Goal: Task Accomplishment & Management: Use online tool/utility

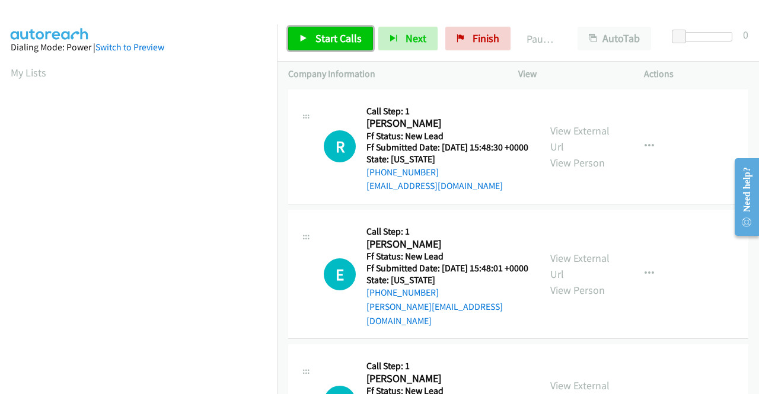
click at [356, 40] on span "Start Calls" at bounding box center [338, 38] width 46 height 14
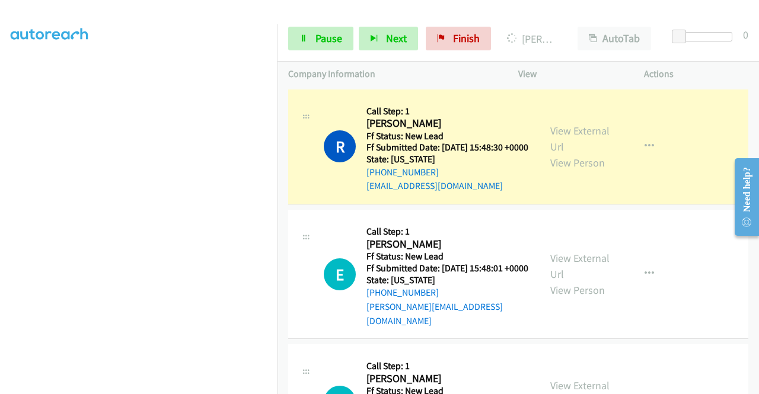
scroll to position [235, 0]
click at [568, 134] on link "View External Url" at bounding box center [579, 139] width 59 height 30
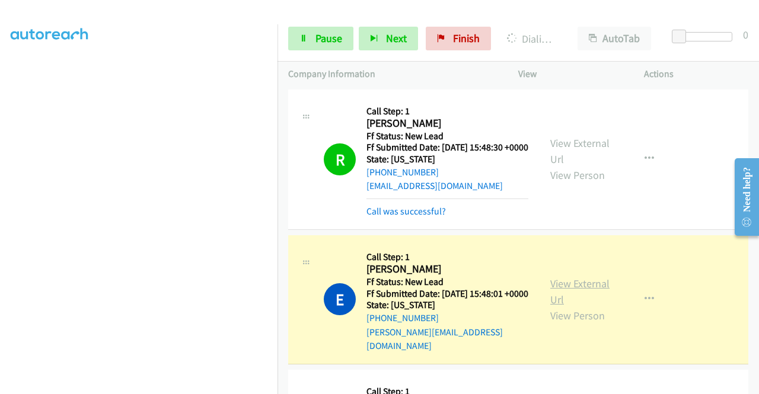
click at [555, 299] on link "View External Url" at bounding box center [579, 292] width 59 height 30
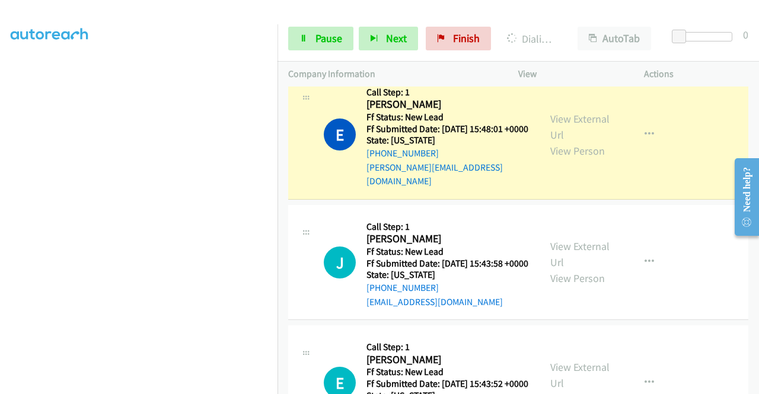
scroll to position [260, 0]
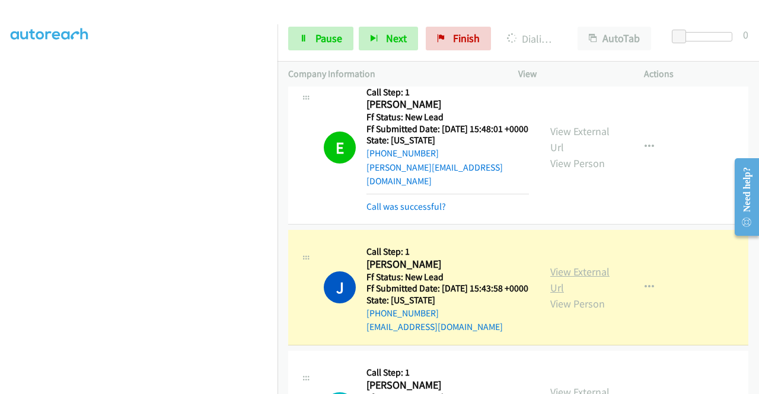
click at [577, 279] on link "View External Url" at bounding box center [579, 280] width 59 height 30
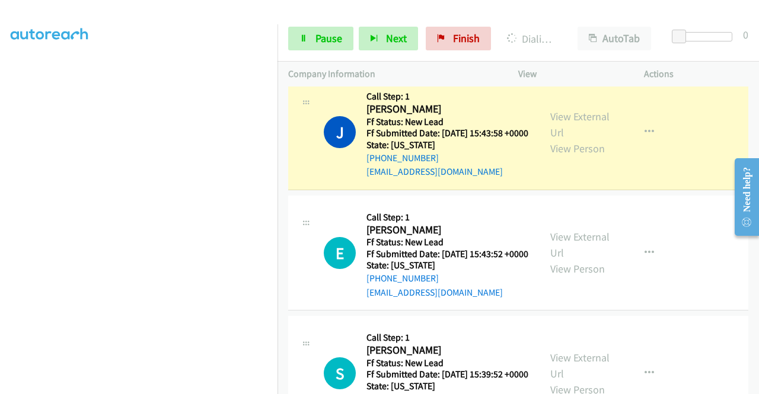
scroll to position [0, 0]
click at [315, 53] on div "Start Calls Pause Next Finish Dialing Jose Rayo AutoTab AutoTab 0" at bounding box center [517, 39] width 481 height 46
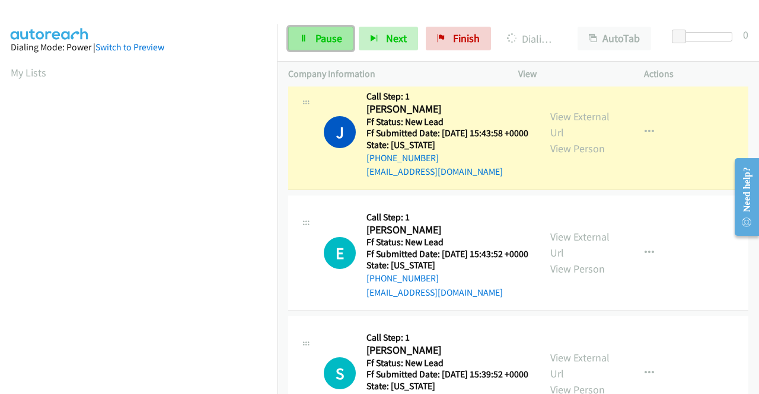
click at [316, 50] on link "Pause" at bounding box center [320, 39] width 65 height 24
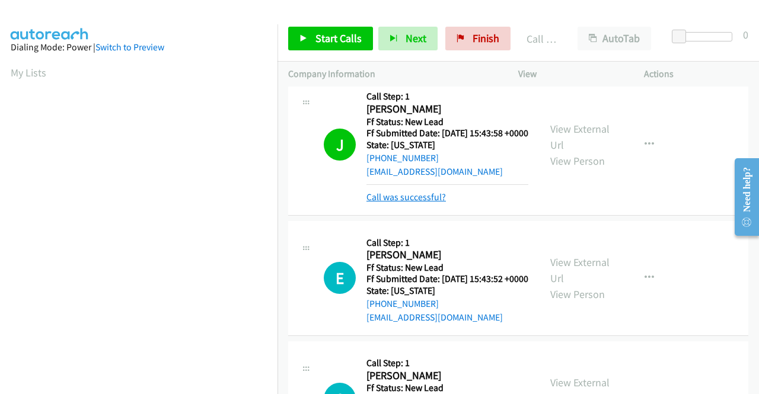
click at [421, 203] on link "Call was successful?" at bounding box center [405, 196] width 79 height 11
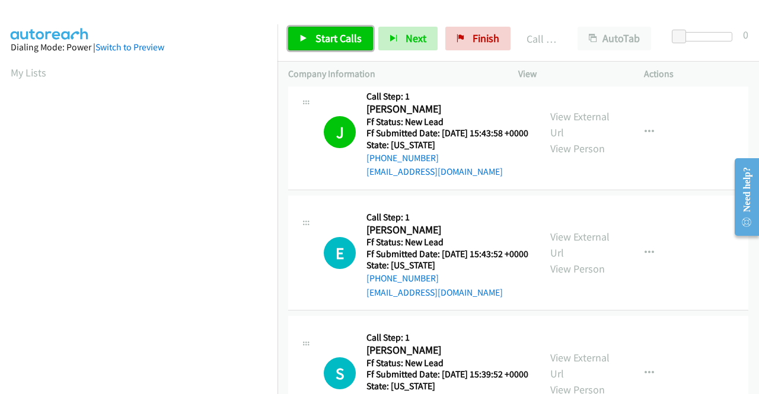
click at [330, 34] on span "Start Calls" at bounding box center [338, 38] width 46 height 14
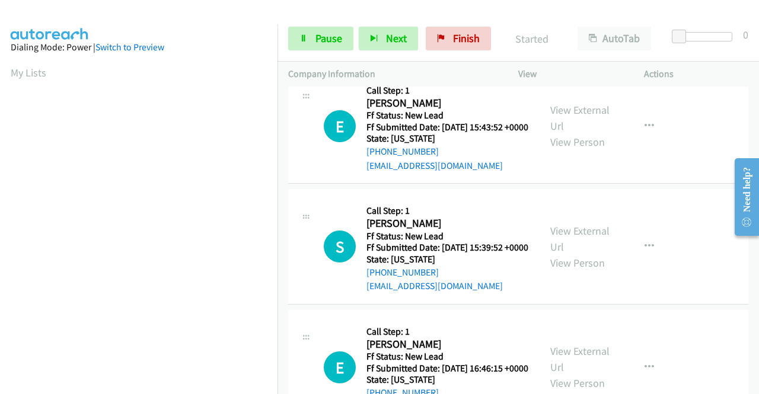
click at [754, 385] on div "+1 415-964-1034 Call failed - Please reload the list and try again The Callbar …" at bounding box center [517, 241] width 481 height 308
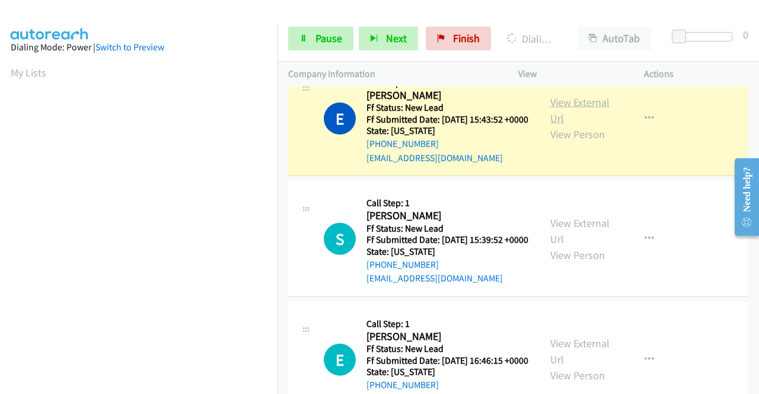
click at [572, 125] on link "View External Url" at bounding box center [579, 110] width 59 height 30
click at [0, 276] on aside "Dialing Mode: Power | Switch to Preview My Lists" at bounding box center [138, 90] width 277 height 656
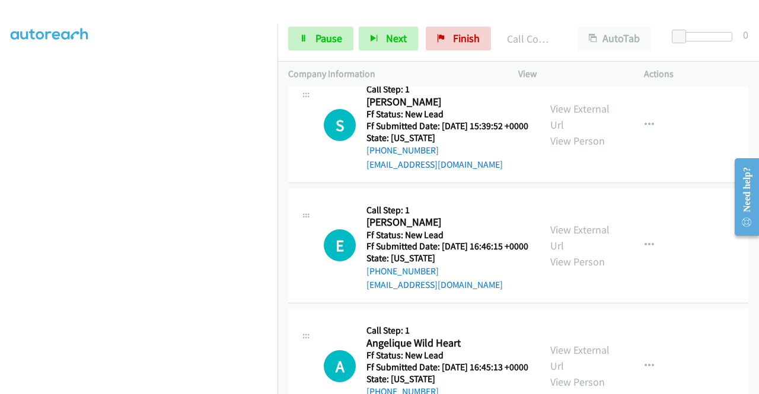
scroll to position [602, 0]
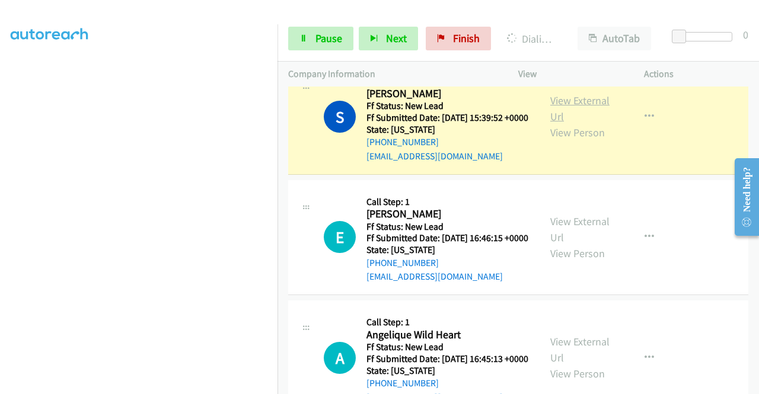
click at [573, 123] on link "View External Url" at bounding box center [579, 109] width 59 height 30
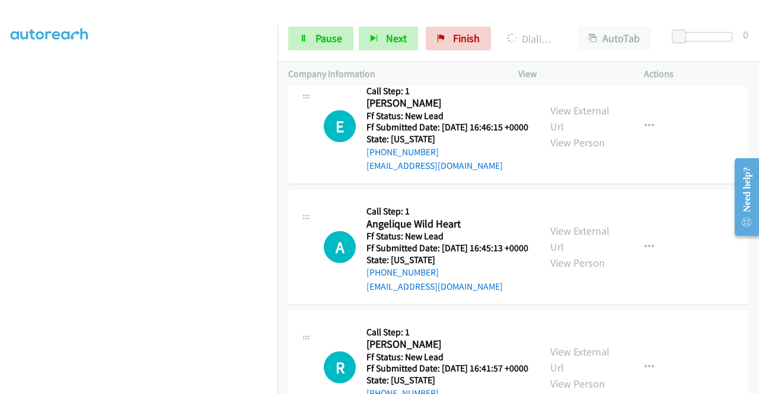
scroll to position [729, 0]
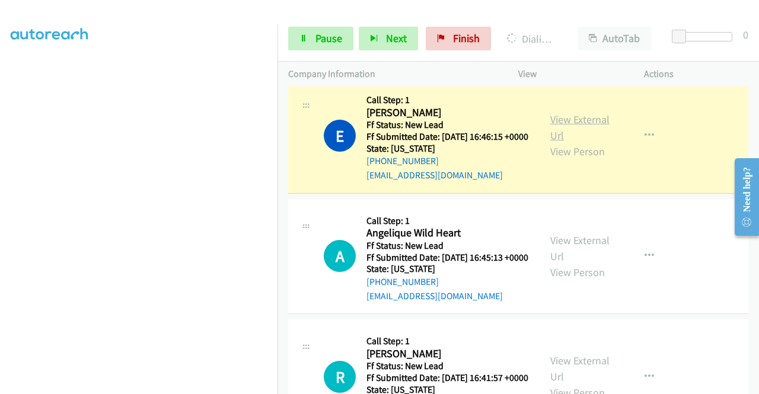
click at [571, 142] on link "View External Url" at bounding box center [579, 128] width 59 height 30
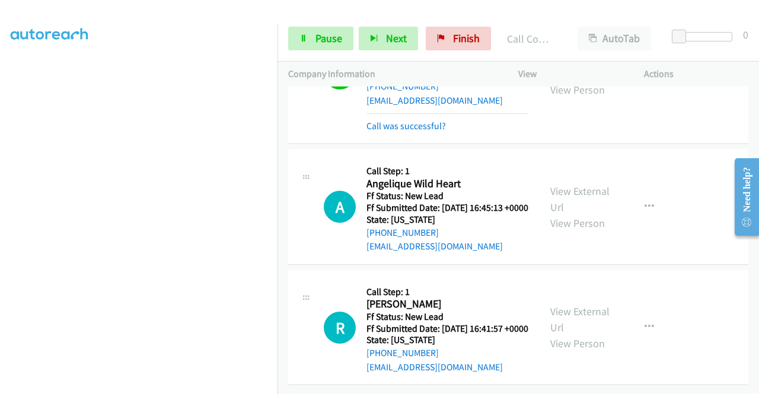
scroll to position [889, 0]
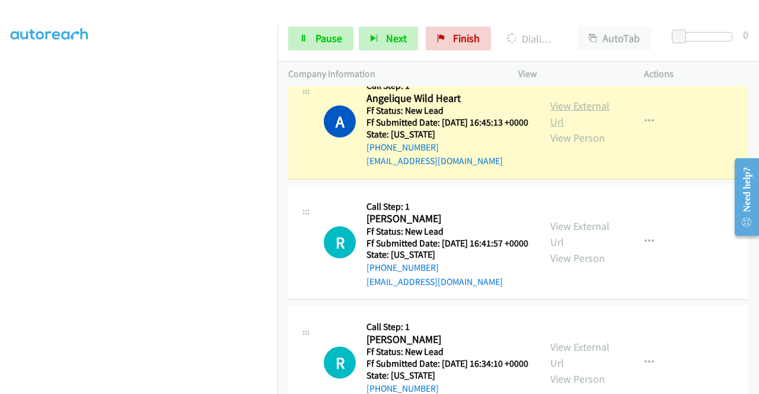
click at [574, 129] on link "View External Url" at bounding box center [579, 114] width 59 height 30
click at [314, 37] on link "Pause" at bounding box center [320, 39] width 65 height 24
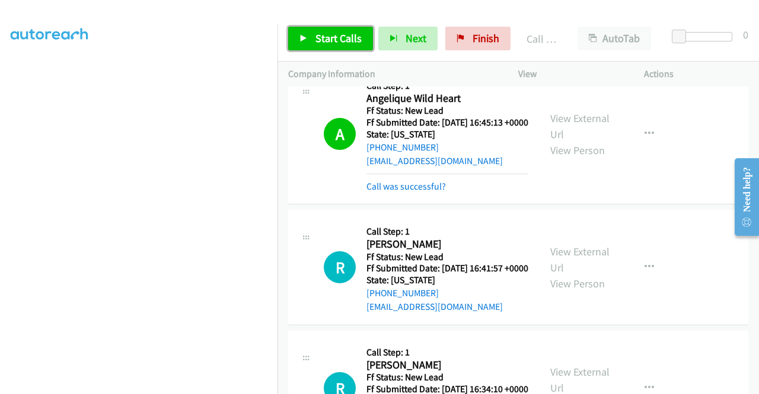
click at [359, 48] on link "Start Calls" at bounding box center [330, 39] width 85 height 24
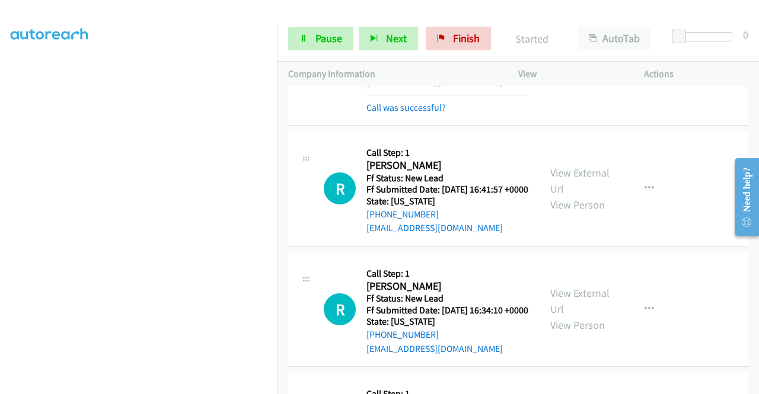
scroll to position [984, 0]
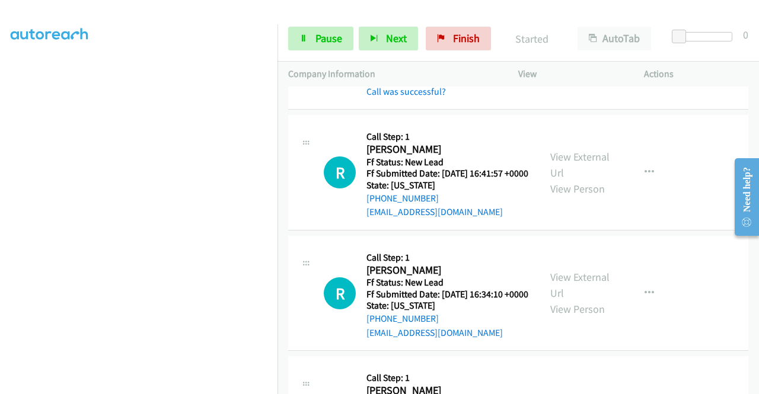
click at [431, 110] on div "A Callback Scheduled Call Step: 1 Angelique Wild Heart America/Chicago Ff Statu…" at bounding box center [518, 39] width 460 height 140
click at [427, 97] on link "Call was successful?" at bounding box center [405, 91] width 79 height 11
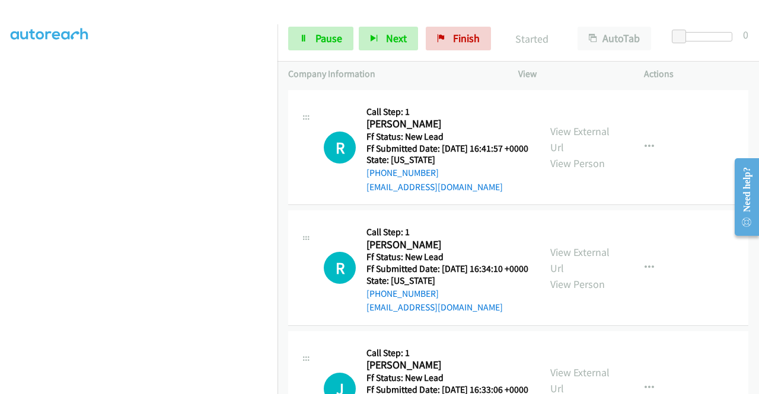
scroll to position [971, 0]
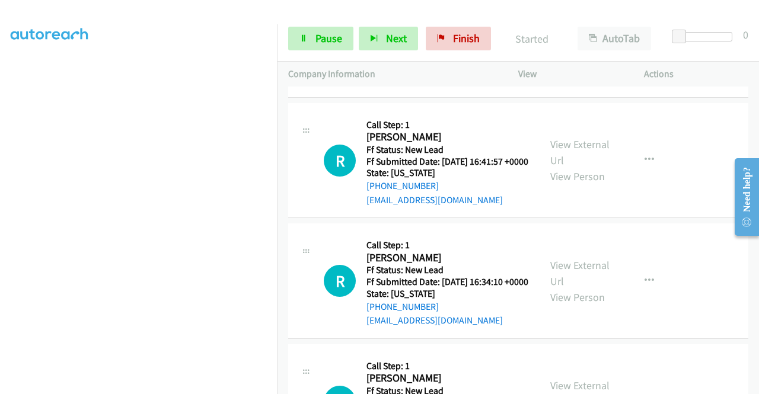
click at [639, 52] on button "button" at bounding box center [649, 40] width 32 height 24
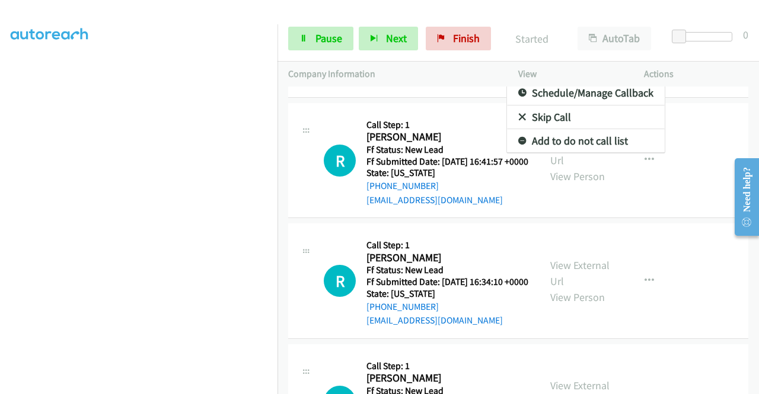
click at [546, 153] on link "Add to do not call list" at bounding box center [586, 141] width 158 height 24
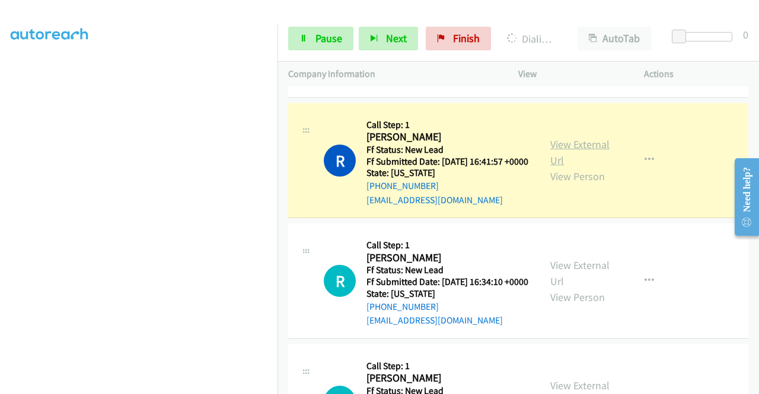
click at [565, 167] on link "View External Url" at bounding box center [579, 153] width 59 height 30
click at [1, 231] on aside "Dialing Mode: Power | Switch to Preview My Lists" at bounding box center [138, 90] width 277 height 656
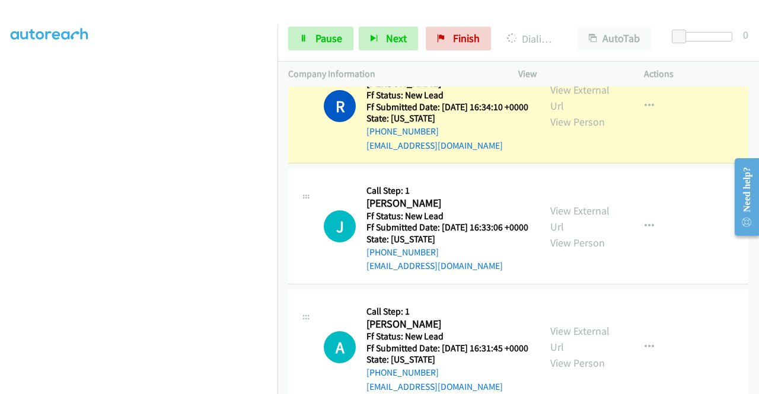
scroll to position [1201, 0]
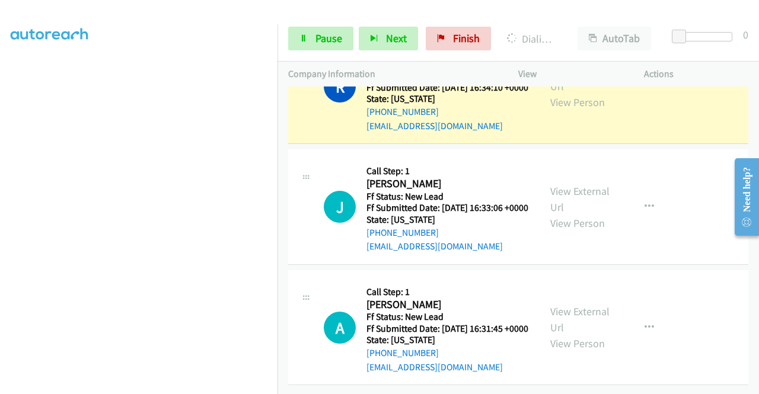
click at [568, 110] on div "View External Url View Person" at bounding box center [581, 86] width 62 height 48
click at [562, 93] on link "View External Url" at bounding box center [579, 78] width 59 height 30
click at [0, 316] on aside "Dialing Mode: Power | Switch to Preview My Lists" at bounding box center [138, 90] width 277 height 656
click at [161, 385] on section at bounding box center [139, 112] width 256 height 567
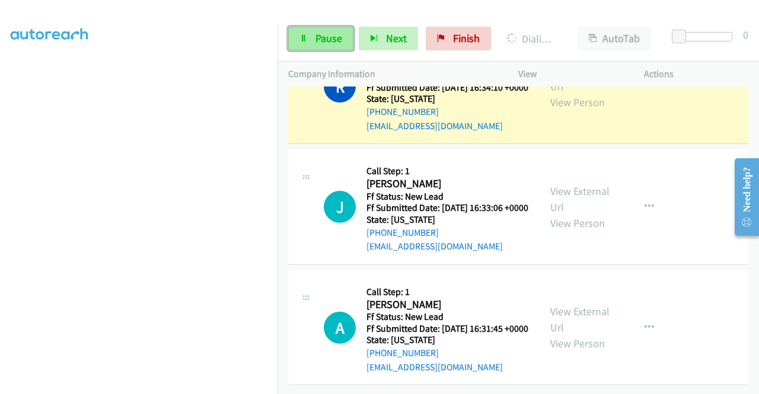
click at [331, 44] on span "Pause" at bounding box center [328, 38] width 27 height 14
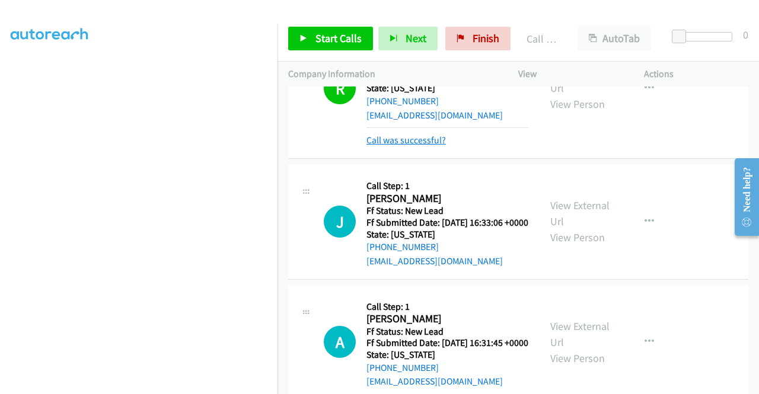
click at [412, 146] on link "Call was successful?" at bounding box center [405, 140] width 79 height 11
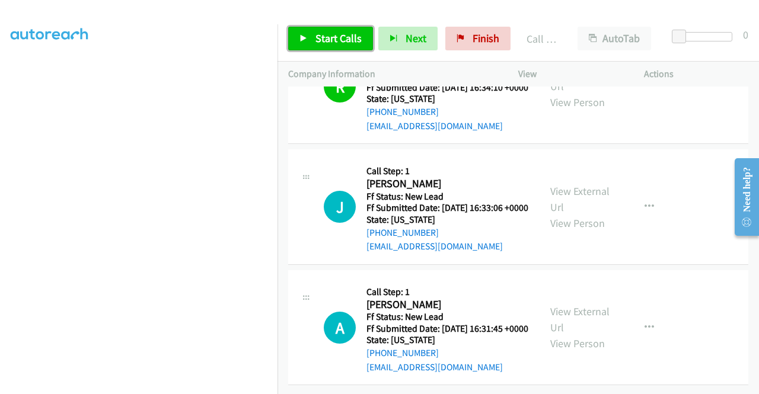
click at [321, 34] on span "Start Calls" at bounding box center [338, 38] width 46 height 14
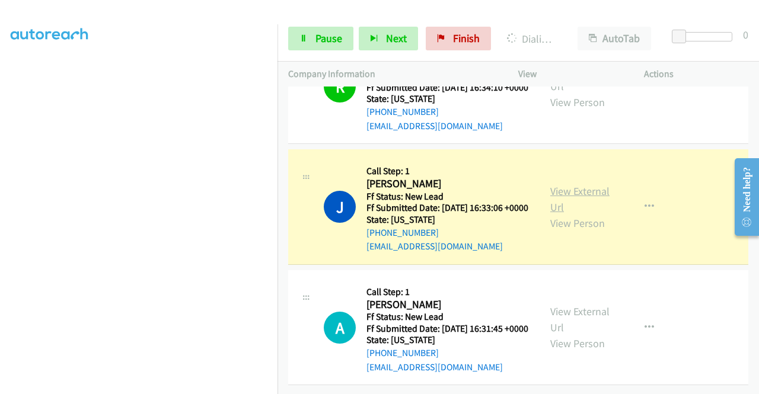
click at [551, 214] on link "View External Url" at bounding box center [579, 199] width 59 height 30
click at [0, 220] on aside "Dialing Mode: Power | Switch to Preview My Lists" at bounding box center [138, 90] width 277 height 656
click at [324, 39] on span "Pause" at bounding box center [328, 38] width 27 height 14
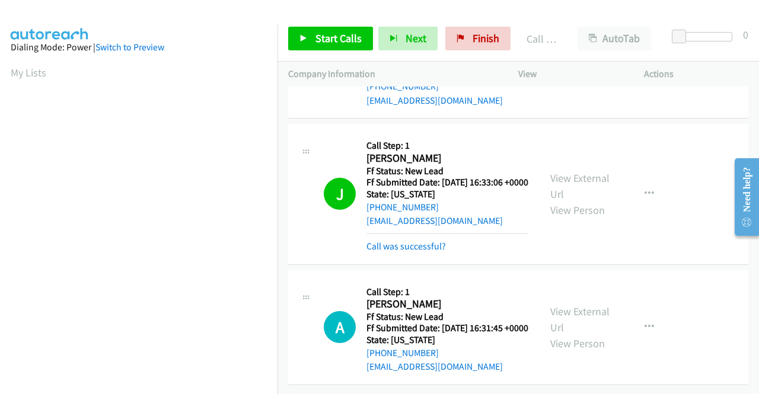
scroll to position [270, 0]
click at [385, 251] on link "Call was successful?" at bounding box center [405, 246] width 79 height 11
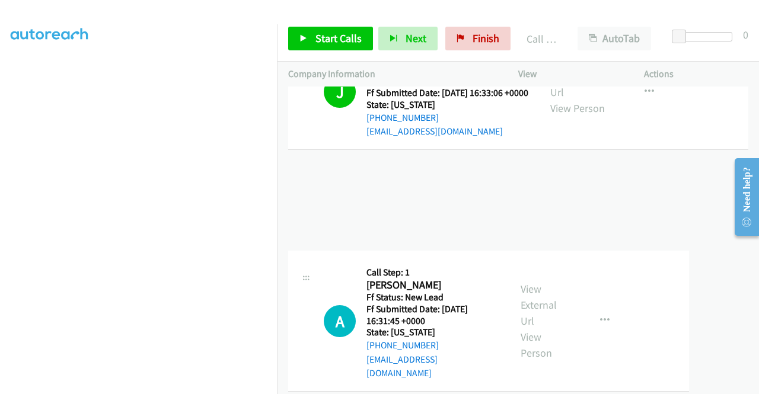
scroll to position [1310, 0]
drag, startPoint x: 748, startPoint y: 339, endPoint x: 753, endPoint y: 353, distance: 14.4
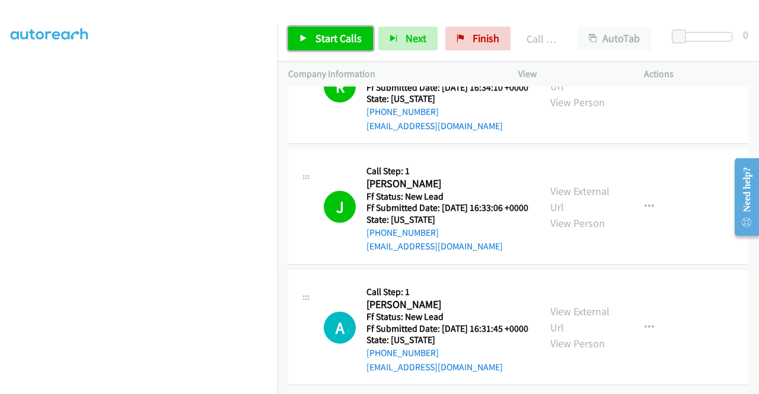
click at [339, 42] on span "Start Calls" at bounding box center [338, 38] width 46 height 14
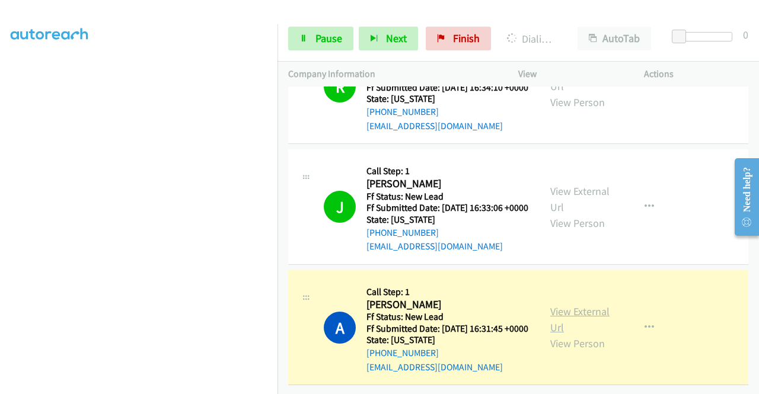
click at [573, 305] on link "View External Url" at bounding box center [579, 320] width 59 height 30
click at [0, 181] on aside "Dialing Mode: Power | Switch to Preview My Lists" at bounding box center [138, 90] width 277 height 656
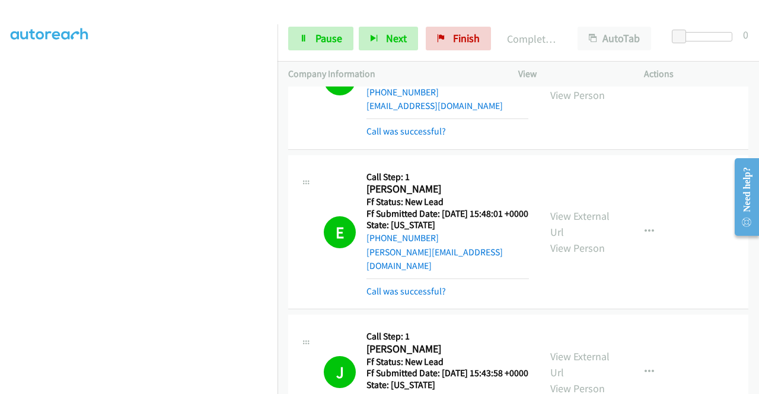
scroll to position [0, 0]
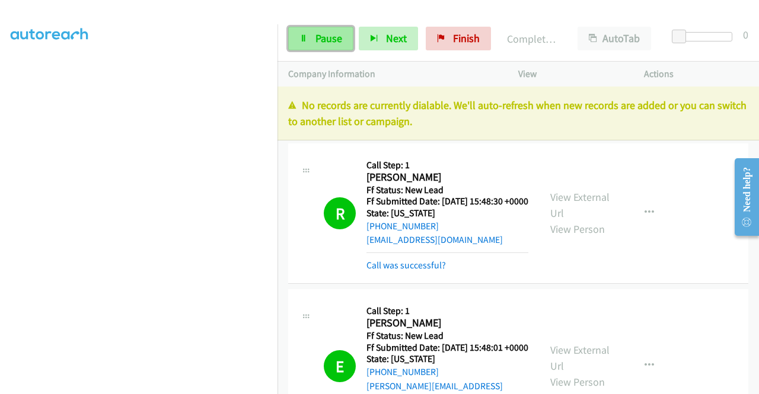
click at [330, 36] on span "Pause" at bounding box center [328, 38] width 27 height 14
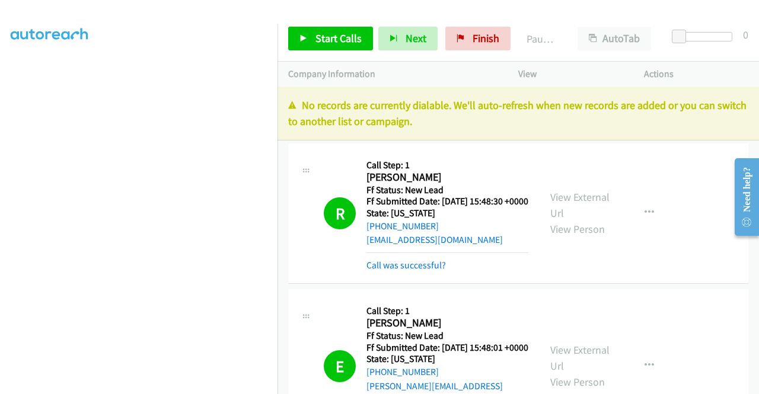
click at [673, 142] on td "R Callback Scheduled Call Step: 1 Richard Duarte America/New_York Ff Status: Ne…" at bounding box center [517, 213] width 481 height 146
click at [478, 44] on span "Finish" at bounding box center [485, 38] width 27 height 14
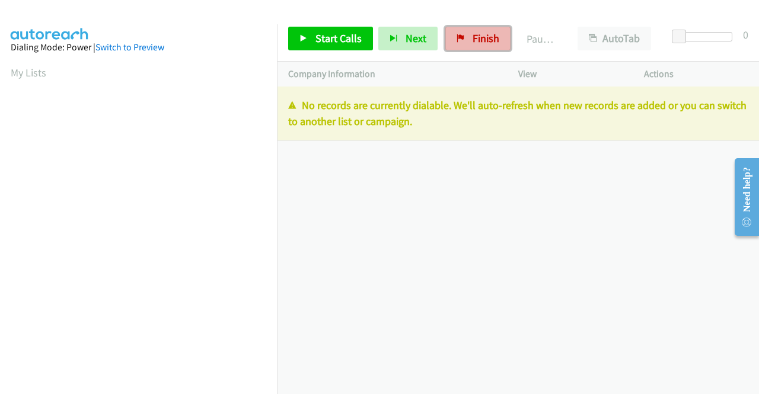
click at [469, 46] on link "Finish" at bounding box center [477, 39] width 65 height 24
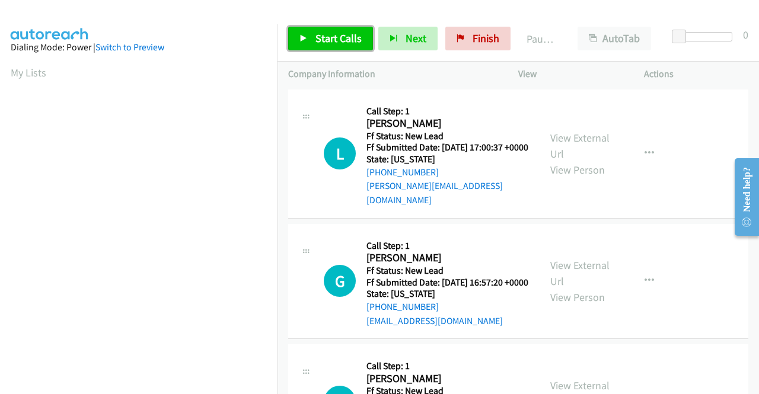
click at [330, 28] on link "Start Calls" at bounding box center [330, 39] width 85 height 24
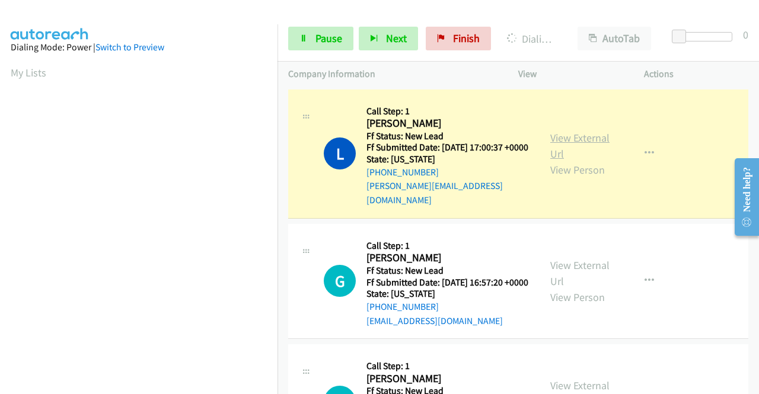
click at [551, 141] on link "View External Url" at bounding box center [579, 146] width 59 height 30
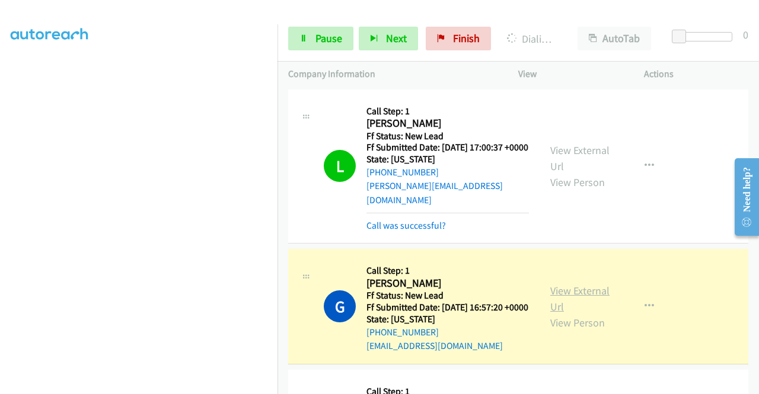
click at [550, 294] on link "View External Url" at bounding box center [579, 299] width 59 height 30
click at [0, 210] on aside "Dialing Mode: Power | Switch to Preview My Lists" at bounding box center [138, 90] width 277 height 656
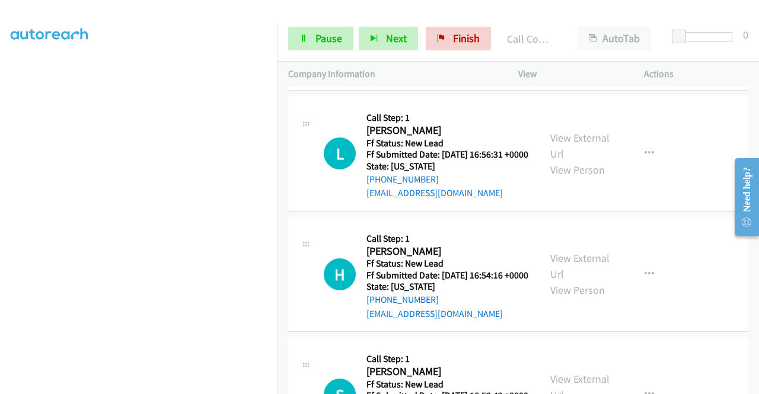
scroll to position [316, 0]
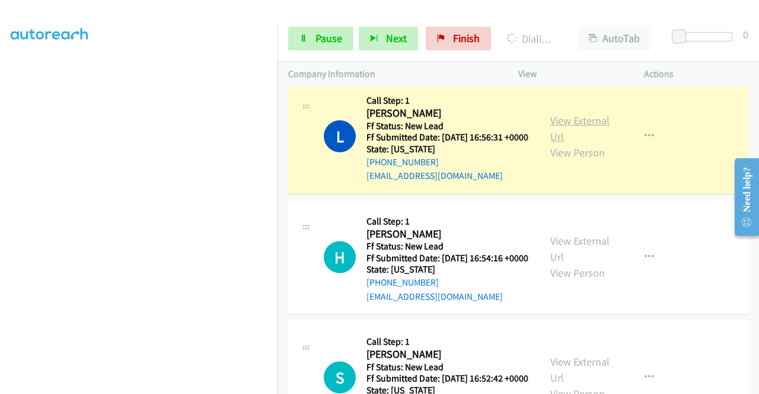
click at [557, 135] on link "View External Url" at bounding box center [579, 129] width 59 height 30
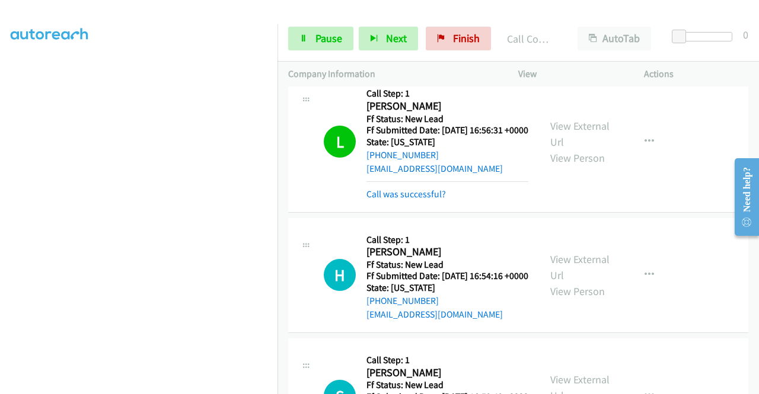
scroll to position [443, 0]
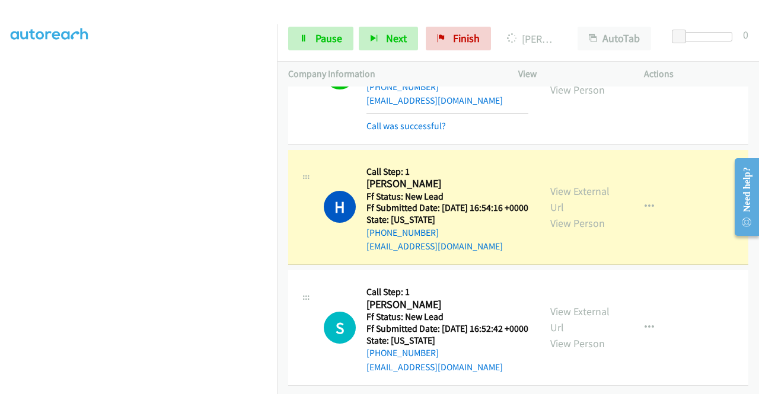
click at [569, 183] on div "View External Url View Person" at bounding box center [581, 207] width 62 height 48
click at [568, 184] on link "View External Url" at bounding box center [579, 199] width 59 height 30
click at [317, 29] on link "Pause" at bounding box center [320, 39] width 65 height 24
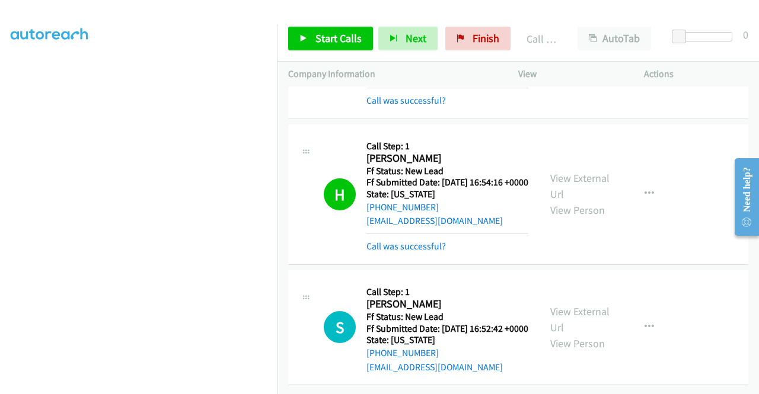
click at [411, 254] on div "Call was successful?" at bounding box center [447, 246] width 162 height 14
click at [429, 252] on link "Call was successful?" at bounding box center [405, 246] width 79 height 11
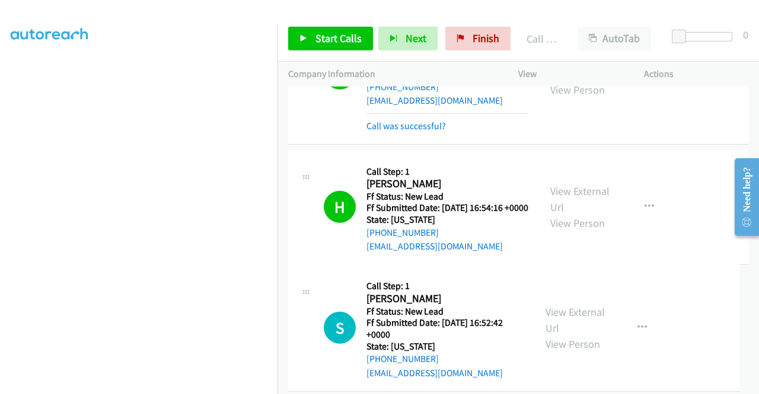
drag, startPoint x: 749, startPoint y: 287, endPoint x: 752, endPoint y: 280, distance: 6.9
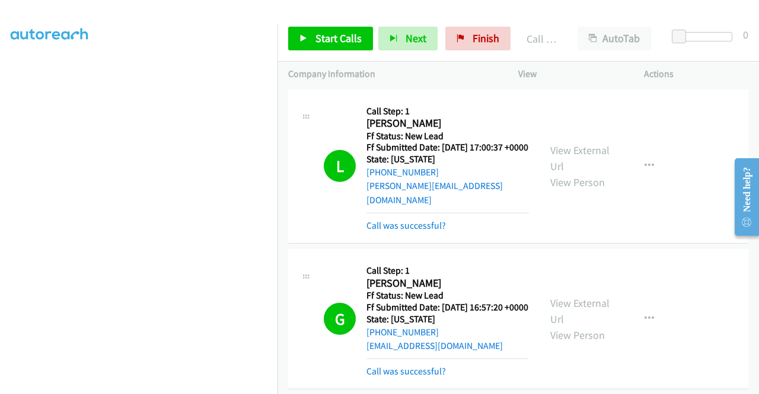
scroll to position [443, 0]
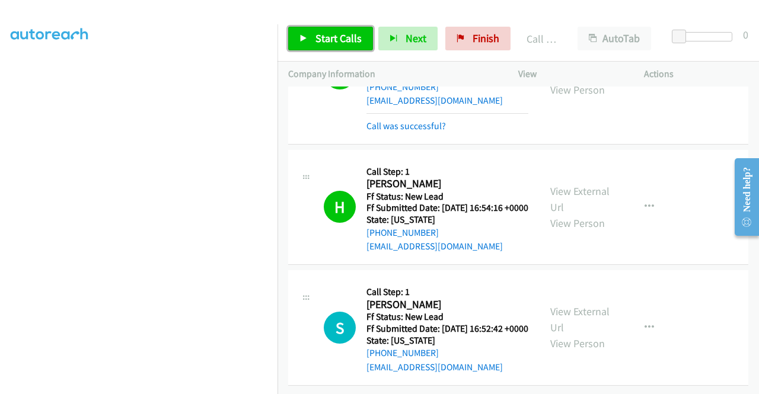
click at [340, 41] on span "Start Calls" at bounding box center [338, 38] width 46 height 14
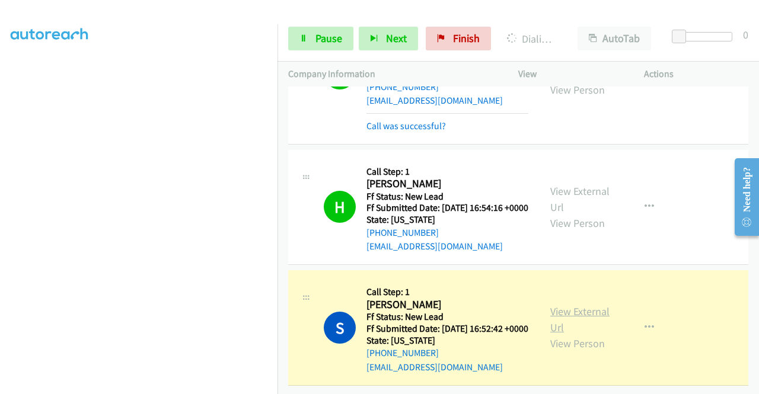
click at [550, 305] on link "View External Url" at bounding box center [579, 320] width 59 height 30
click at [0, 227] on aside "Dialing Mode: Power | Switch to Preview My Lists" at bounding box center [138, 90] width 277 height 656
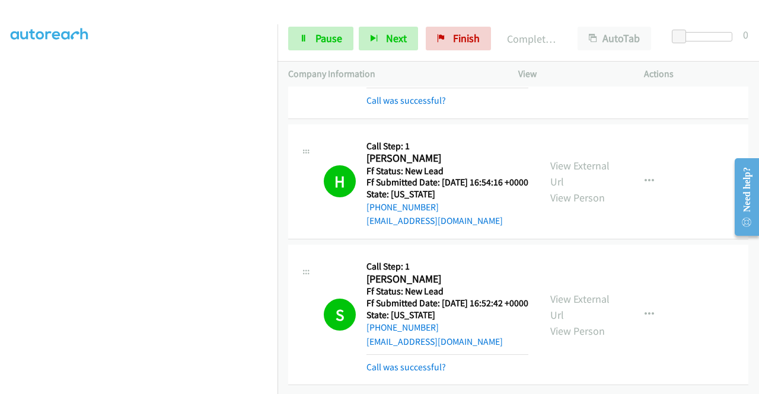
scroll to position [0, 0]
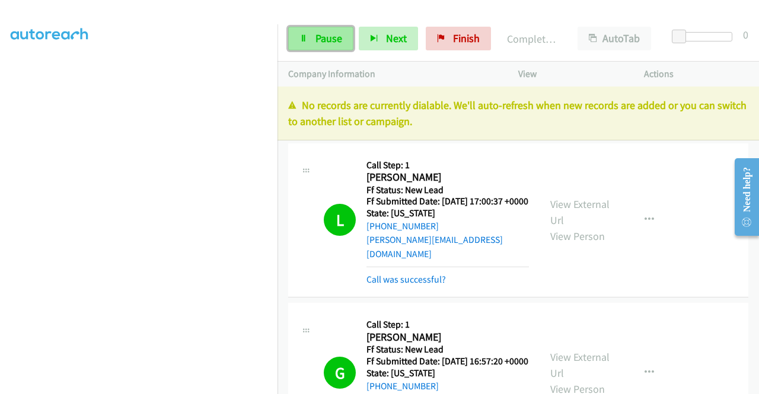
click at [315, 37] on span "Pause" at bounding box center [328, 38] width 27 height 14
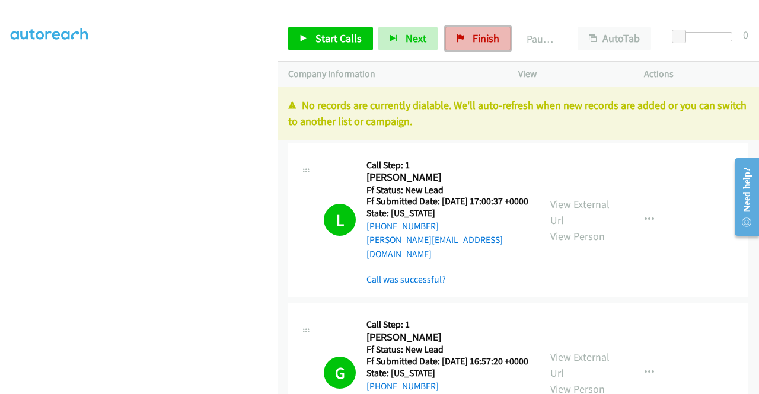
click at [459, 41] on icon at bounding box center [460, 39] width 8 height 8
click at [501, 45] on link "Finish" at bounding box center [477, 39] width 65 height 24
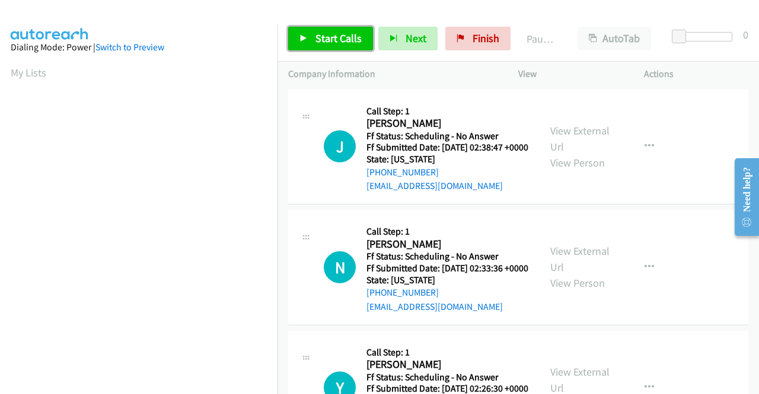
click at [333, 31] on span "Start Calls" at bounding box center [338, 38] width 46 height 14
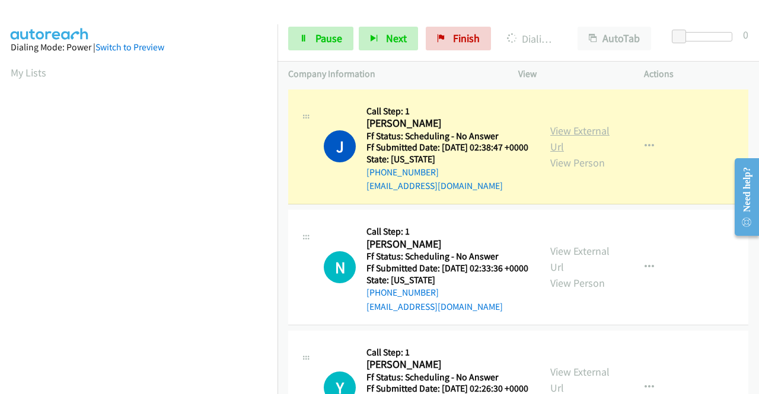
click at [552, 150] on link "View External Url" at bounding box center [579, 139] width 59 height 30
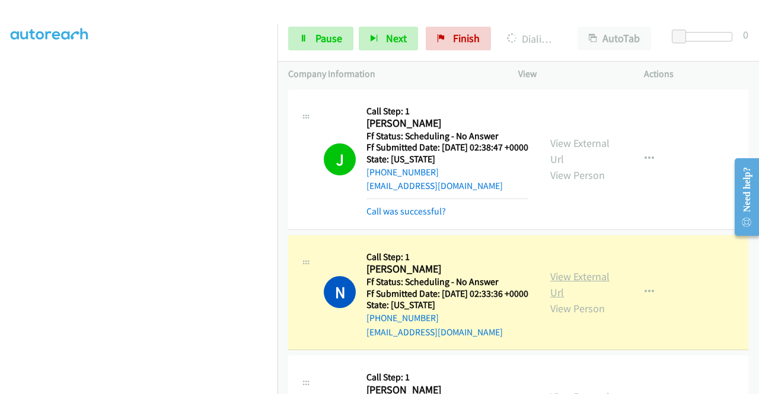
click at [565, 290] on link "View External Url" at bounding box center [579, 285] width 59 height 30
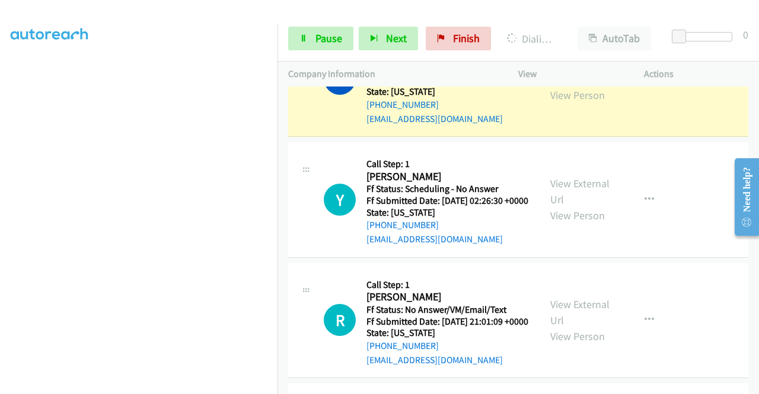
scroll to position [251, 0]
click at [752, 385] on div "[PHONE_NUMBER] Call failed - Please reload the list and try again The Callbar F…" at bounding box center [517, 241] width 481 height 308
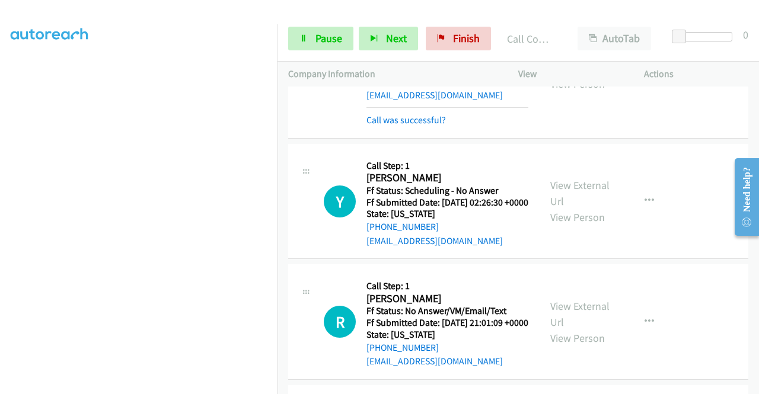
scroll to position [250, 0]
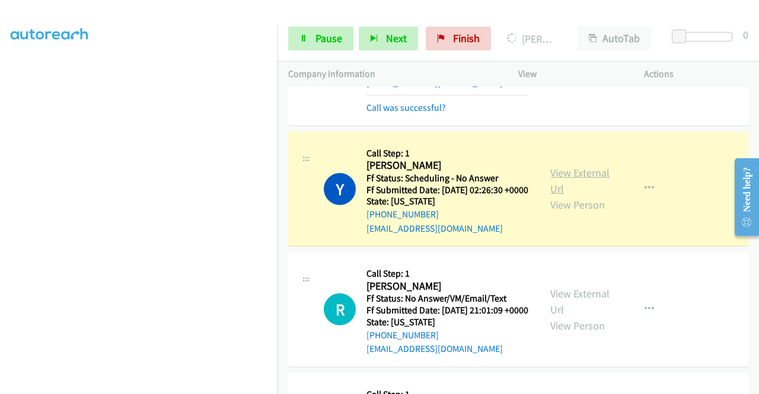
click at [569, 196] on link "View External Url" at bounding box center [579, 181] width 59 height 30
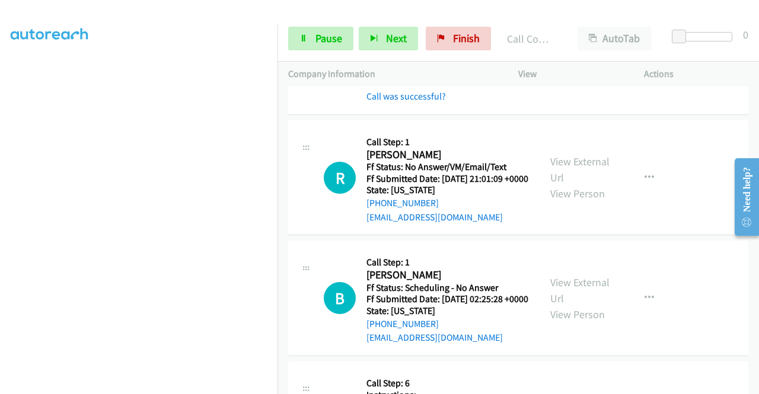
scroll to position [408, 0]
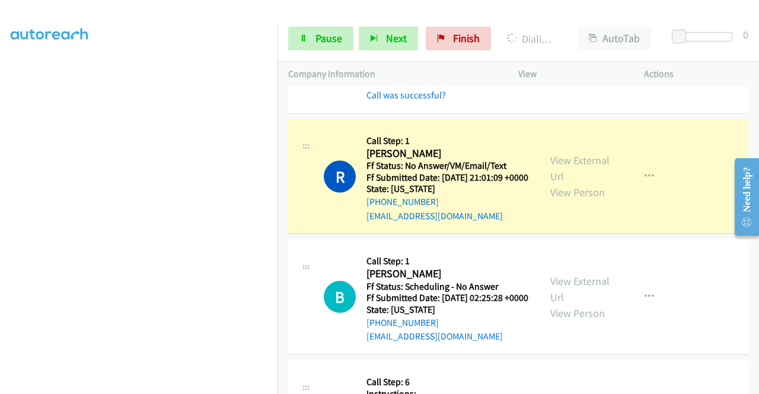
click at [748, 358] on td "B Callback Scheduled Call Step: 1 [PERSON_NAME] America/[GEOGRAPHIC_DATA] Ff St…" at bounding box center [517, 297] width 481 height 121
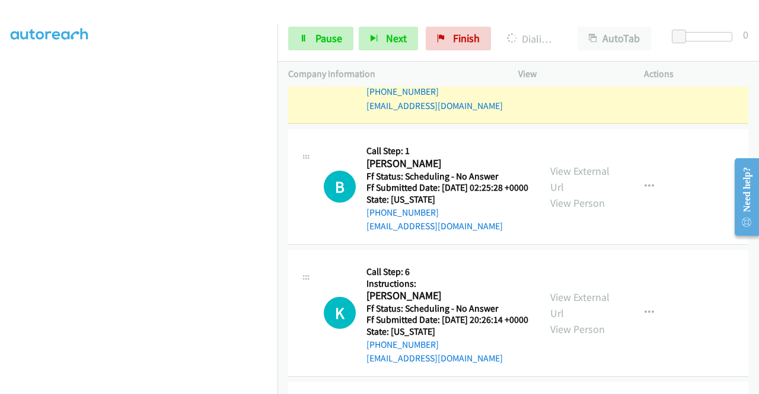
scroll to position [510, 0]
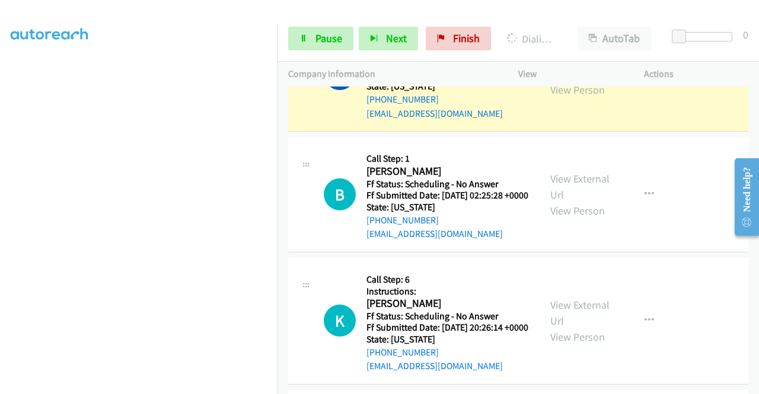
click at [600, 98] on div "View External Url View Person" at bounding box center [581, 74] width 62 height 48
click at [594, 81] on link "View External Url" at bounding box center [579, 66] width 59 height 30
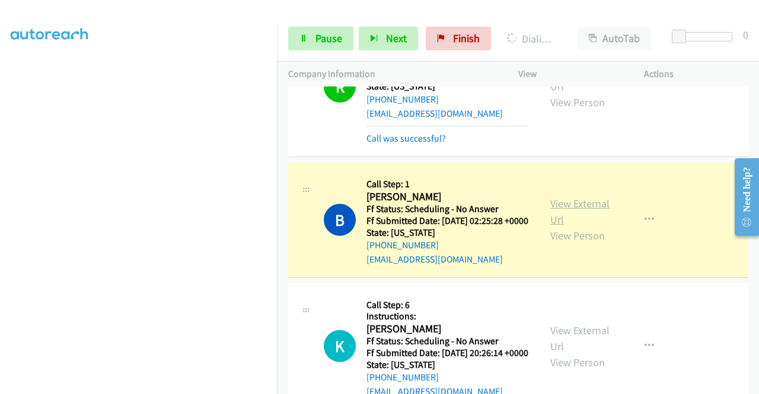
click at [598, 226] on link "View External Url" at bounding box center [579, 212] width 59 height 30
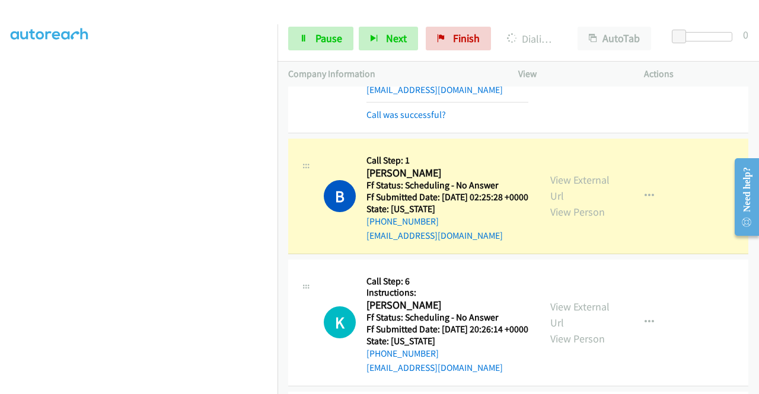
scroll to position [645, 0]
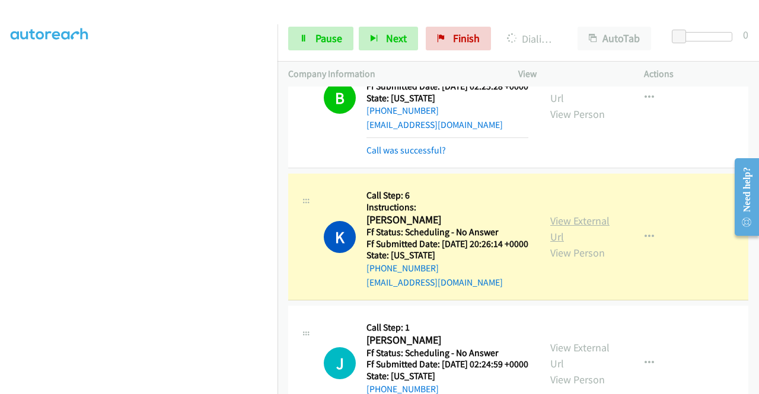
click at [574, 244] on link "View External Url" at bounding box center [579, 229] width 59 height 30
click at [295, 38] on link "Pause" at bounding box center [320, 39] width 65 height 24
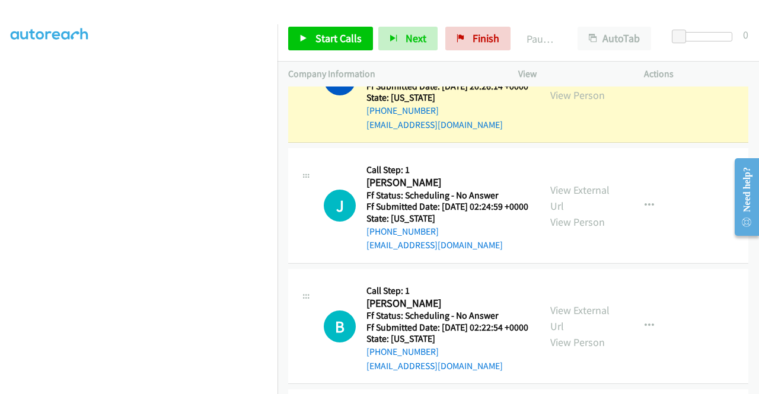
scroll to position [270, 0]
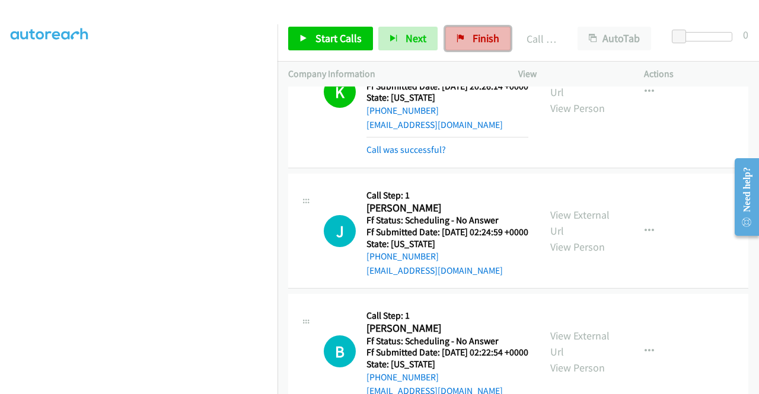
click at [459, 44] on link "Finish" at bounding box center [477, 39] width 65 height 24
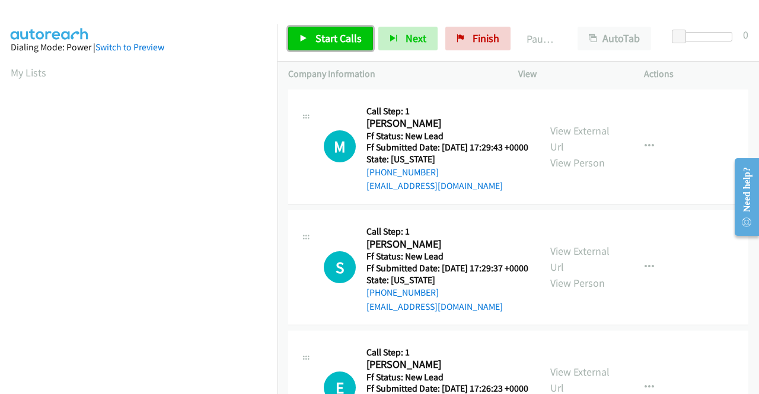
click at [338, 31] on span "Start Calls" at bounding box center [338, 38] width 46 height 14
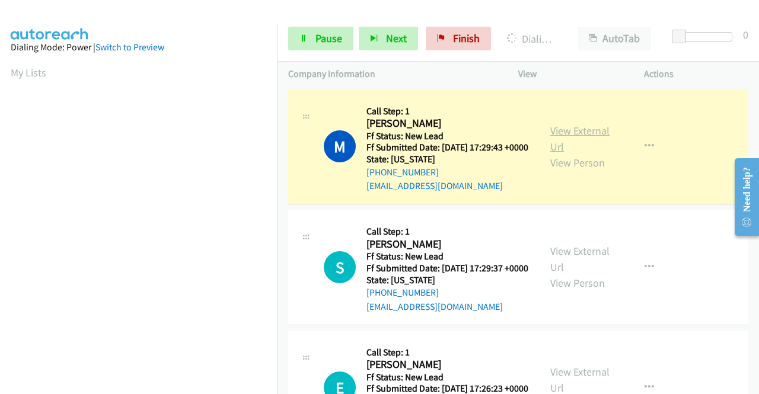
click at [565, 140] on link "View External Url" at bounding box center [579, 139] width 59 height 30
click at [1, 232] on aside "Dialing Mode: Power | Switch to Preview My Lists" at bounding box center [138, 90] width 277 height 656
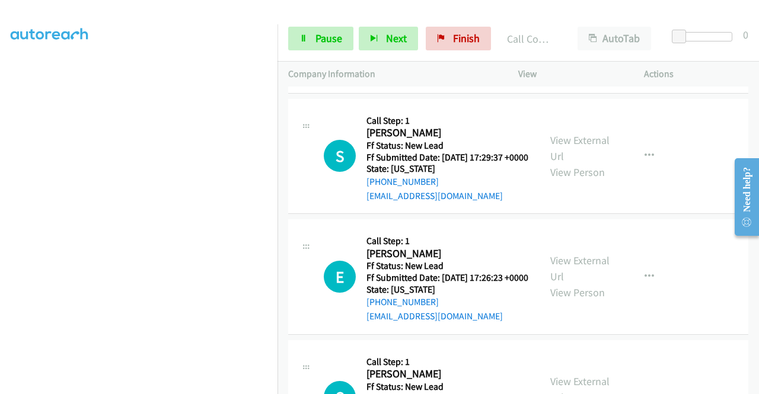
scroll to position [141, 0]
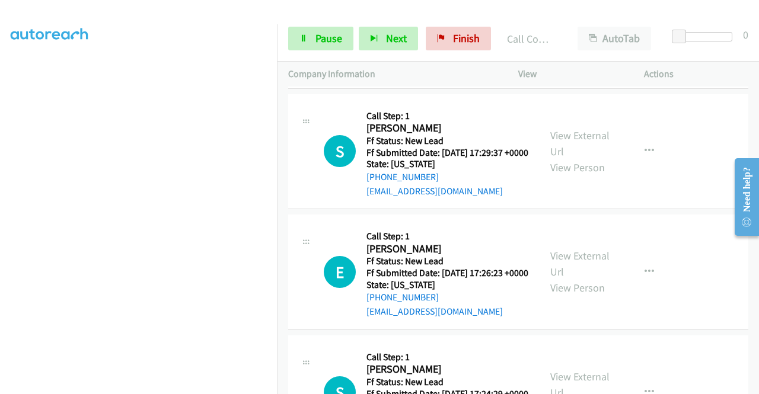
click at [486, 120] on div "Callback Scheduled Call Step: 1 Savannah Lyles America/New_York Ff Status: New …" at bounding box center [447, 152] width 162 height 94
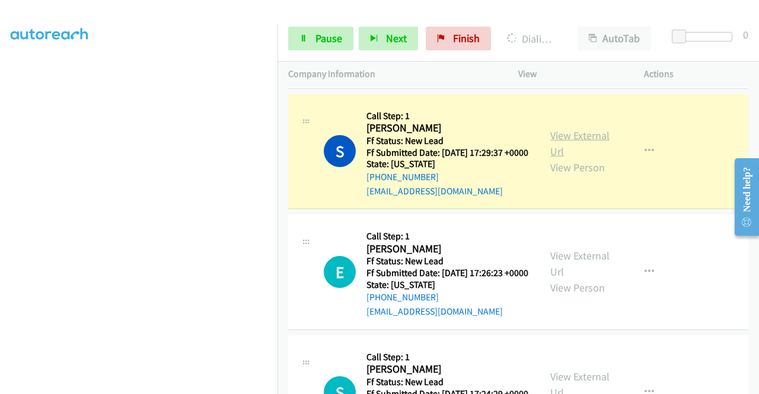
click at [562, 145] on link "View External Url" at bounding box center [579, 144] width 59 height 30
click at [191, 383] on section at bounding box center [139, 112] width 256 height 567
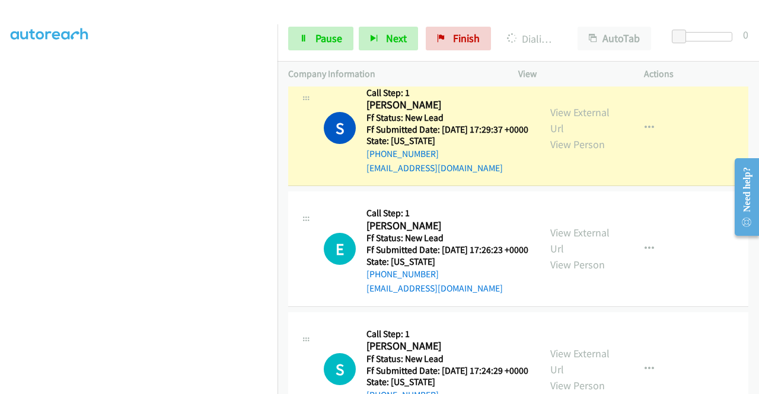
scroll to position [168, 0]
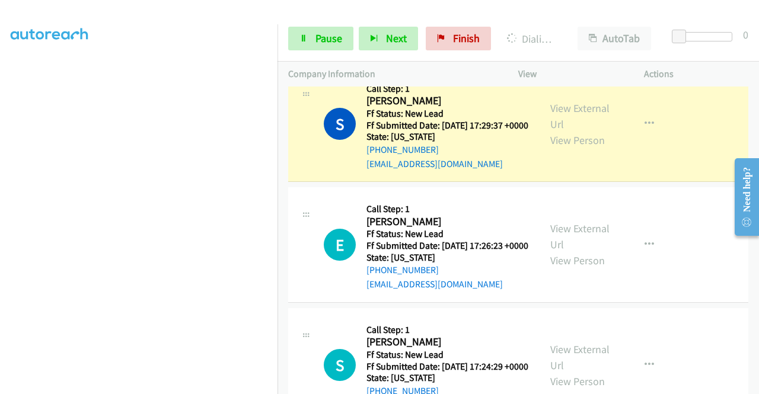
click at [277, 127] on nav "Dialing Mode: Power | Switch to Preview My Lists" at bounding box center [139, 221] width 278 height 394
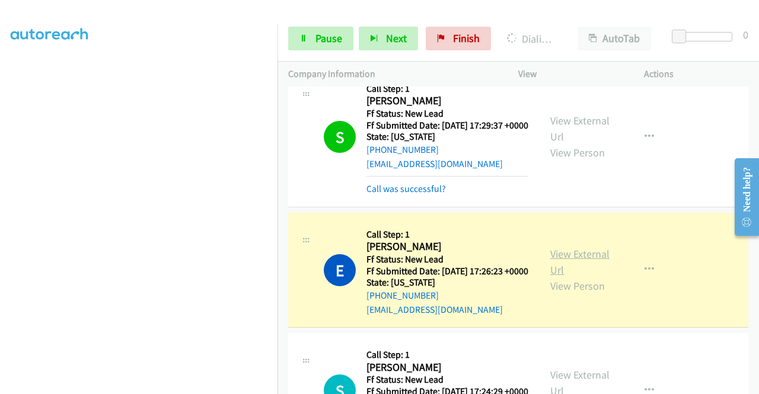
click at [578, 277] on link "View External Url" at bounding box center [579, 262] width 59 height 30
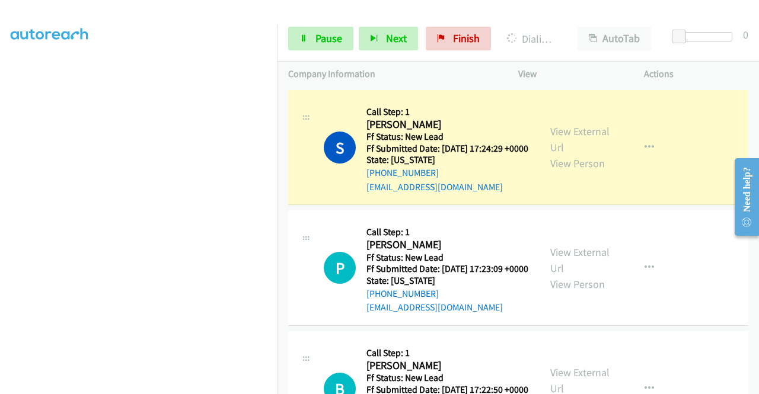
scroll to position [445, 0]
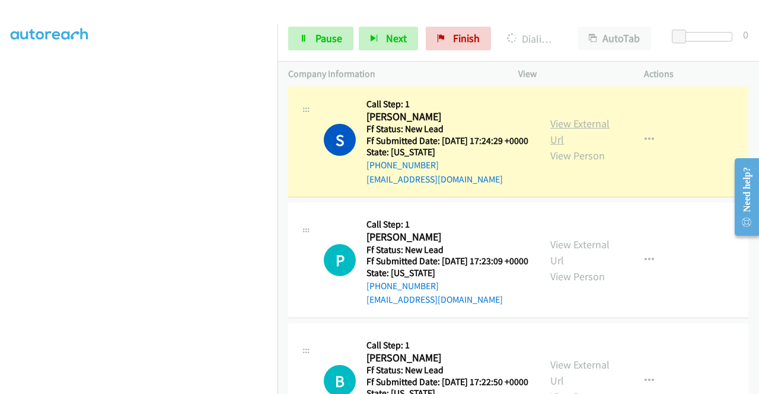
click at [573, 146] on link "View External Url" at bounding box center [579, 132] width 59 height 30
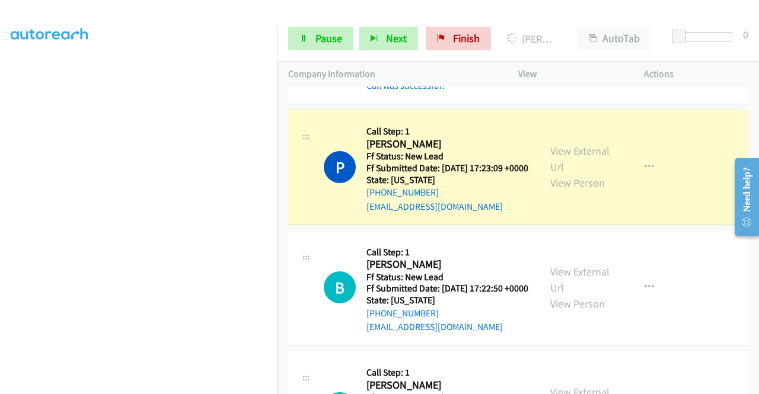
scroll to position [610, 0]
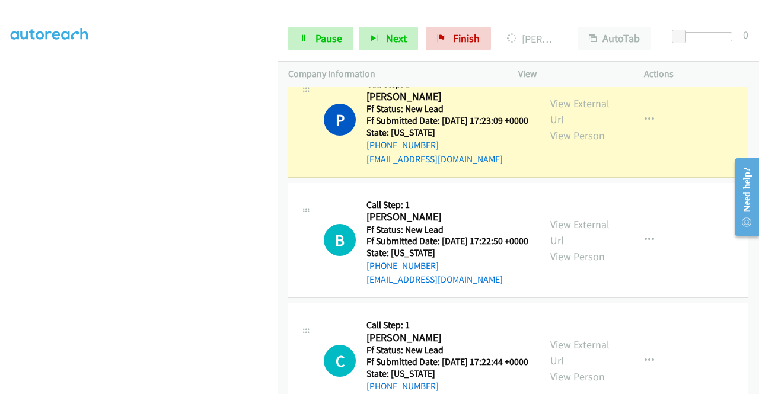
click at [563, 126] on link "View External Url" at bounding box center [579, 112] width 59 height 30
click at [325, 36] on span "Pause" at bounding box center [328, 38] width 27 height 14
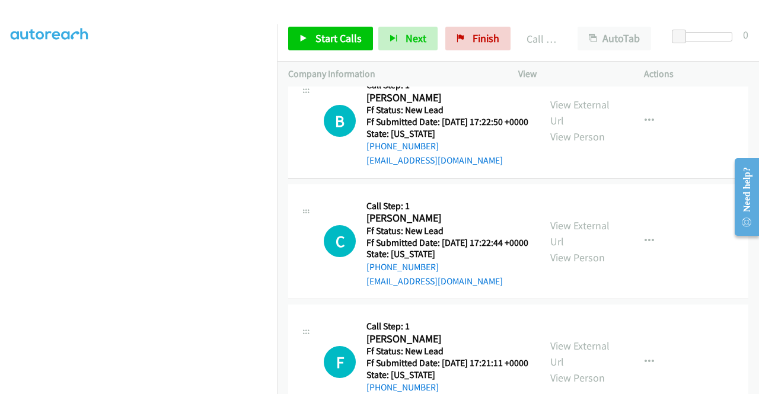
scroll to position [754, 0]
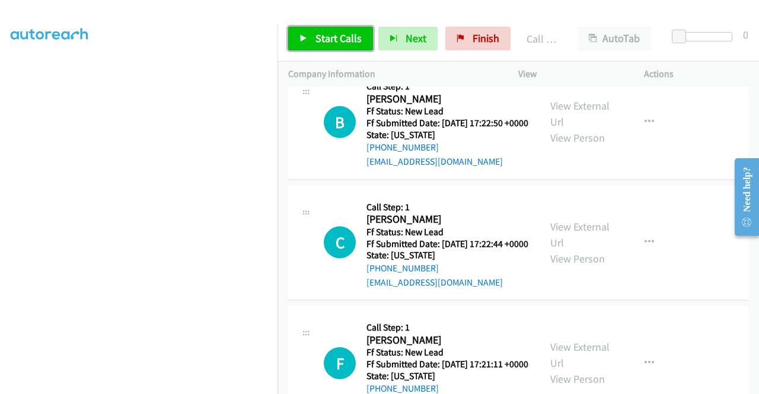
click at [340, 40] on span "Start Calls" at bounding box center [338, 38] width 46 height 14
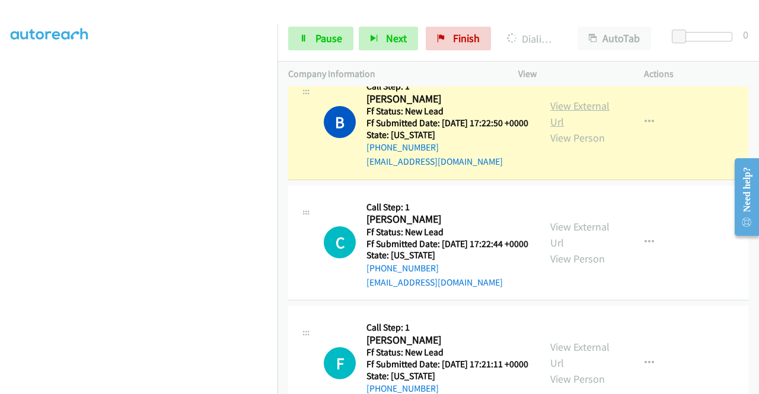
click at [558, 129] on link "View External Url" at bounding box center [579, 114] width 59 height 30
click at [0, 244] on aside "Dialing Mode: Power | Switch to Preview My Lists" at bounding box center [138, 90] width 277 height 656
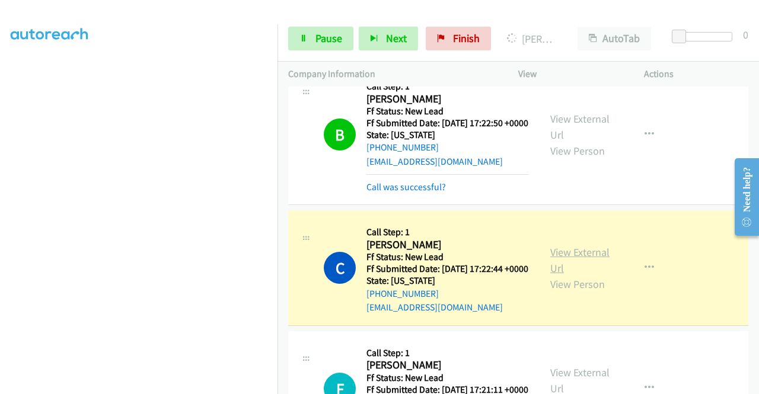
click at [554, 275] on link "View External Url" at bounding box center [579, 260] width 59 height 30
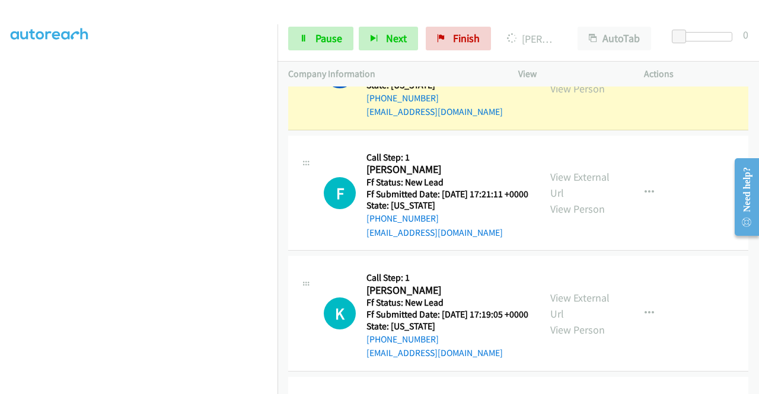
scroll to position [951, 0]
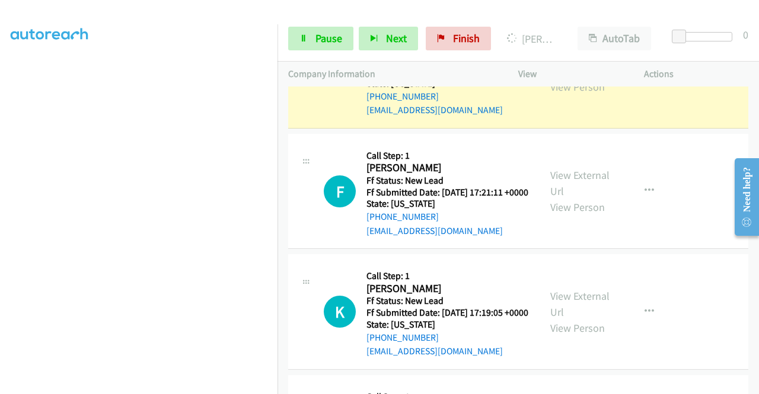
click at [328, 18] on div "Start Calls Pause Next Finish Dialing Carlos Rojas AutoTab AutoTab 0" at bounding box center [517, 39] width 481 height 46
click at [318, 40] on span "Pause" at bounding box center [328, 38] width 27 height 14
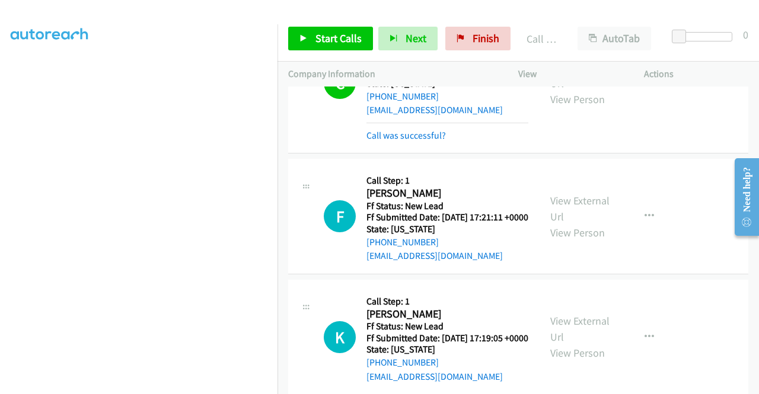
scroll to position [245, 0]
click at [344, 37] on span "Start Calls" at bounding box center [338, 38] width 46 height 14
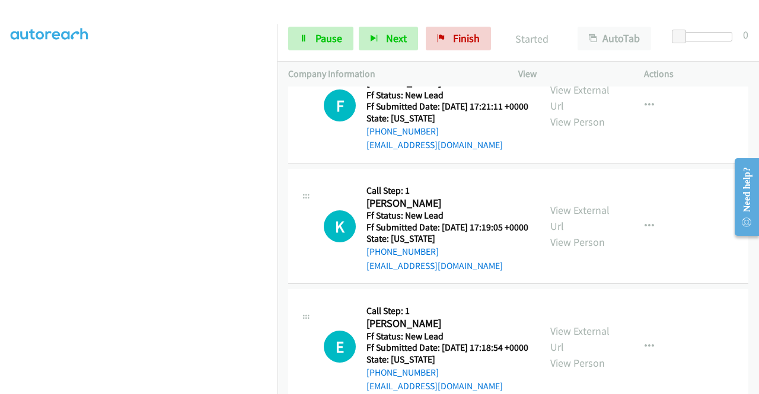
scroll to position [1078, 0]
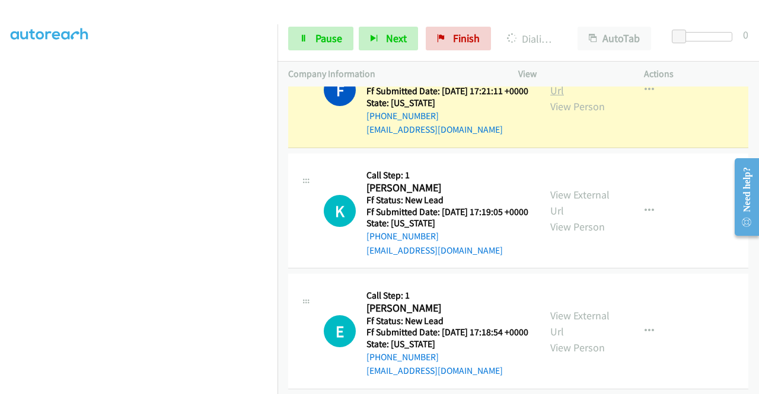
click at [562, 97] on link "View External Url" at bounding box center [579, 83] width 59 height 30
click at [0, 200] on aside "Dialing Mode: Power | Switch to Preview My Lists" at bounding box center [138, 108] width 277 height 656
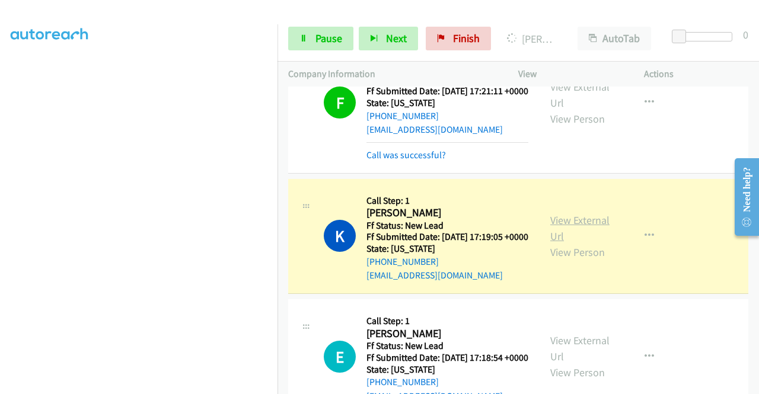
click at [576, 243] on link "View External Url" at bounding box center [579, 228] width 59 height 30
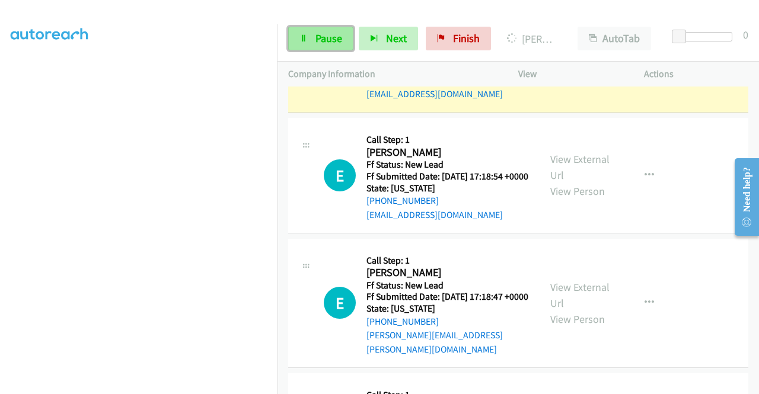
click at [309, 40] on link "Pause" at bounding box center [320, 39] width 65 height 24
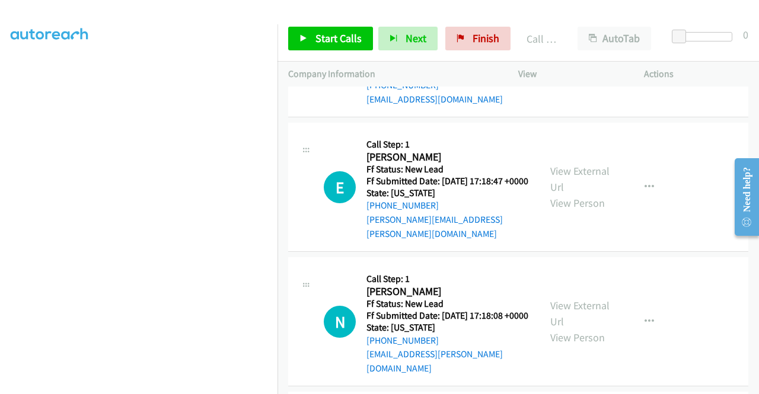
scroll to position [1403, 0]
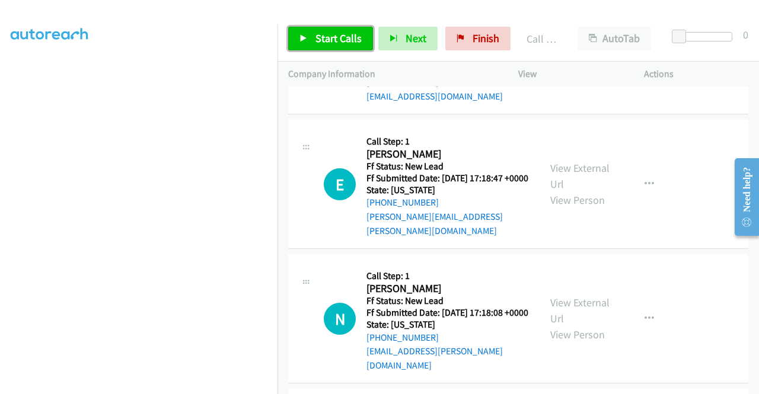
click at [346, 34] on span "Start Calls" at bounding box center [338, 38] width 46 height 14
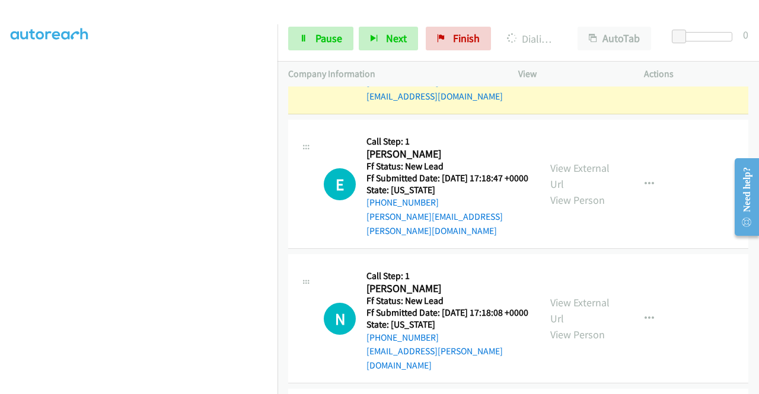
click at [561, 104] on div "View External Url View Person View External Url Email Schedule/Manage Callback …" at bounding box center [607, 57] width 136 height 94
click at [558, 63] on link "View External Url" at bounding box center [579, 49] width 59 height 30
click at [0, 179] on aside "Dialing Mode: Power | Switch to Preview My Lists" at bounding box center [138, 92] width 277 height 656
click at [319, 36] on span "Pause" at bounding box center [328, 38] width 27 height 14
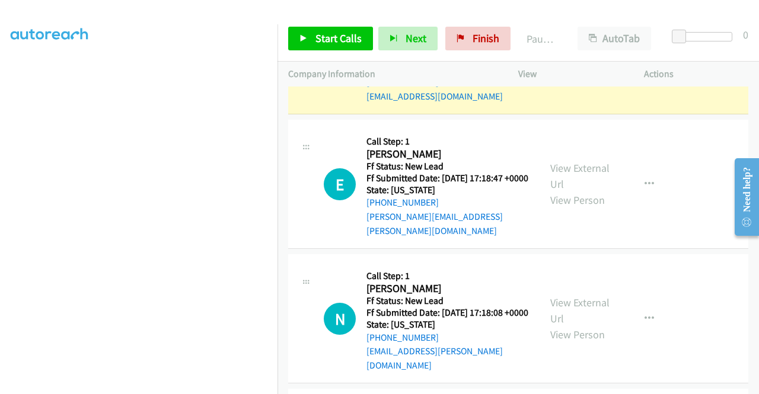
scroll to position [245, 0]
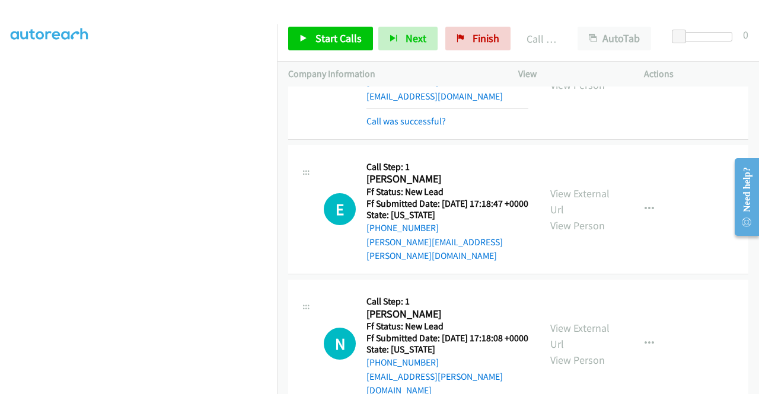
click at [420, 129] on div "Call was successful?" at bounding box center [447, 121] width 162 height 14
click at [422, 127] on link "Call was successful?" at bounding box center [405, 121] width 79 height 11
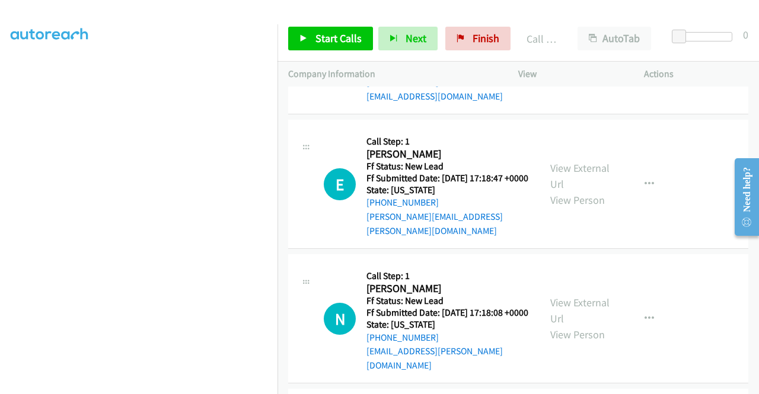
click at [644, 61] on icon "button" at bounding box center [648, 56] width 9 height 9
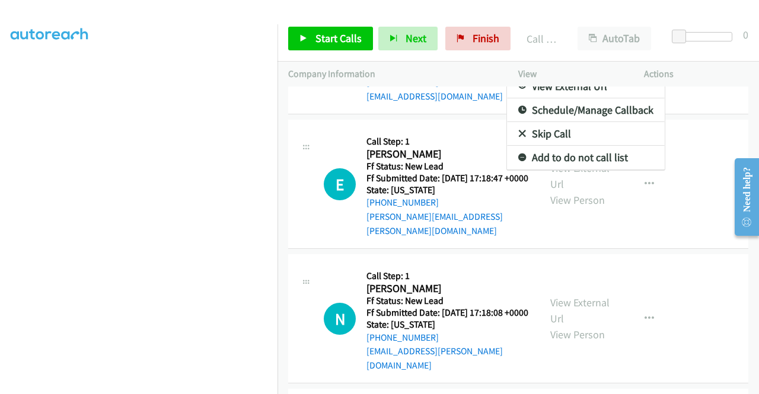
click at [584, 170] on link "Add to do not call list" at bounding box center [586, 158] width 158 height 24
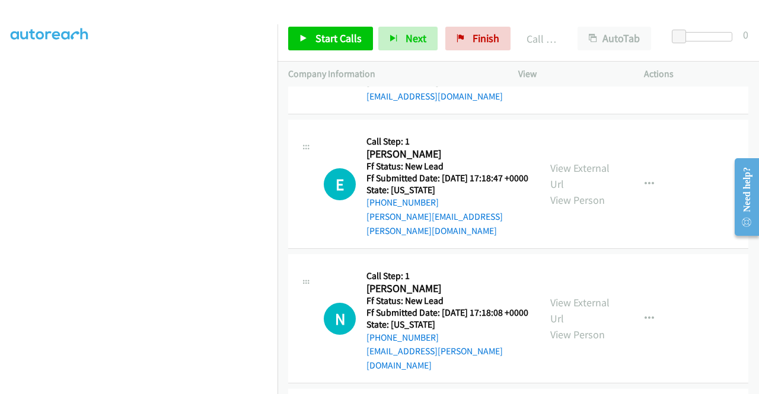
scroll to position [1538, 0]
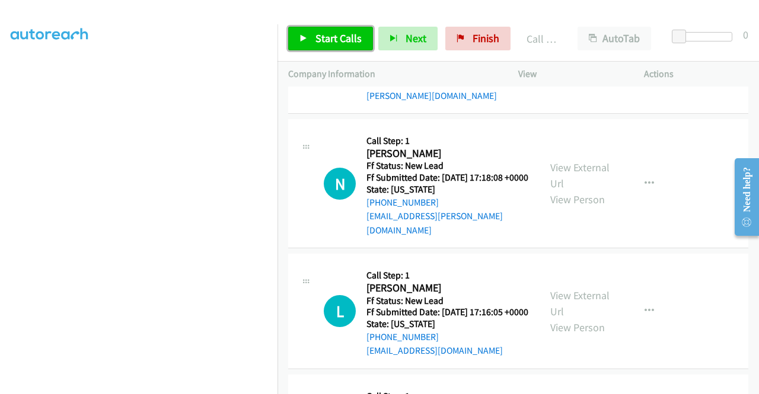
click at [357, 33] on span "Start Calls" at bounding box center [338, 38] width 46 height 14
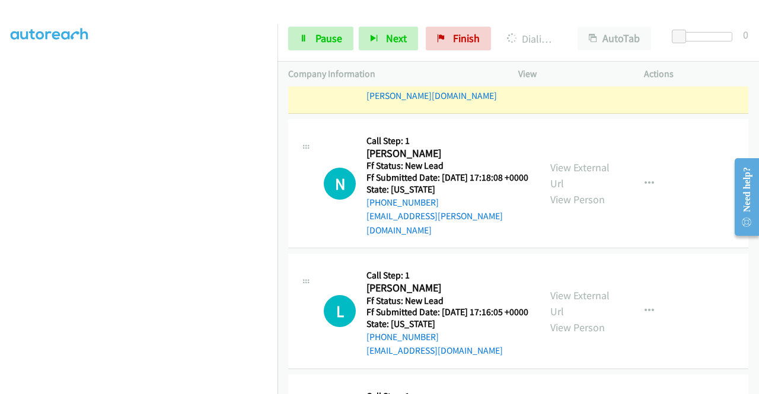
click at [550, 56] on link "View External Url" at bounding box center [579, 41] width 59 height 30
click at [0, 140] on aside "Dialing Mode: Power | Switch to Preview My Lists" at bounding box center [138, 108] width 277 height 656
click at [319, 46] on link "Pause" at bounding box center [320, 39] width 65 height 24
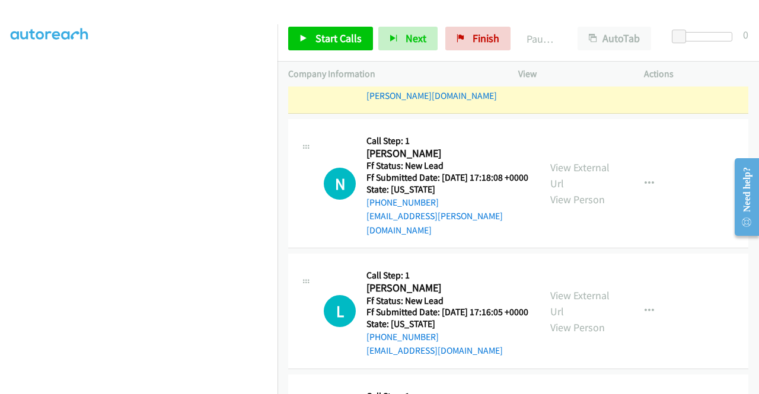
scroll to position [0, 0]
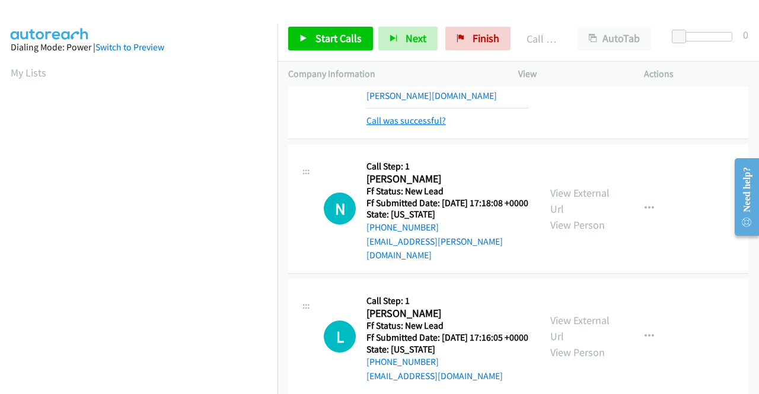
click at [404, 126] on link "Call was successful?" at bounding box center [405, 120] width 79 height 11
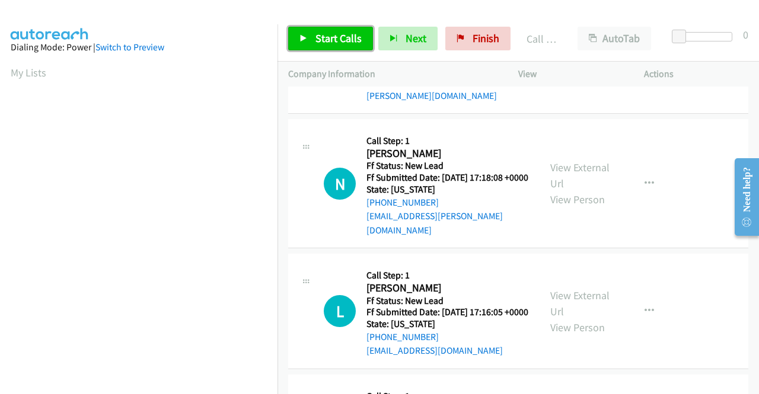
click at [347, 42] on span "Start Calls" at bounding box center [338, 38] width 46 height 14
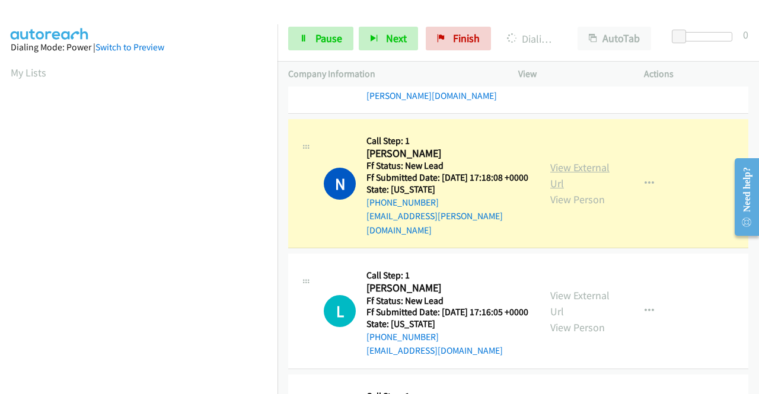
click at [595, 190] on link "View External Url" at bounding box center [579, 176] width 59 height 30
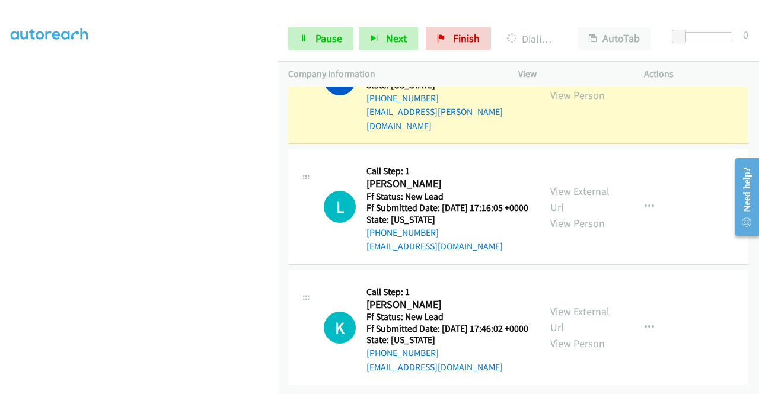
scroll to position [270, 0]
click at [0, 190] on aside "Dialing Mode: Power | Switch to Preview My Lists" at bounding box center [138, 90] width 277 height 656
click at [0, 183] on aside "Dialing Mode: Power | Switch to Preview My Lists" at bounding box center [138, 103] width 277 height 656
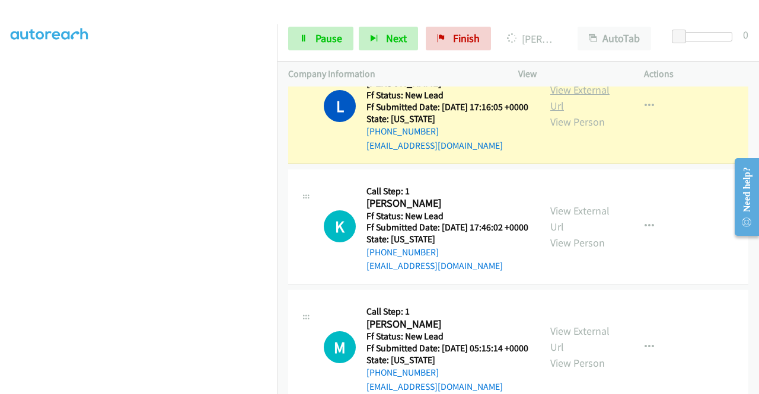
click at [559, 113] on link "View External Url" at bounding box center [579, 98] width 59 height 30
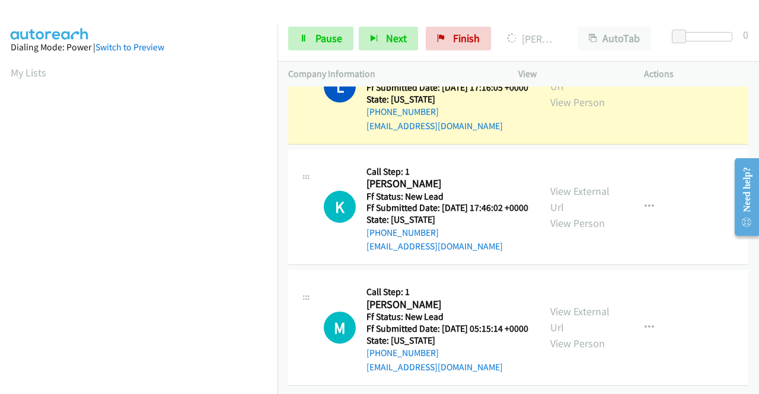
scroll to position [270, 0]
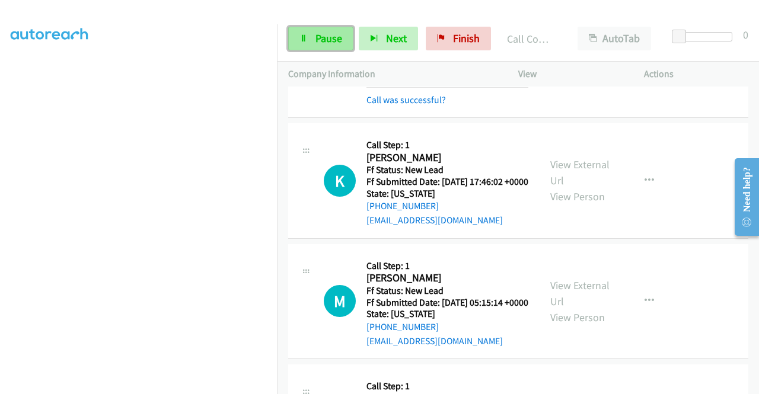
click at [318, 35] on span "Pause" at bounding box center [328, 38] width 27 height 14
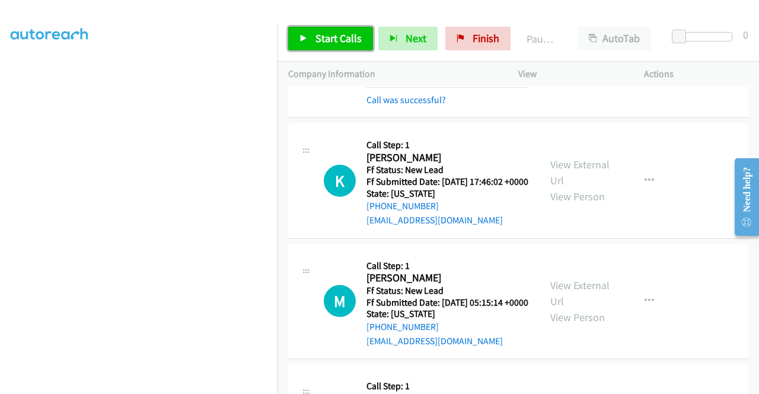
click at [318, 35] on span "Start Calls" at bounding box center [338, 38] width 46 height 14
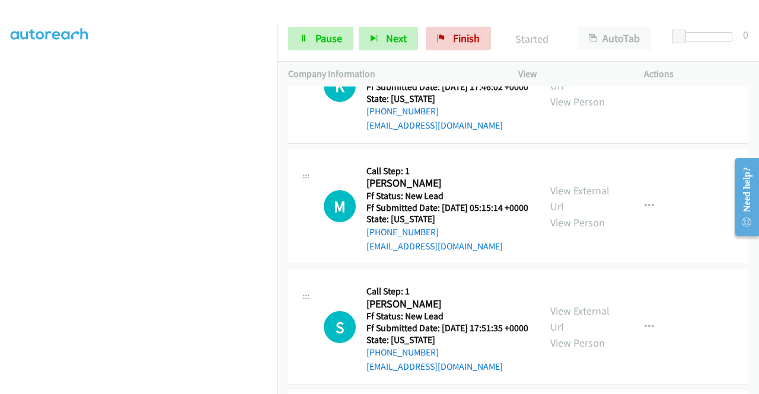
scroll to position [1958, 0]
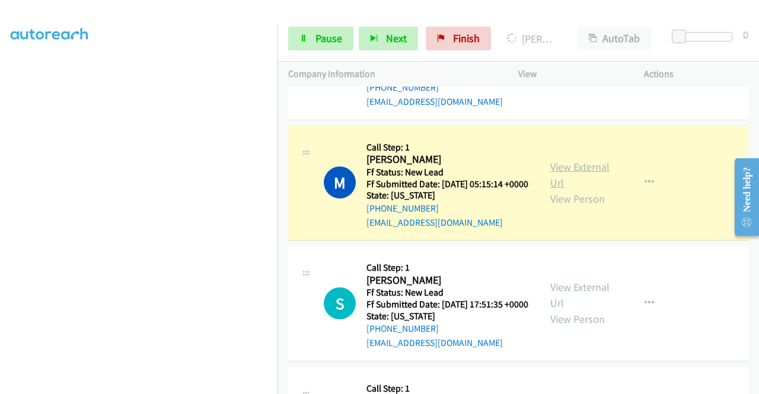
click at [558, 190] on link "View External Url" at bounding box center [579, 175] width 59 height 30
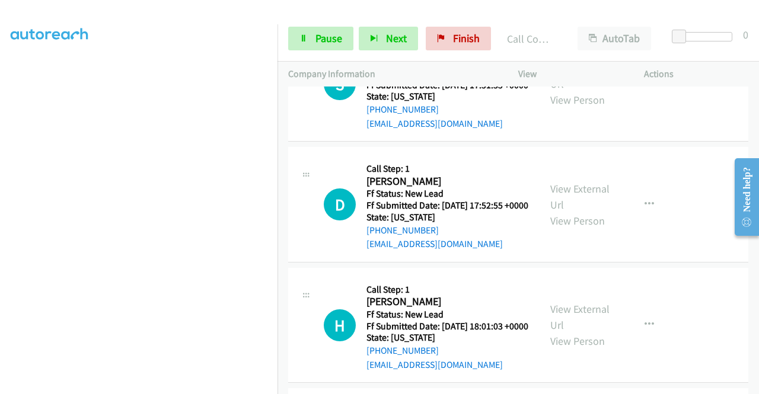
scroll to position [2227, 0]
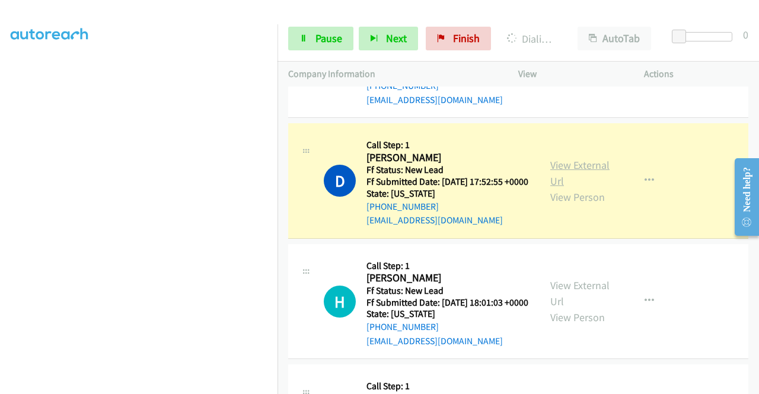
click at [570, 188] on link "View External Url" at bounding box center [579, 173] width 59 height 30
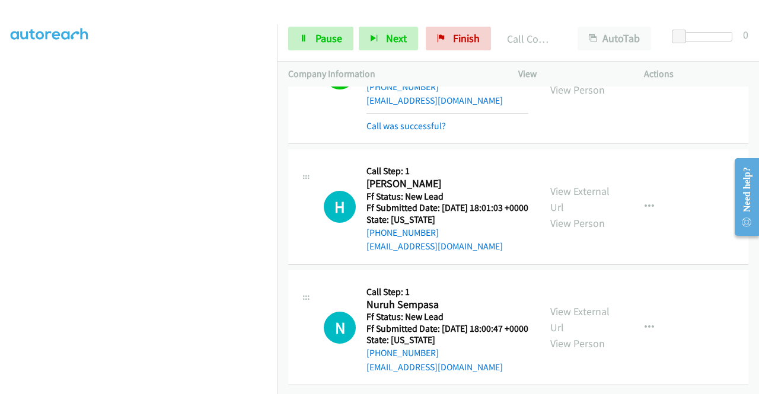
scroll to position [2543, 0]
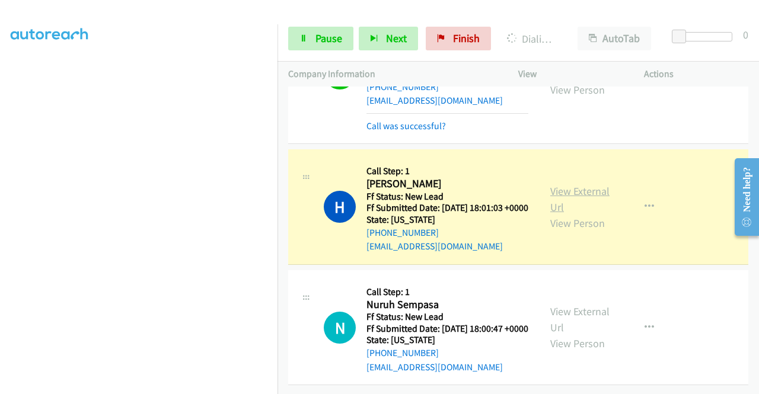
click at [567, 184] on link "View External Url" at bounding box center [579, 199] width 59 height 30
click at [309, 38] on link "Pause" at bounding box center [320, 39] width 65 height 24
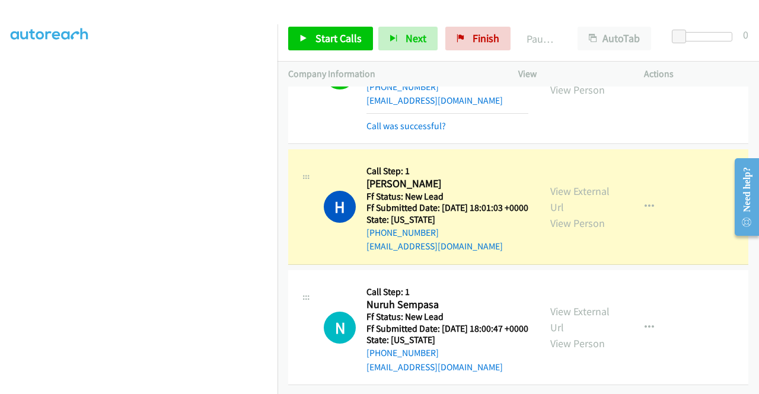
click at [286, 189] on td "H Callback Scheduled Call Step: 1 Heather Williams America/New_York Ff Status: …" at bounding box center [517, 207] width 481 height 121
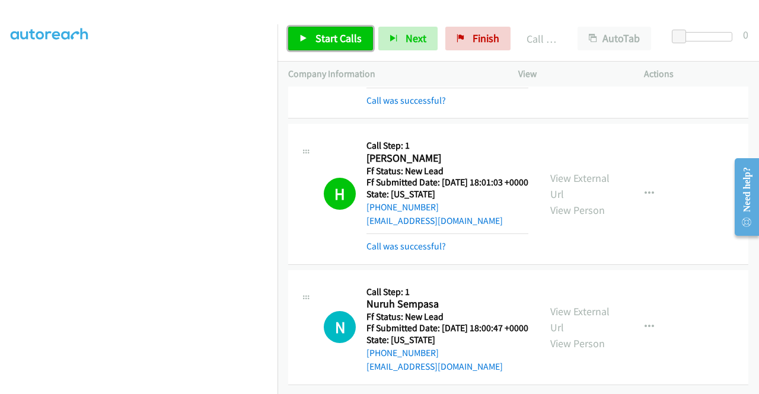
click at [327, 33] on span "Start Calls" at bounding box center [338, 38] width 46 height 14
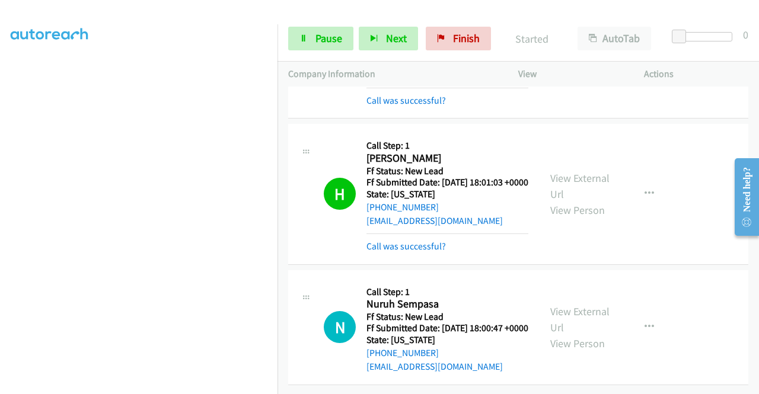
scroll to position [2568, 0]
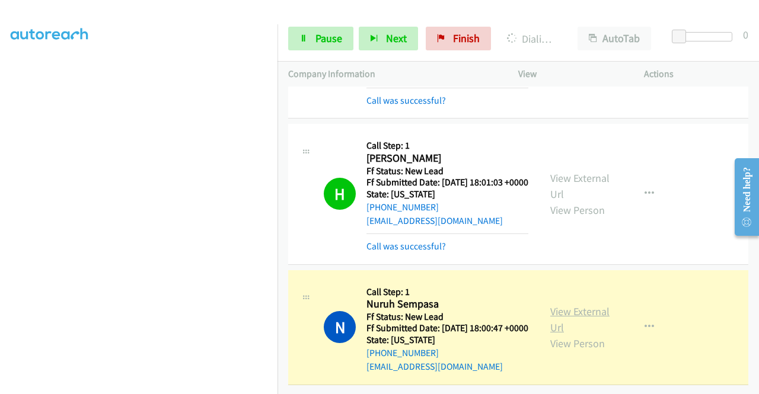
click at [564, 305] on link "View External Url" at bounding box center [579, 320] width 59 height 30
drag, startPoint x: 0, startPoint y: 132, endPoint x: 140, endPoint y: 393, distance: 295.9
click at [0, 132] on aside "Dialing Mode: Power | Switch to Preview My Lists" at bounding box center [138, 90] width 277 height 656
click at [333, 31] on link "Pause" at bounding box center [320, 39] width 65 height 24
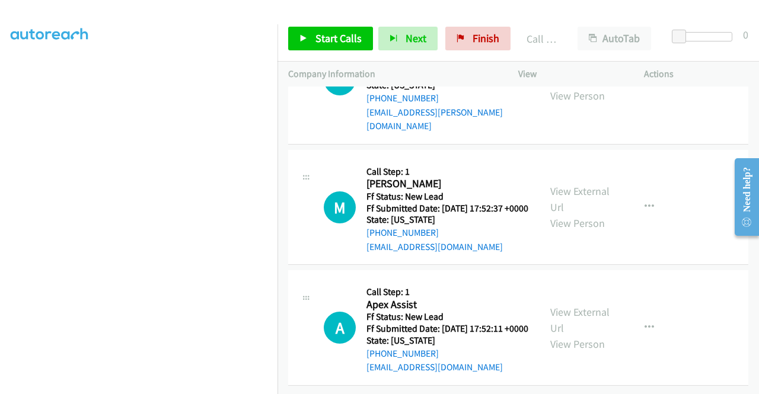
scroll to position [2898, 0]
click at [327, 39] on span "Start Calls" at bounding box center [338, 38] width 46 height 14
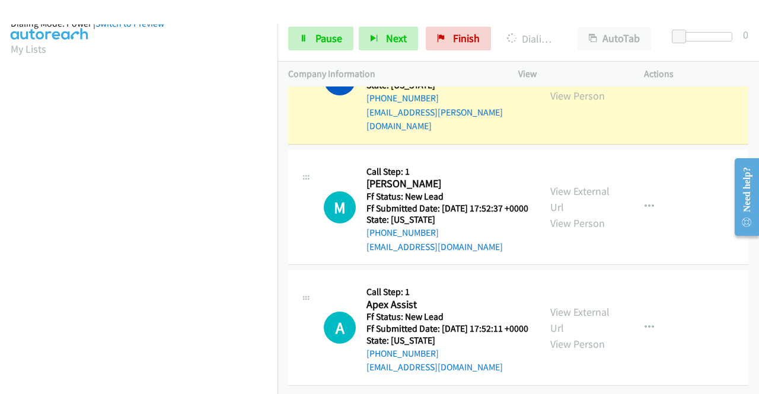
scroll to position [270, 0]
click at [583, 87] on link "View External Url" at bounding box center [579, 72] width 59 height 30
click at [277, 144] on nav "Dialing Mode: Power | Switch to Preview My Lists" at bounding box center [139, 221] width 278 height 394
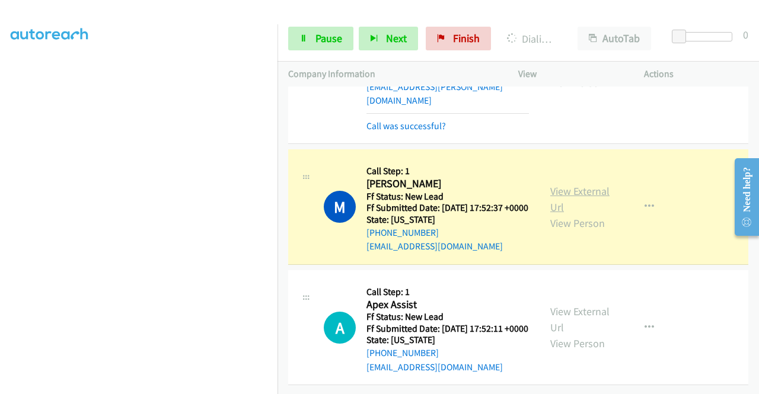
click at [555, 214] on link "View External Url" at bounding box center [579, 199] width 59 height 30
click at [309, 55] on div "Start Calls Pause Next Finish Dialing Marc Burke AutoTab AutoTab 0" at bounding box center [517, 39] width 481 height 46
click at [314, 30] on link "Pause" at bounding box center [320, 39] width 65 height 24
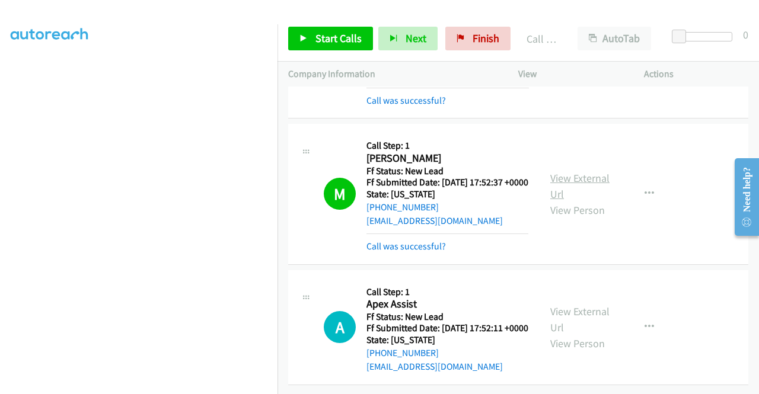
click at [575, 172] on link "View External Url" at bounding box center [579, 186] width 59 height 30
click at [336, 43] on span "Start Calls" at bounding box center [338, 38] width 46 height 14
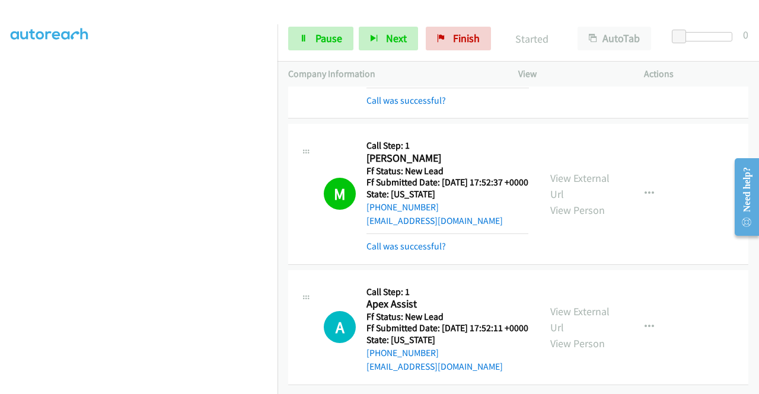
scroll to position [3039, 0]
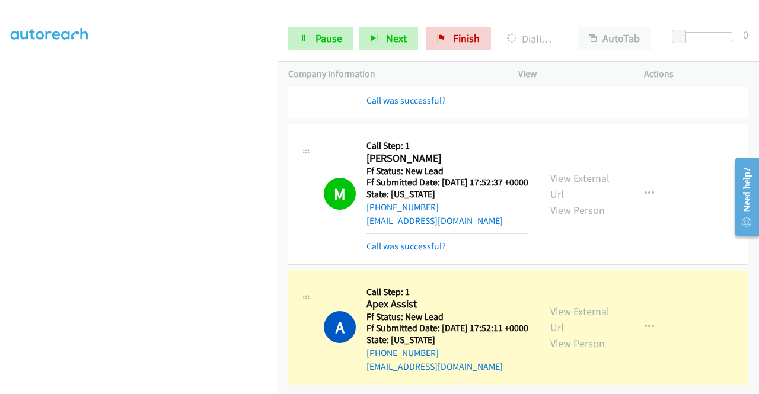
click at [550, 305] on link "View External Url" at bounding box center [579, 320] width 59 height 30
click at [0, 216] on aside "Dialing Mode: Power | Switch to Preview My Lists" at bounding box center [138, 90] width 277 height 656
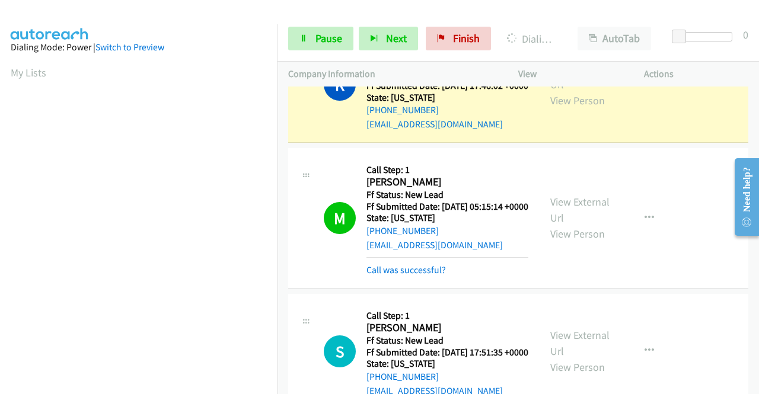
scroll to position [1941, 0]
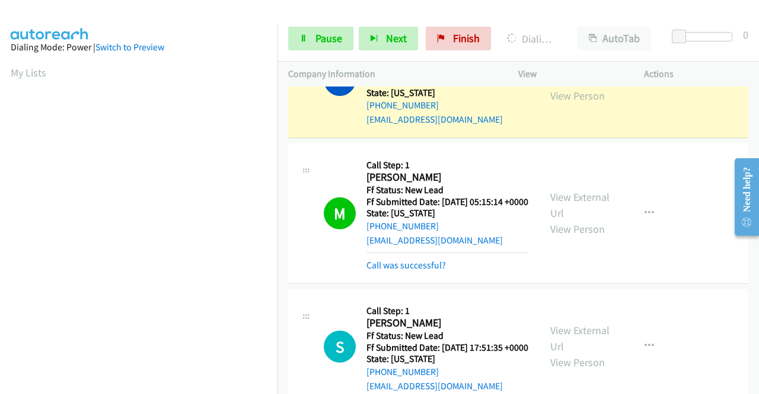
click at [569, 87] on link "View External Url" at bounding box center [579, 72] width 59 height 30
click at [0, 233] on aside "Dialing Mode: Power | Switch to Preview My Lists" at bounding box center [138, 90] width 277 height 656
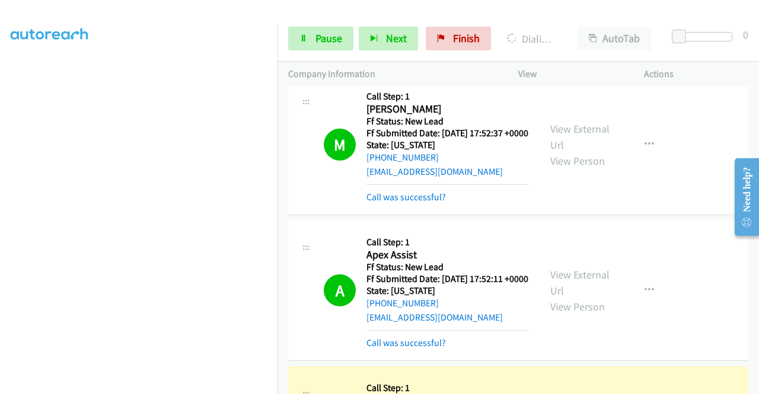
scroll to position [3354, 0]
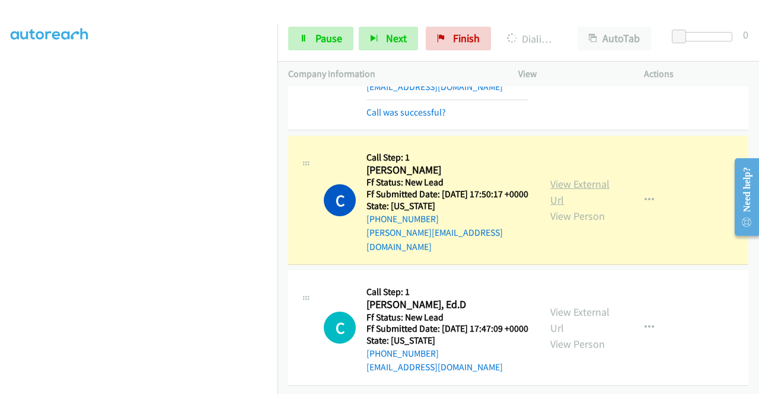
click at [580, 177] on link "View External Url" at bounding box center [579, 192] width 59 height 30
click at [0, 212] on aside "Dialing Mode: Power | Switch to Preview My Lists" at bounding box center [138, 90] width 277 height 656
click at [753, 385] on div "+1 415-964-1034 Call failed - Please reload the list and try again The Callbar …" at bounding box center [517, 241] width 481 height 308
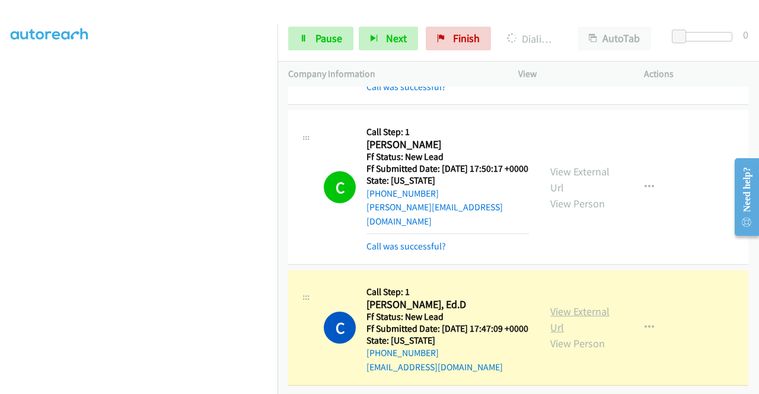
click at [580, 324] on link "View External Url" at bounding box center [579, 320] width 59 height 30
click at [0, 194] on aside "Dialing Mode: Power | Switch to Preview My Lists" at bounding box center [138, 102] width 277 height 656
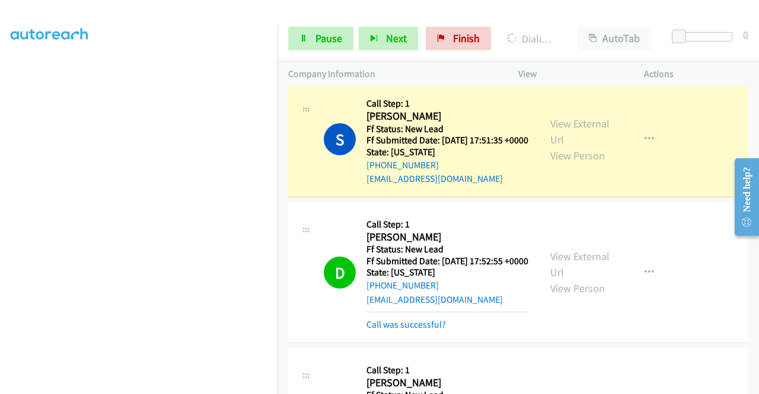
scroll to position [2109, 0]
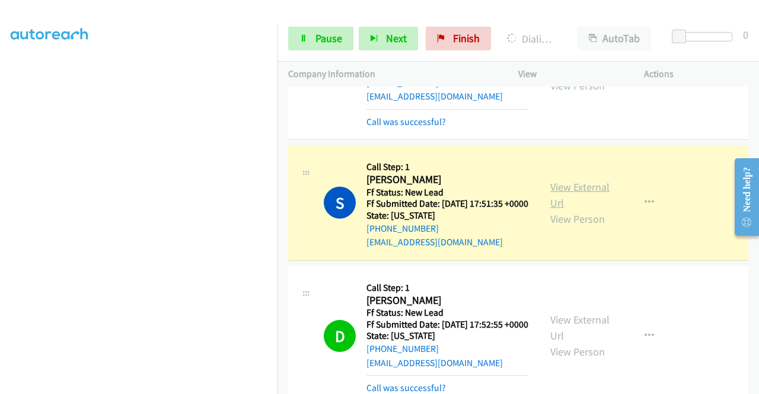
click at [574, 210] on link "View External Url" at bounding box center [579, 195] width 59 height 30
click at [0, 245] on aside "Dialing Mode: Power | Switch to Preview My Lists" at bounding box center [138, 90] width 277 height 656
click at [319, 33] on span "Pause" at bounding box center [328, 38] width 27 height 14
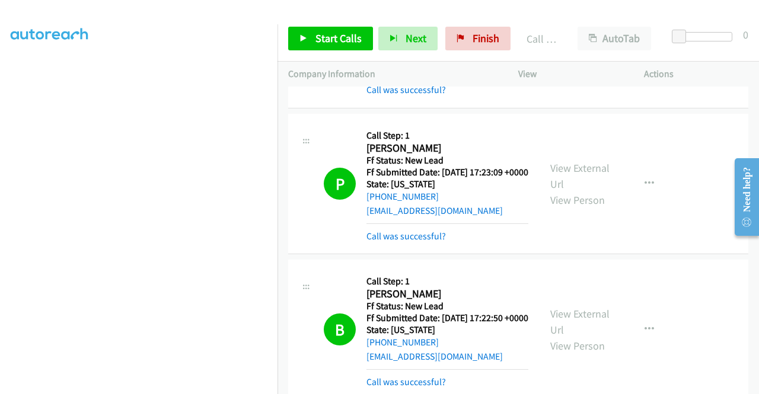
scroll to position [0, 0]
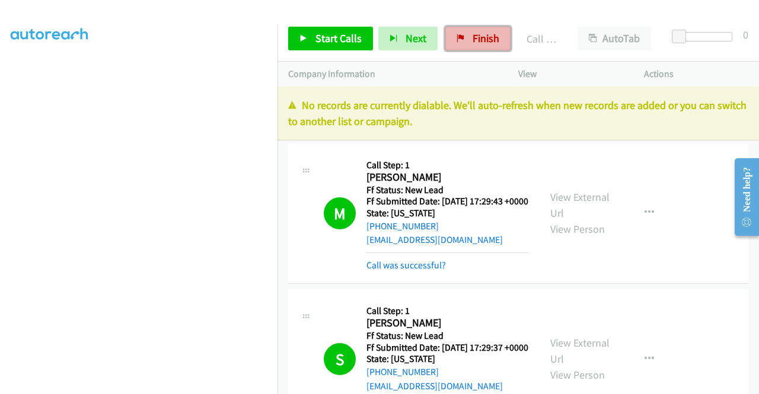
click at [491, 44] on span "Finish" at bounding box center [485, 38] width 27 height 14
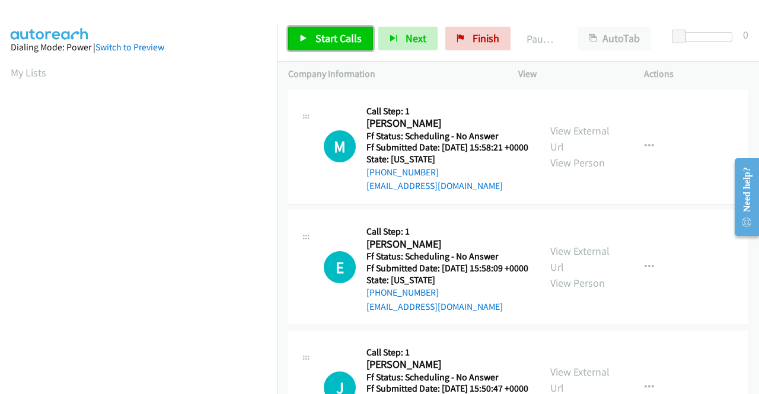
click at [334, 39] on span "Start Calls" at bounding box center [338, 38] width 46 height 14
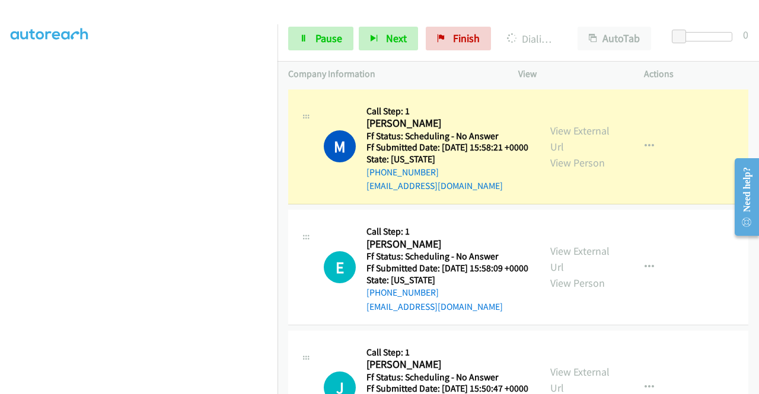
scroll to position [270, 0]
click at [580, 138] on link "View External Url" at bounding box center [579, 139] width 59 height 30
click at [0, 127] on aside "Dialing Mode: Power | Switch to Preview My Lists" at bounding box center [138, 90] width 277 height 656
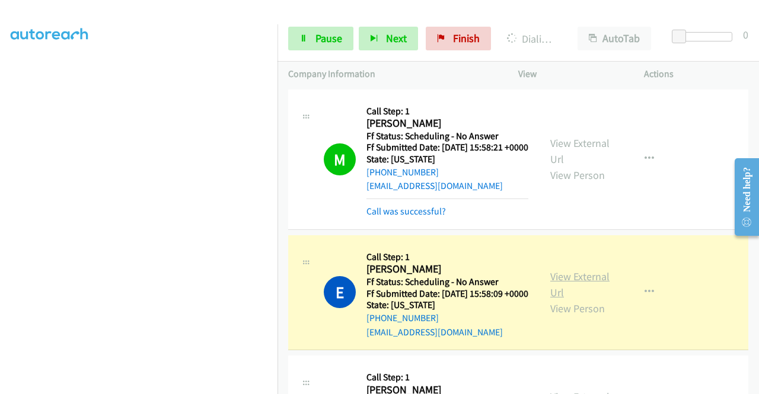
click at [550, 298] on link "View External Url" at bounding box center [579, 285] width 59 height 30
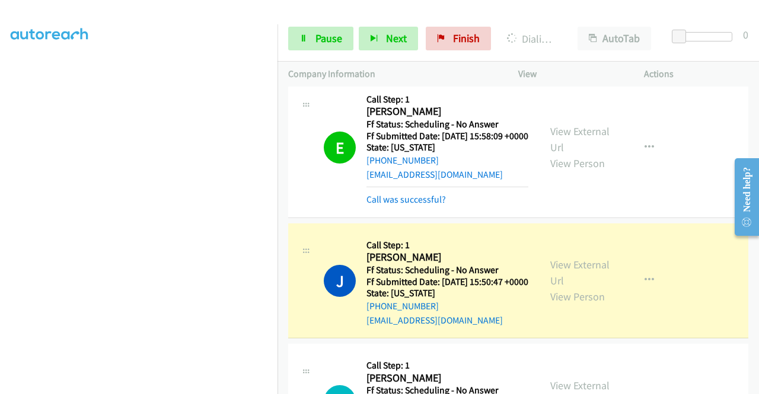
click at [542, 286] on div "View External Url View Person View External Url Email Schedule/Manage Callback …" at bounding box center [607, 281] width 136 height 94
click at [550, 287] on link "View External Url" at bounding box center [579, 273] width 59 height 30
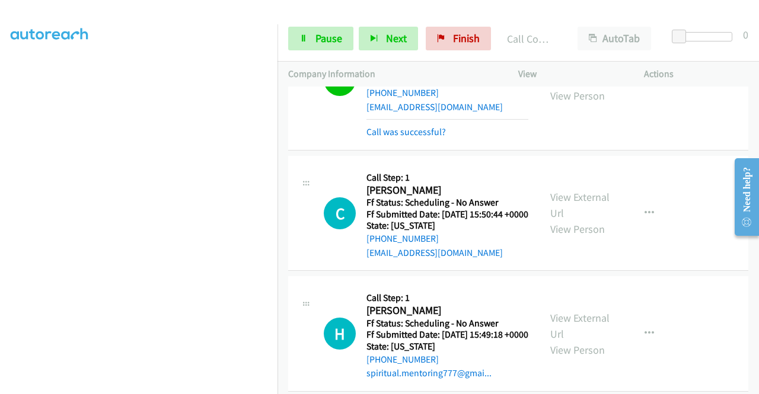
scroll to position [474, 0]
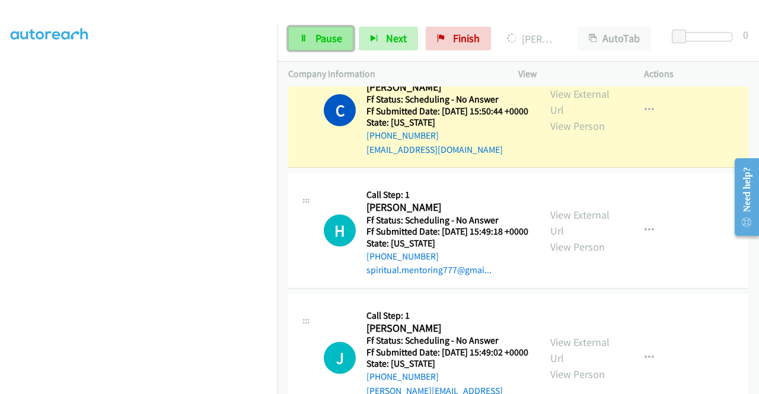
click at [317, 32] on span "Pause" at bounding box center [328, 38] width 27 height 14
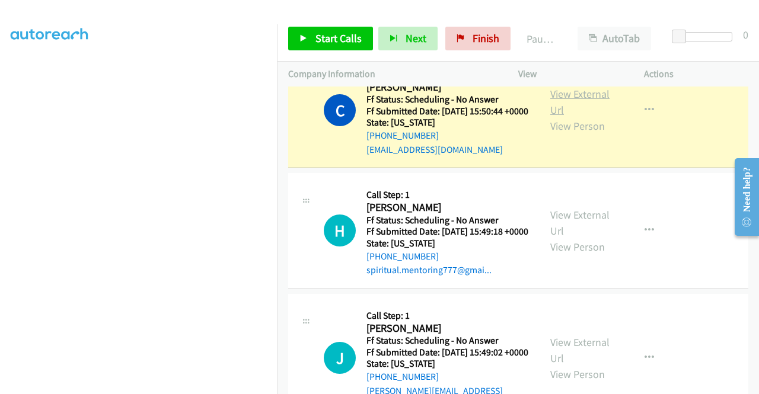
click at [587, 117] on link "View External Url" at bounding box center [579, 102] width 59 height 30
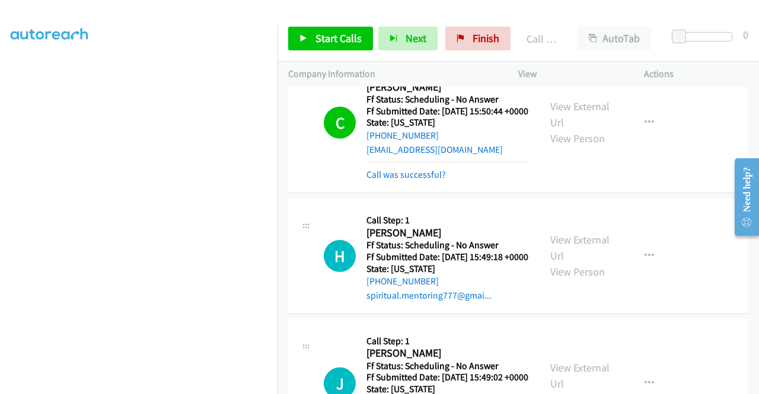
click at [342, 56] on div "Start Calls Pause Next Finish Call Completed AutoTab AutoTab 0" at bounding box center [517, 39] width 481 height 46
click at [344, 40] on span "Start Calls" at bounding box center [338, 38] width 46 height 14
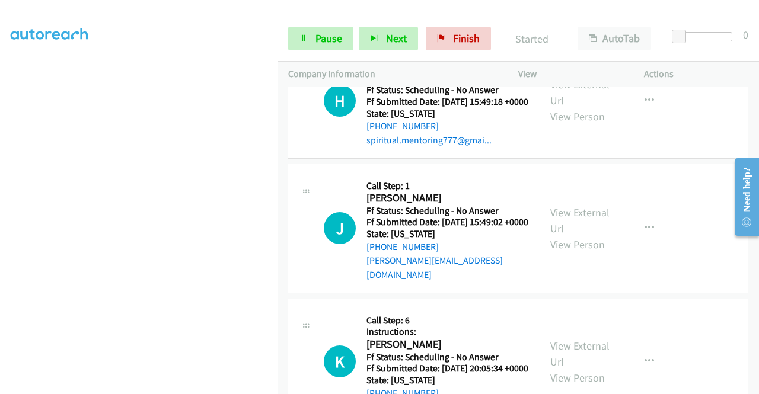
scroll to position [640, 0]
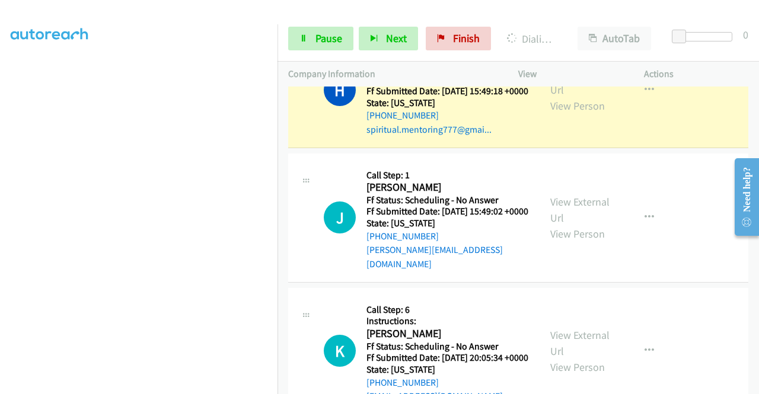
click at [576, 116] on div "View External Url View Person View External Url Email Schedule/Manage Callback …" at bounding box center [607, 90] width 136 height 94
click at [573, 97] on link "View External Url" at bounding box center [579, 82] width 59 height 30
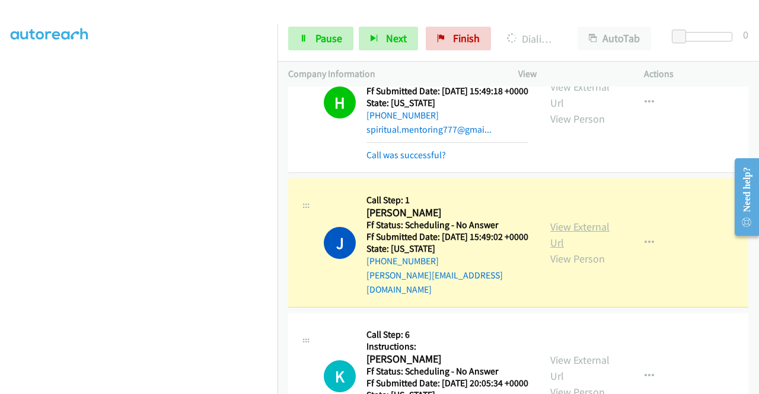
click at [564, 250] on link "View External Url" at bounding box center [579, 235] width 59 height 30
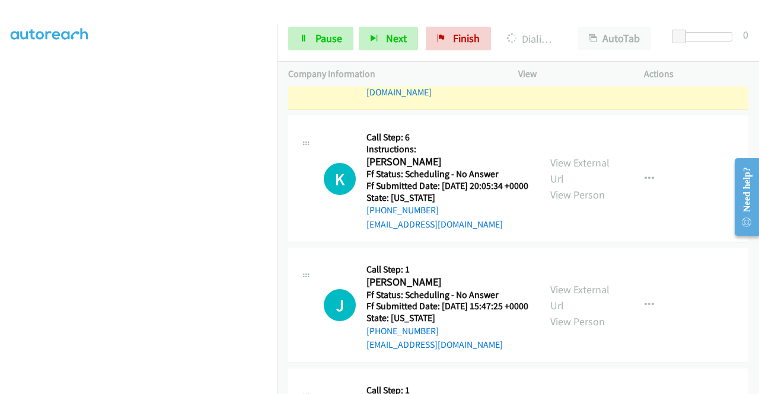
scroll to position [850, 0]
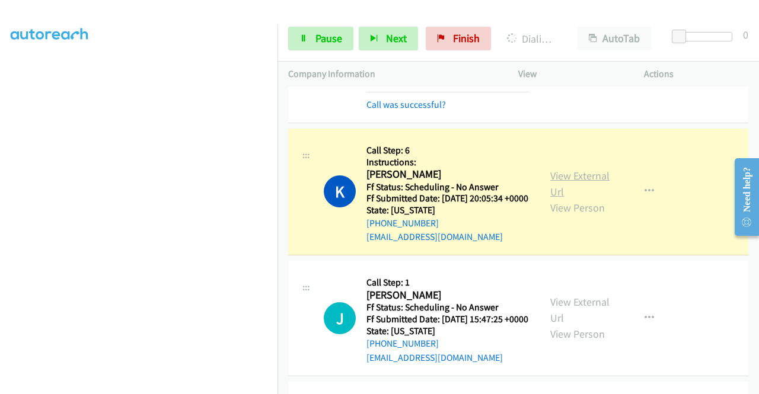
click at [560, 199] on link "View External Url" at bounding box center [579, 184] width 59 height 30
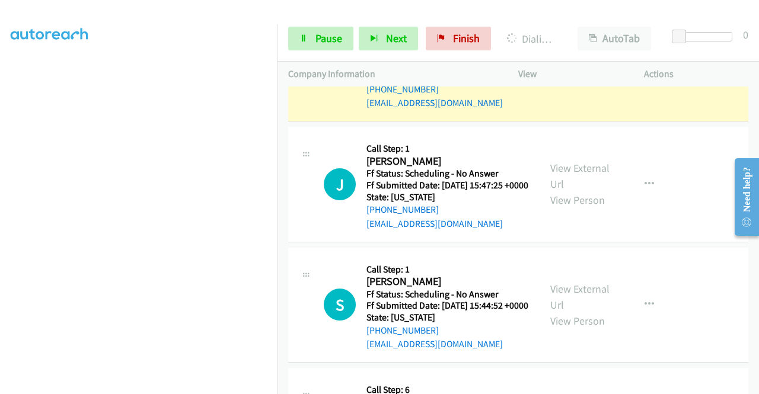
scroll to position [992, 0]
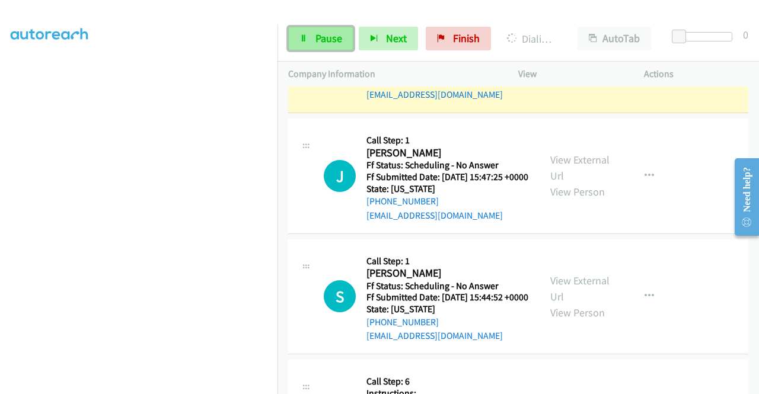
click at [322, 45] on link "Pause" at bounding box center [320, 39] width 65 height 24
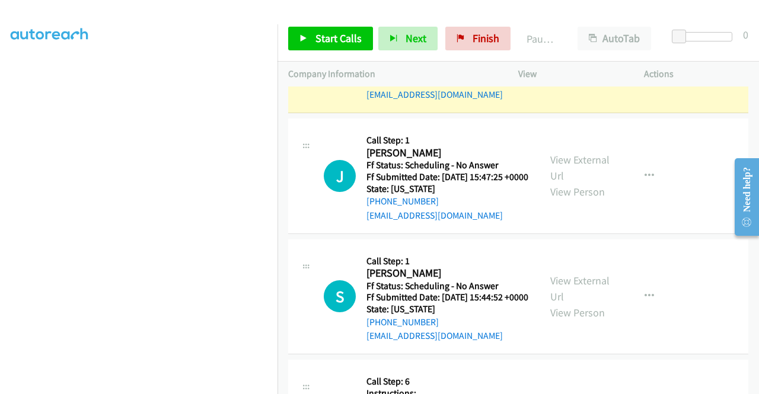
scroll to position [1005, 0]
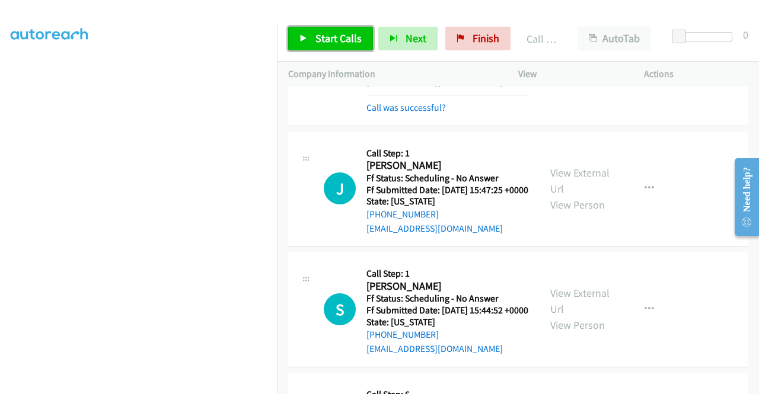
click at [346, 44] on span "Start Calls" at bounding box center [338, 38] width 46 height 14
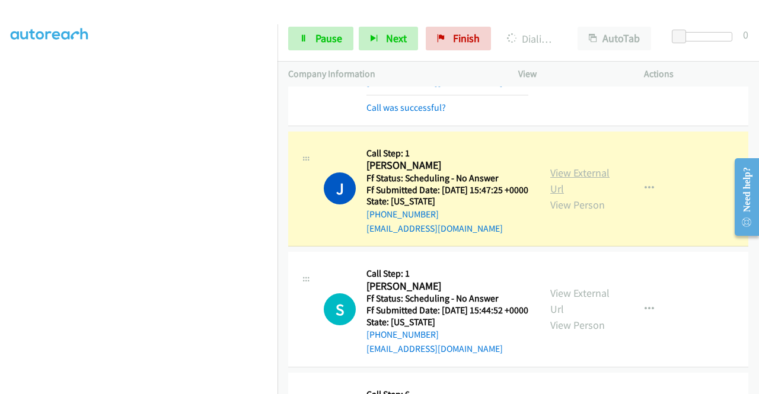
click at [552, 196] on link "View External Url" at bounding box center [579, 181] width 59 height 30
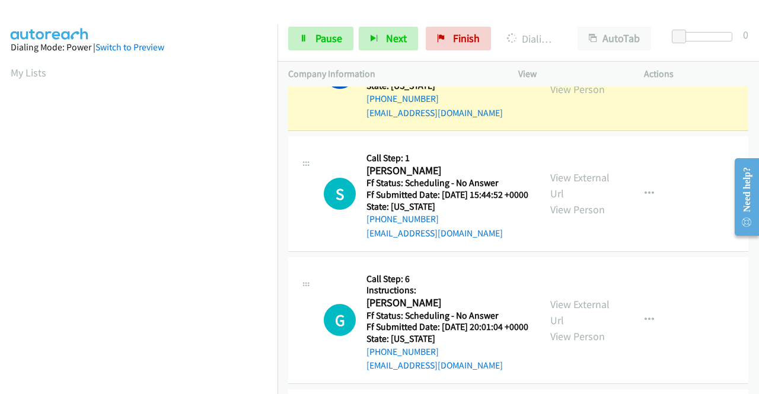
scroll to position [270, 0]
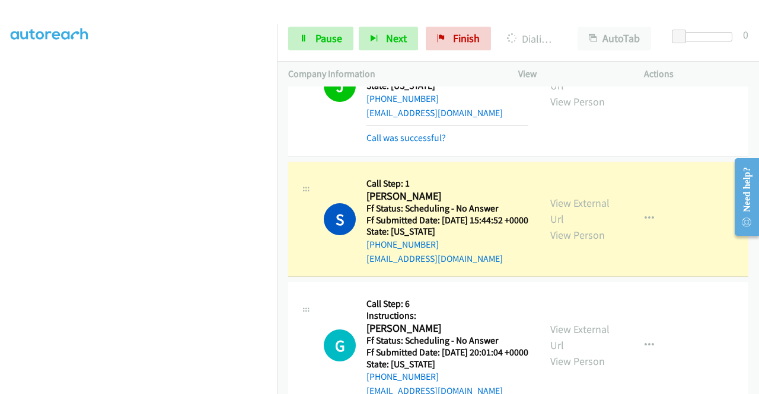
click at [572, 266] on div "View External Url View Person View External Url Email Schedule/Manage Callback …" at bounding box center [607, 219] width 136 height 94
click at [567, 226] on link "View External Url" at bounding box center [579, 211] width 59 height 30
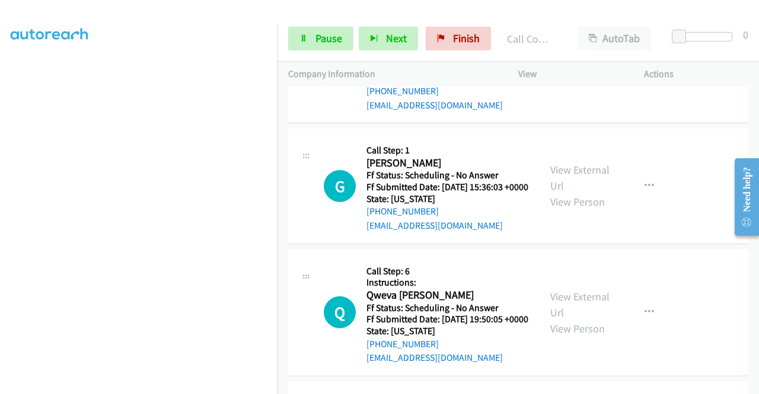
scroll to position [1446, 0]
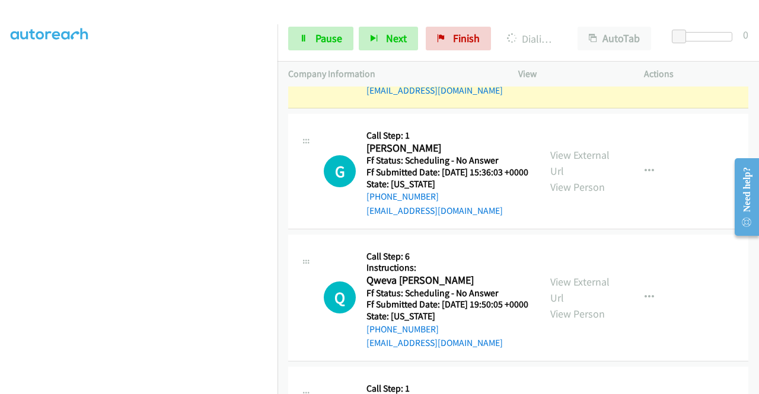
click at [586, 52] on link "View External Url" at bounding box center [579, 37] width 59 height 30
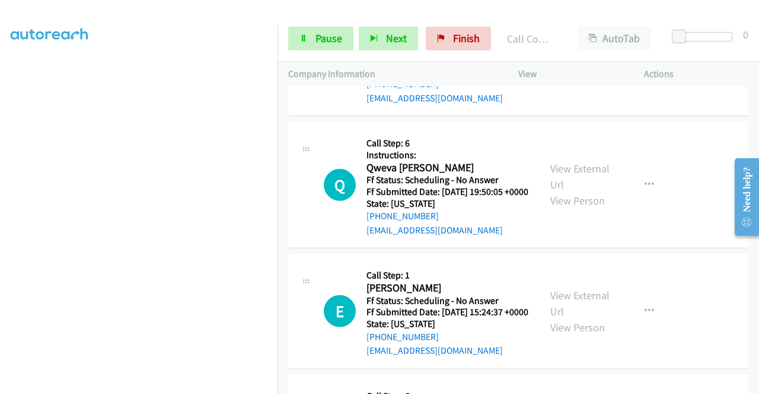
scroll to position [1596, 0]
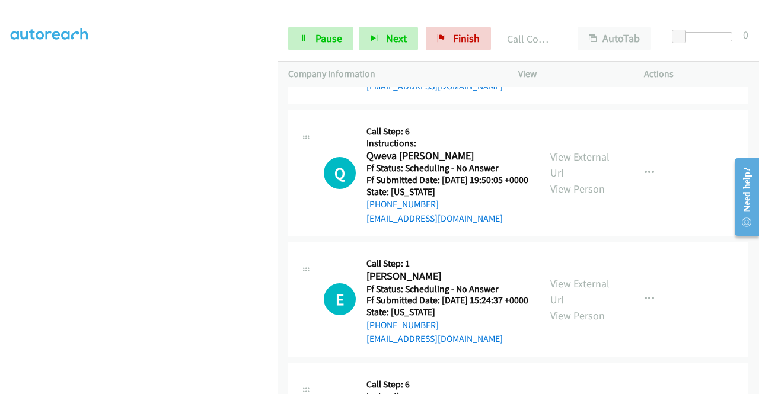
click at [569, 53] on link "View External Url" at bounding box center [579, 39] width 59 height 30
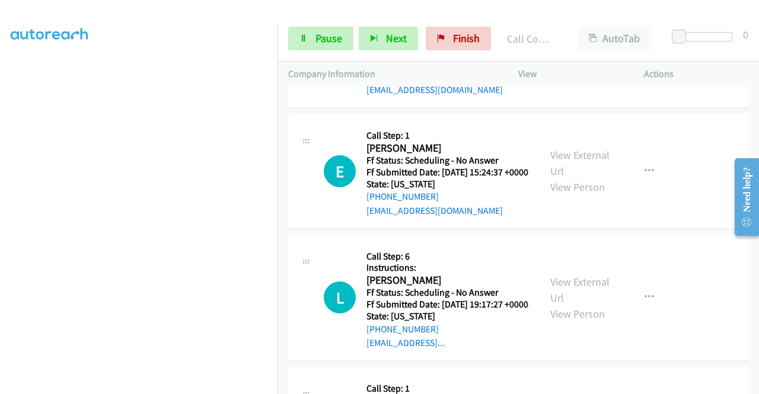
scroll to position [1754, 0]
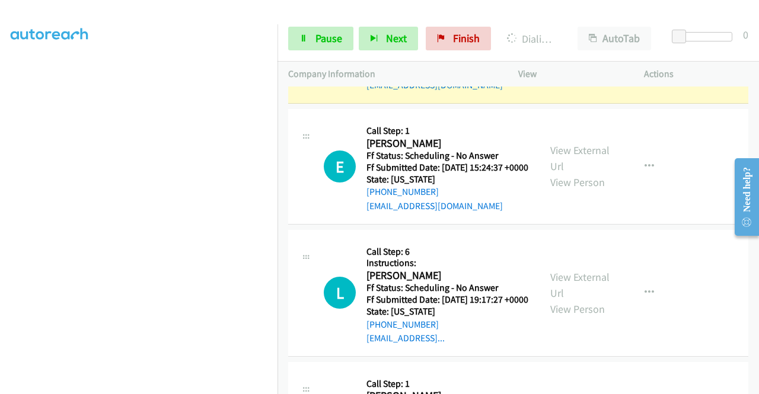
click at [561, 47] on link "View External Url" at bounding box center [579, 32] width 59 height 30
click at [318, 39] on span "Pause" at bounding box center [328, 38] width 27 height 14
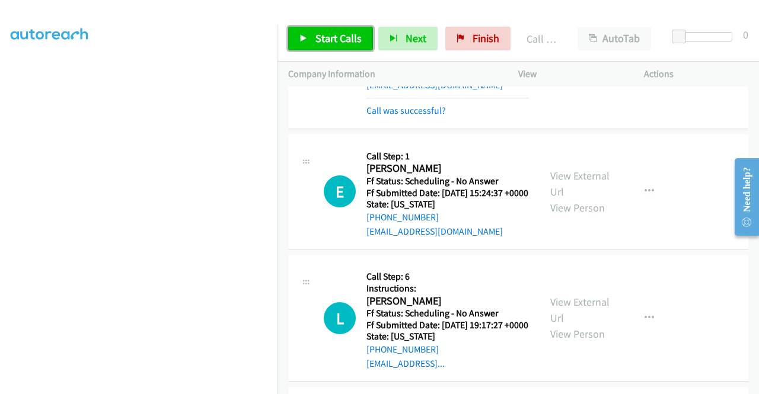
click at [340, 37] on span "Start Calls" at bounding box center [338, 38] width 46 height 14
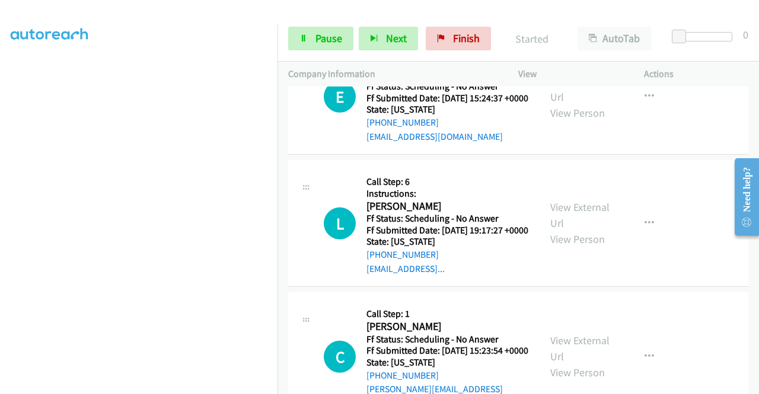
scroll to position [1857, 0]
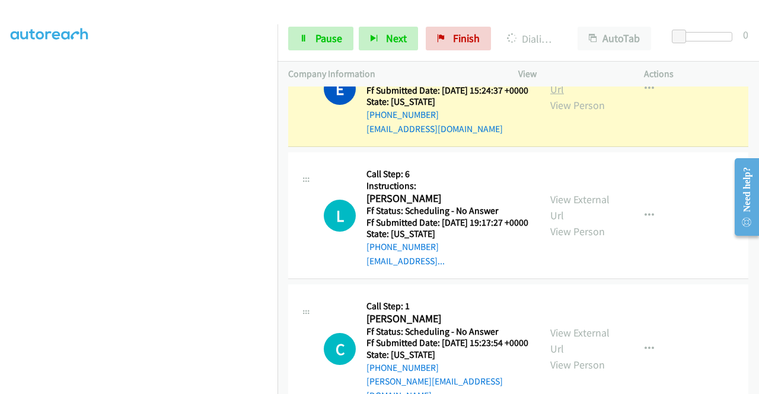
click at [597, 96] on link "View External Url" at bounding box center [579, 81] width 59 height 30
click at [327, 26] on div "Start Calls Pause Next Finish Dialing Ella Anderson AutoTab AutoTab 0" at bounding box center [517, 39] width 481 height 46
click at [315, 36] on span "Pause" at bounding box center [328, 38] width 27 height 14
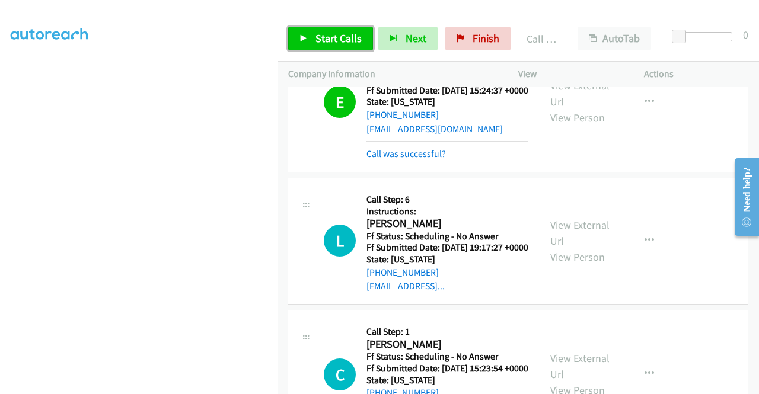
click at [345, 36] on span "Start Calls" at bounding box center [338, 38] width 46 height 14
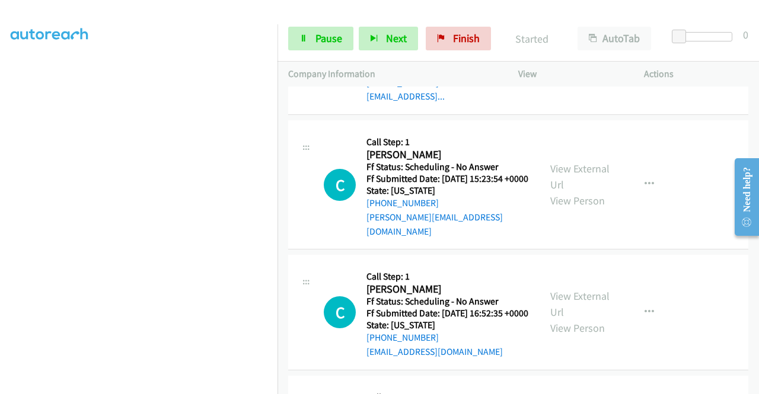
scroll to position [2070, 0]
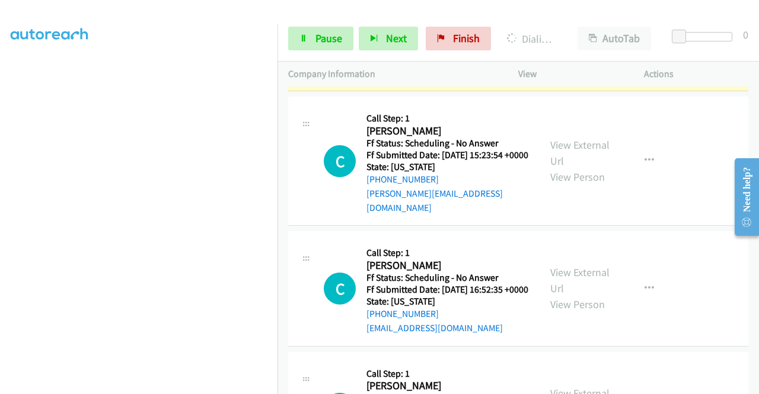
click at [577, 34] on link "View External Url" at bounding box center [579, 20] width 59 height 30
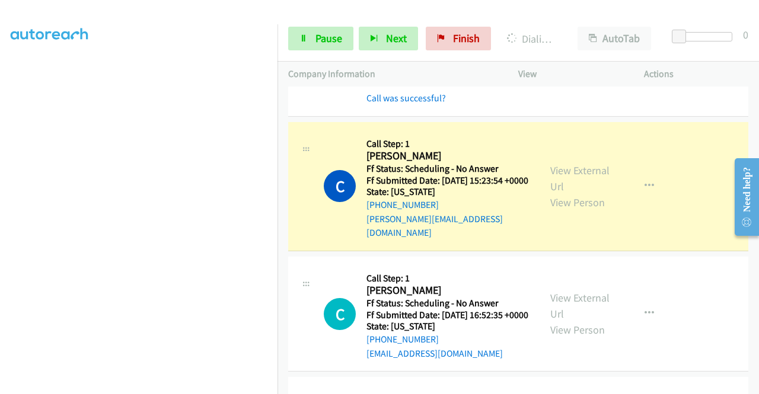
click at [585, 210] on div "View External Url View Person" at bounding box center [581, 186] width 62 height 48
click at [580, 193] on link "View External Url" at bounding box center [579, 179] width 59 height 30
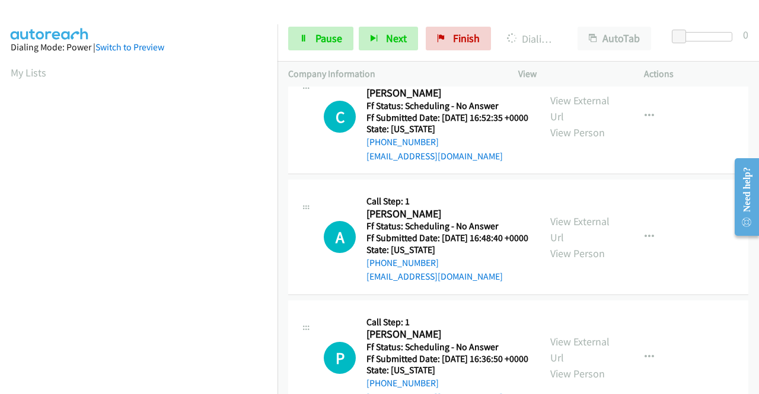
scroll to position [270, 0]
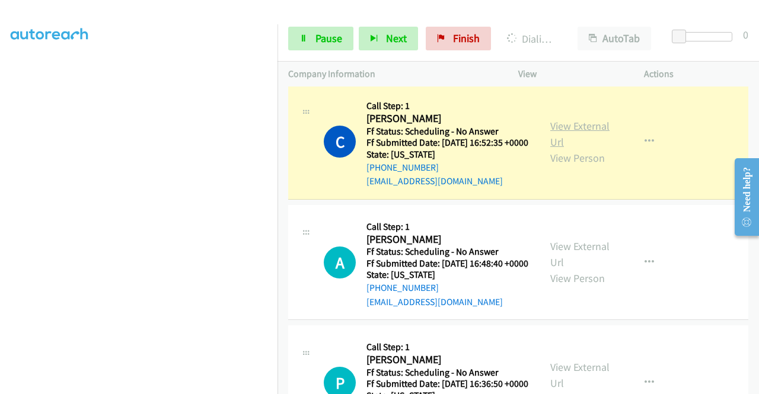
click at [557, 149] on link "View External Url" at bounding box center [579, 134] width 59 height 30
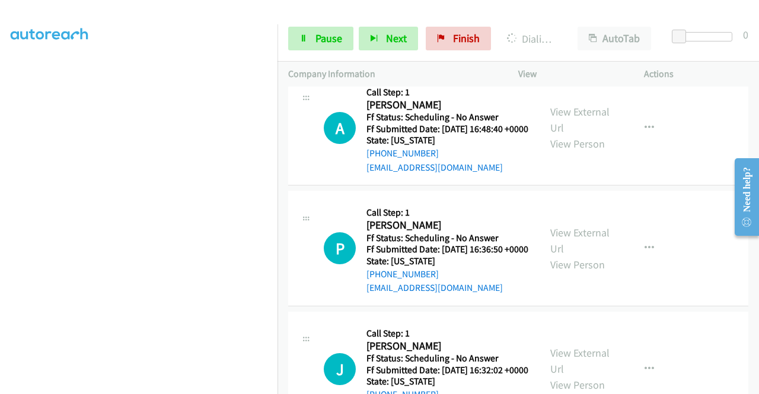
scroll to position [2434, 0]
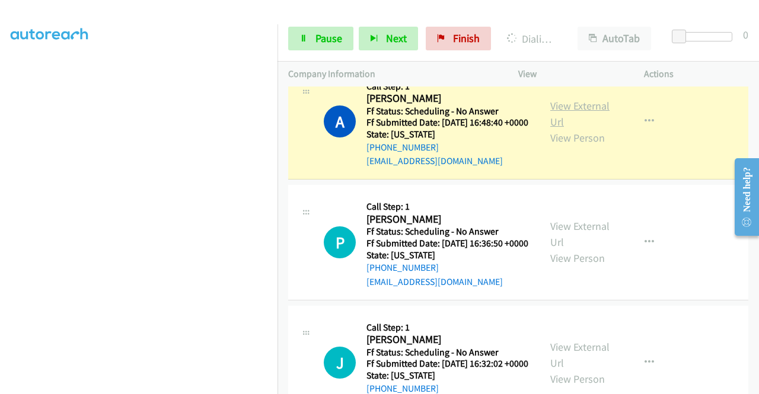
click at [566, 129] on link "View External Url" at bounding box center [579, 114] width 59 height 30
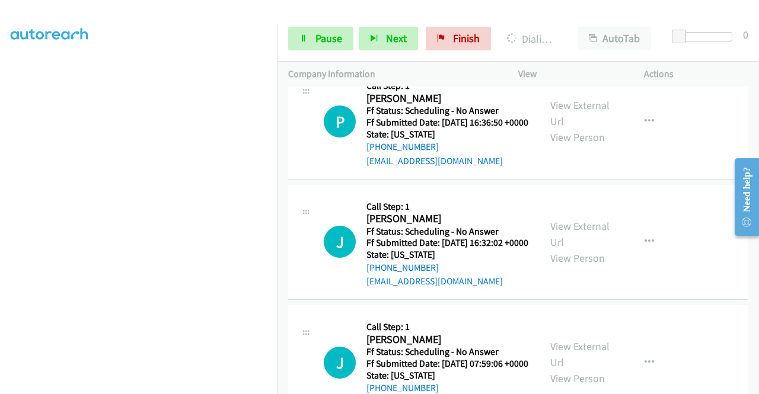
scroll to position [2568, 0]
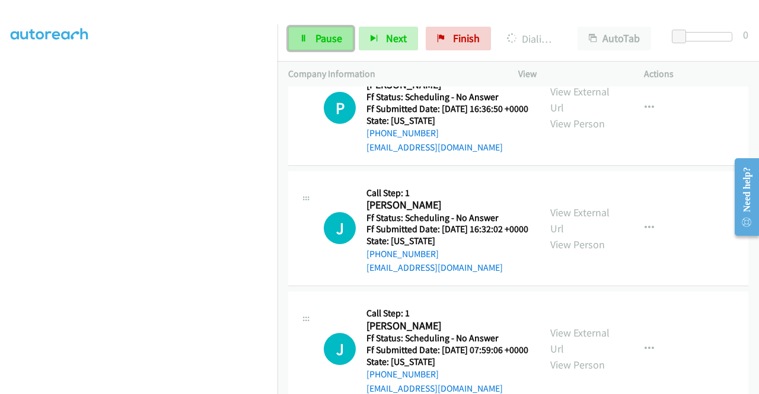
click at [330, 39] on span "Pause" at bounding box center [328, 38] width 27 height 14
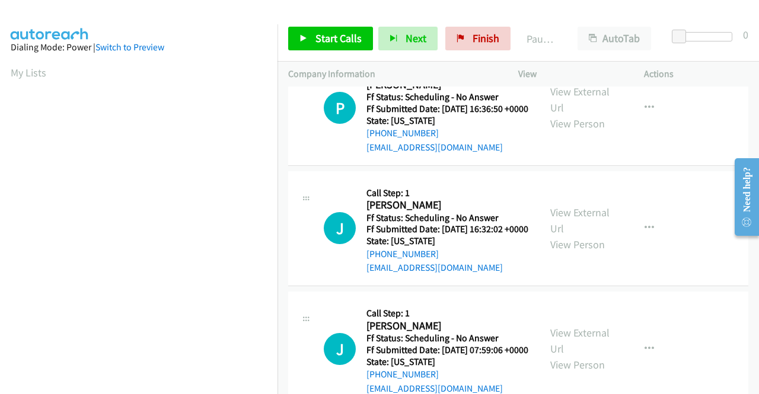
scroll to position [270, 0]
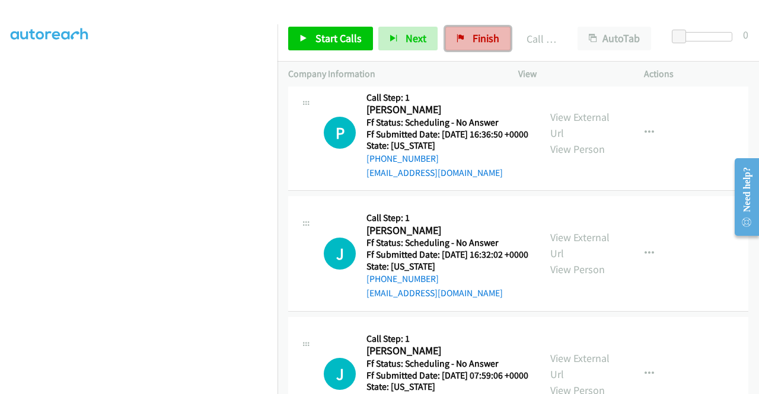
click at [461, 44] on link "Finish" at bounding box center [477, 39] width 65 height 24
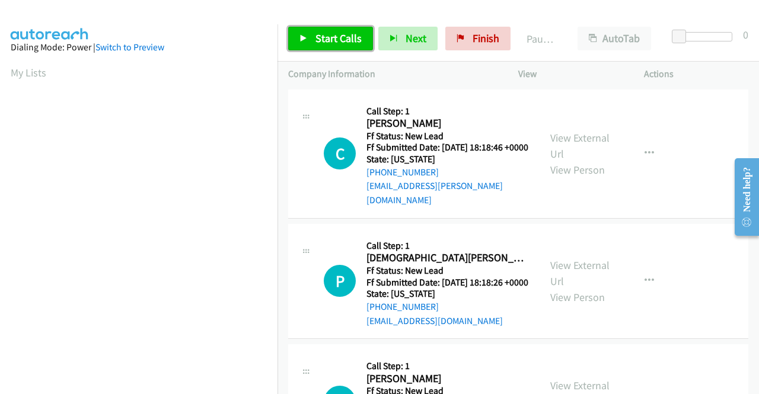
click at [350, 34] on span "Start Calls" at bounding box center [338, 38] width 46 height 14
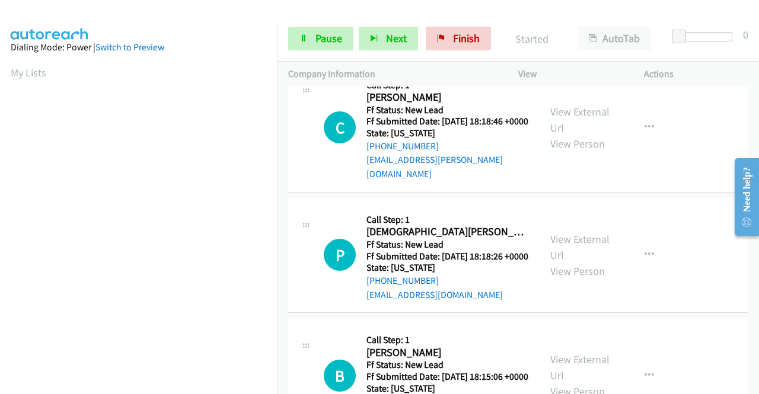
scroll to position [4, 0]
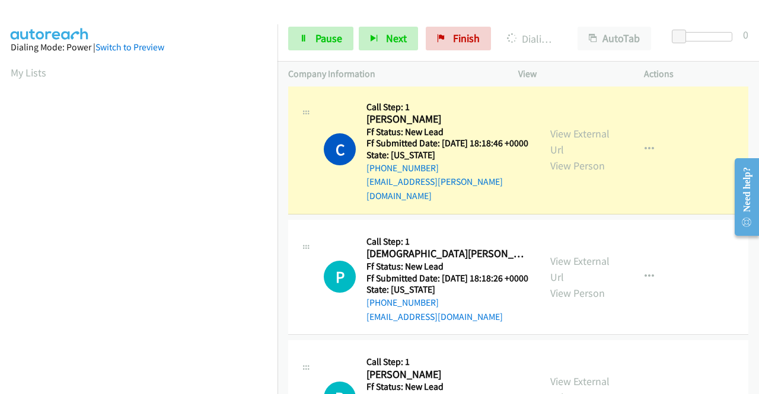
click at [567, 140] on div "View External Url View Person" at bounding box center [581, 150] width 62 height 48
click at [562, 126] on div "View External Url View Person" at bounding box center [581, 150] width 62 height 48
click at [559, 128] on link "View External Url" at bounding box center [579, 142] width 59 height 30
click at [0, 191] on aside "Dialing Mode: Power | Switch to Preview My Lists" at bounding box center [138, 352] width 277 height 656
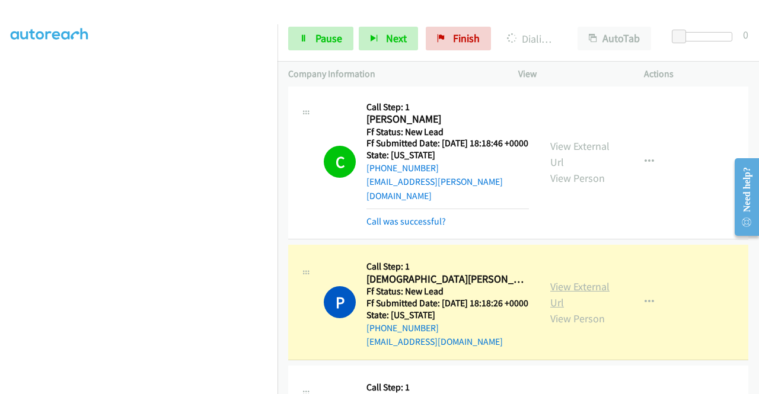
click at [554, 292] on link "View External Url" at bounding box center [579, 295] width 59 height 30
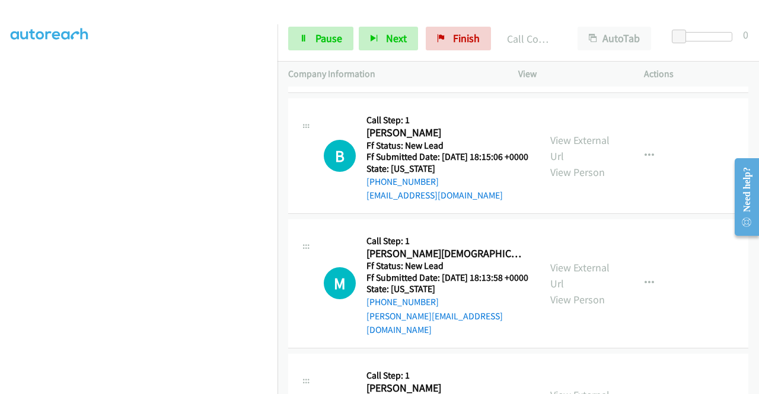
scroll to position [312, 0]
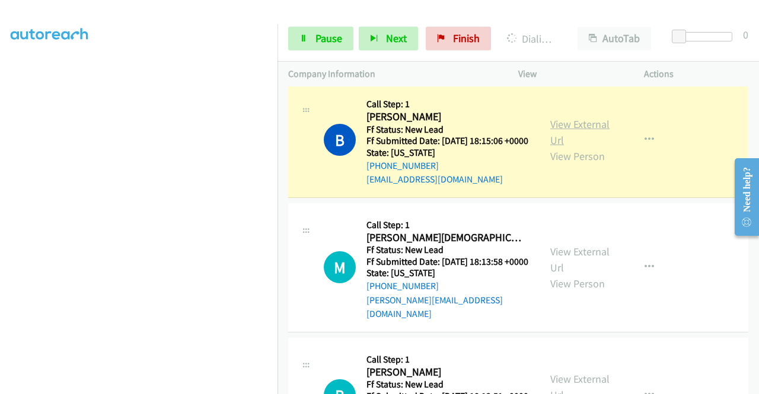
click at [573, 132] on link "View External Url" at bounding box center [579, 132] width 59 height 30
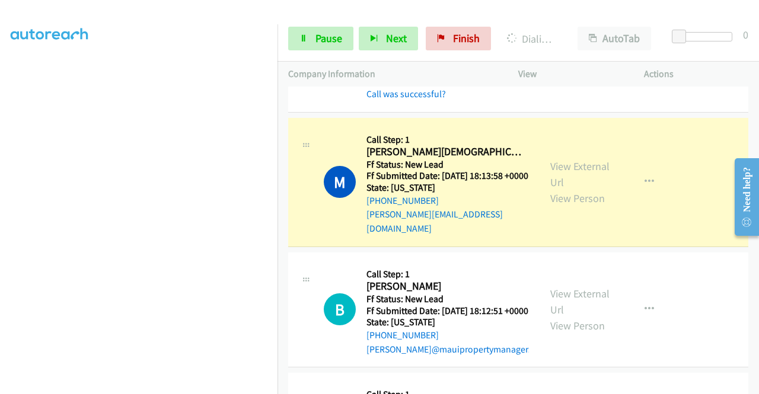
scroll to position [447, 0]
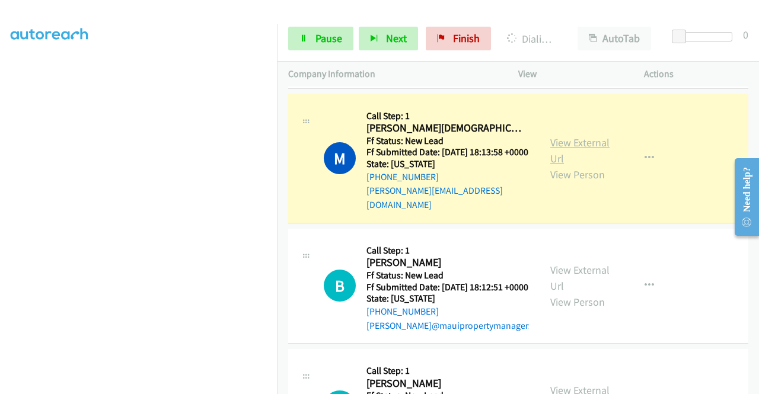
click at [593, 161] on link "View External Url" at bounding box center [579, 151] width 59 height 30
click at [278, 164] on td "M Callback Scheduled Call Step: 1 [PERSON_NAME] America/[GEOGRAPHIC_DATA] Ff St…" at bounding box center [517, 158] width 481 height 135
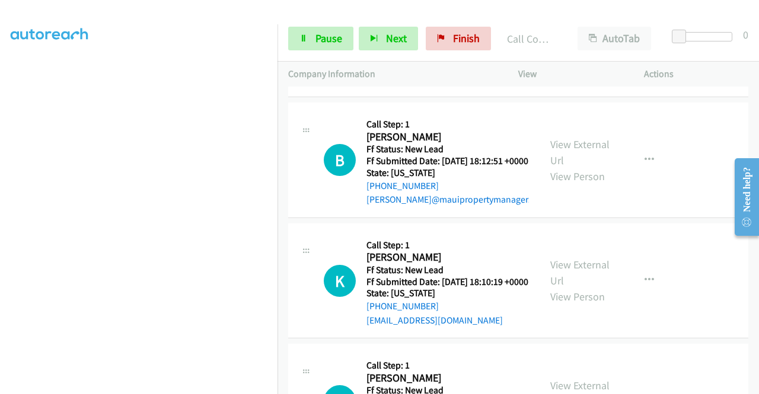
scroll to position [615, 0]
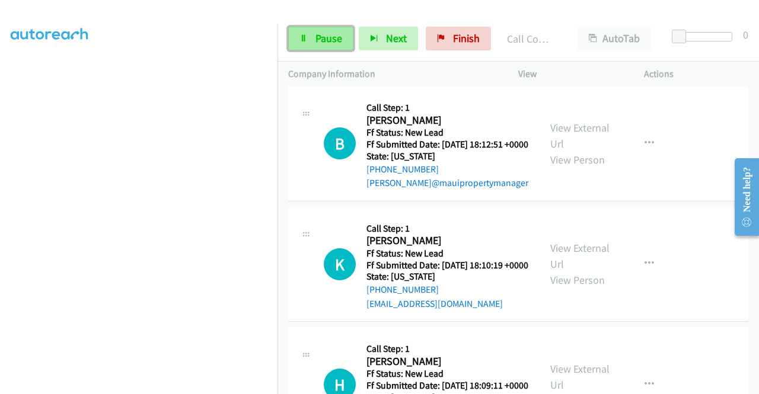
click at [322, 46] on link "Pause" at bounding box center [320, 39] width 65 height 24
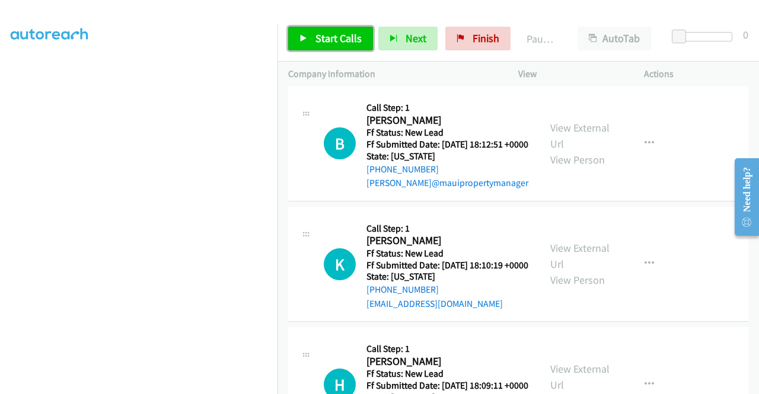
click at [322, 46] on link "Start Calls" at bounding box center [330, 39] width 85 height 24
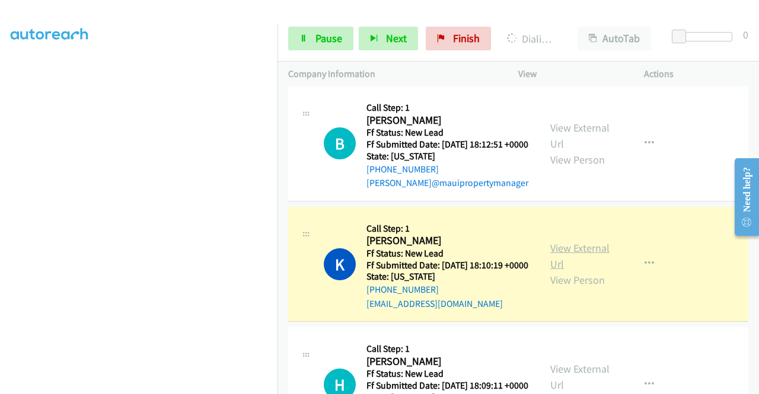
click at [554, 271] on link "View External Url" at bounding box center [579, 256] width 59 height 30
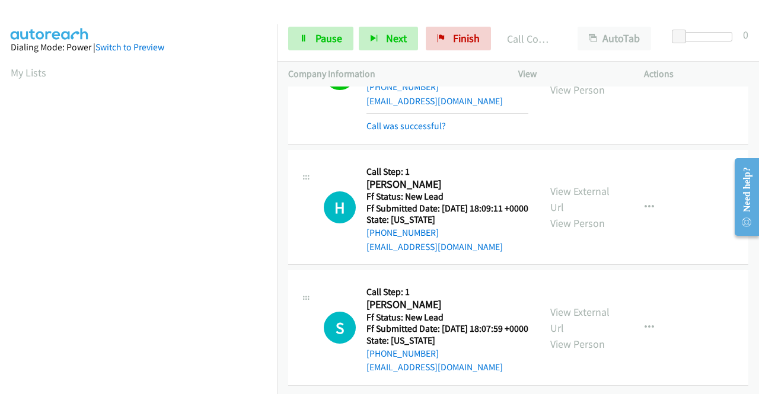
scroll to position [889, 0]
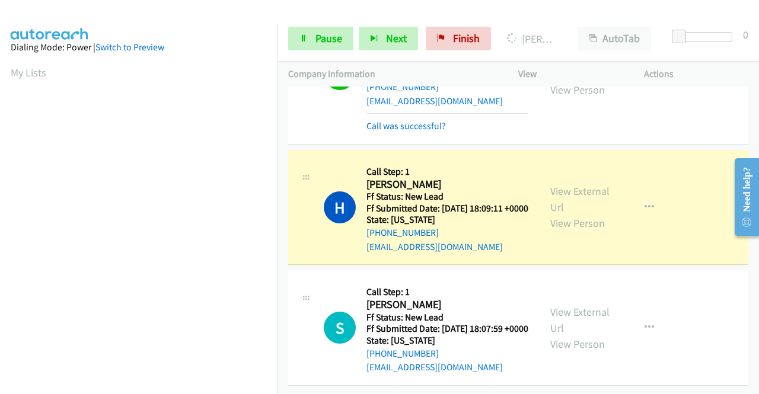
click at [566, 183] on div "View External Url View Person" at bounding box center [581, 207] width 62 height 48
click at [560, 184] on link "View External Url" at bounding box center [579, 199] width 59 height 30
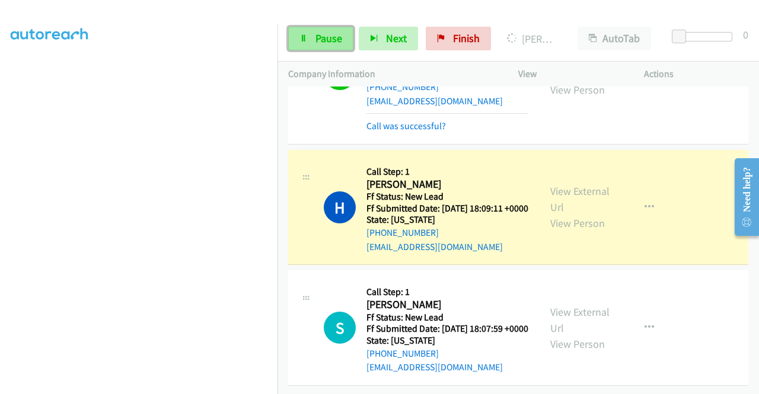
click at [325, 41] on span "Pause" at bounding box center [328, 38] width 27 height 14
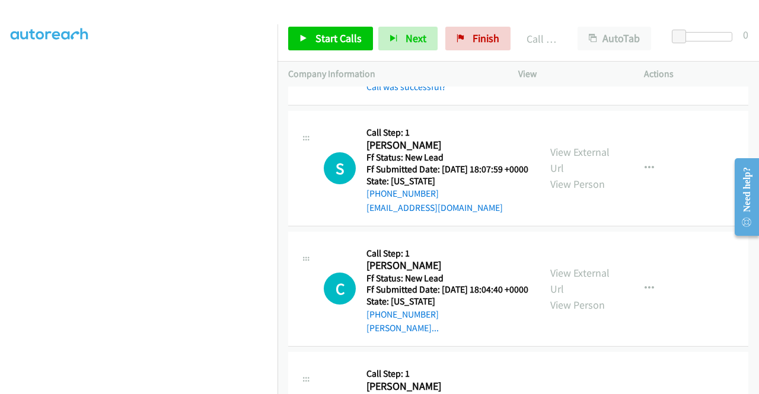
scroll to position [1117, 0]
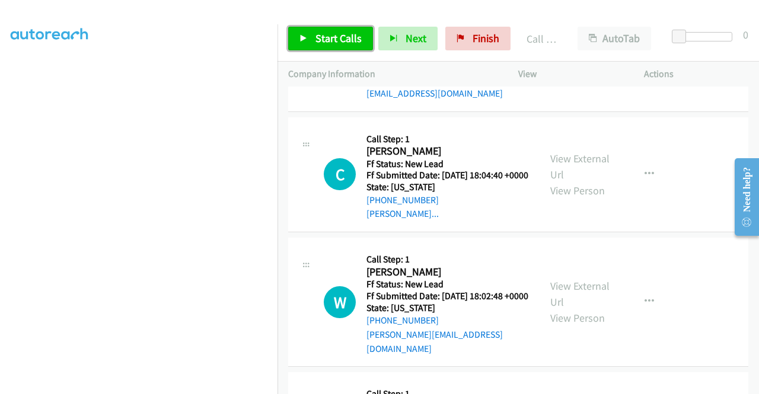
click at [333, 41] on span "Start Calls" at bounding box center [338, 38] width 46 height 14
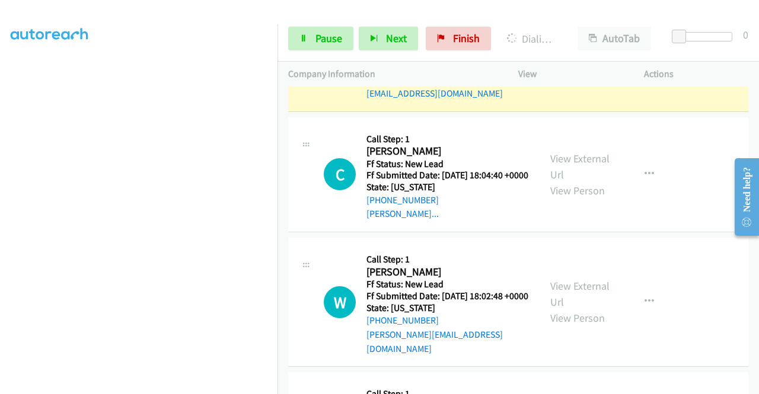
click at [564, 60] on link "View External Url" at bounding box center [579, 46] width 59 height 30
click at [0, 188] on aside "Dialing Mode: Power | Switch to Preview My Lists" at bounding box center [138, 90] width 277 height 656
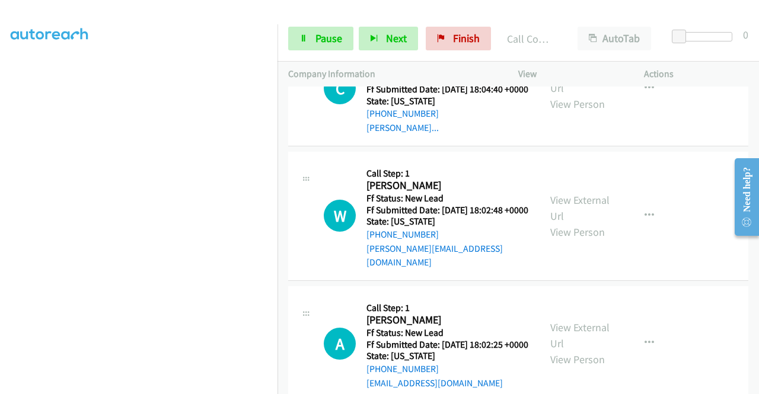
scroll to position [1236, 0]
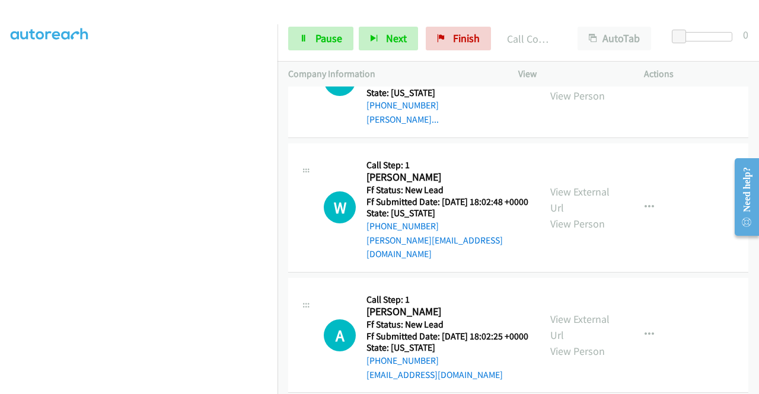
click at [552, 87] on link "View External Url" at bounding box center [579, 72] width 59 height 30
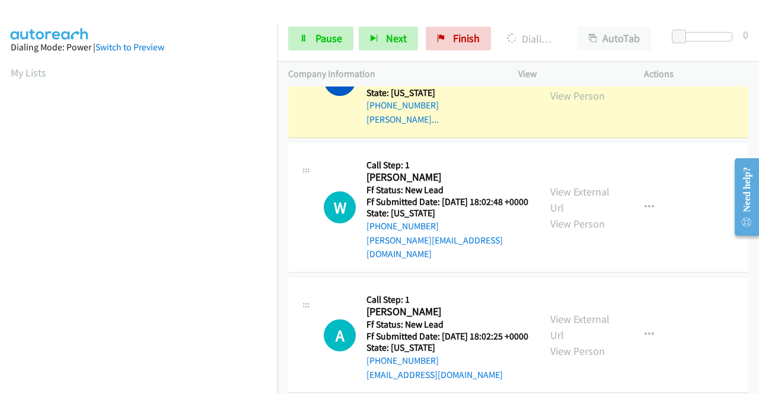
scroll to position [270, 0]
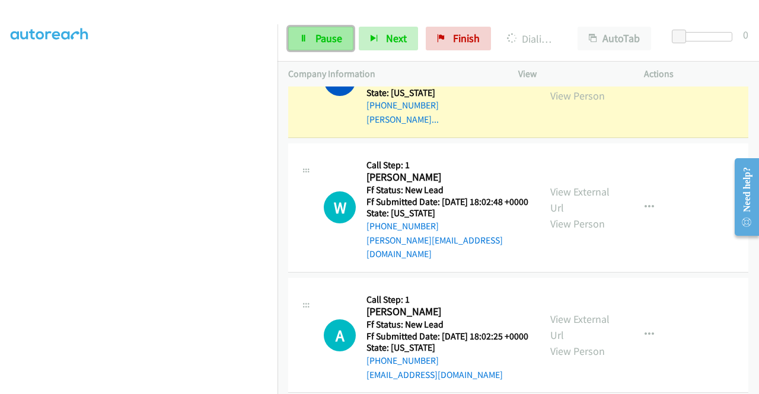
click at [330, 47] on link "Pause" at bounding box center [320, 39] width 65 height 24
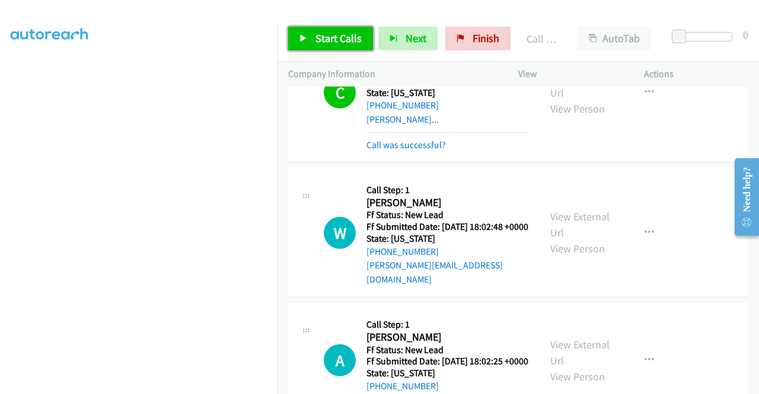
click at [337, 38] on span "Start Calls" at bounding box center [338, 38] width 46 height 14
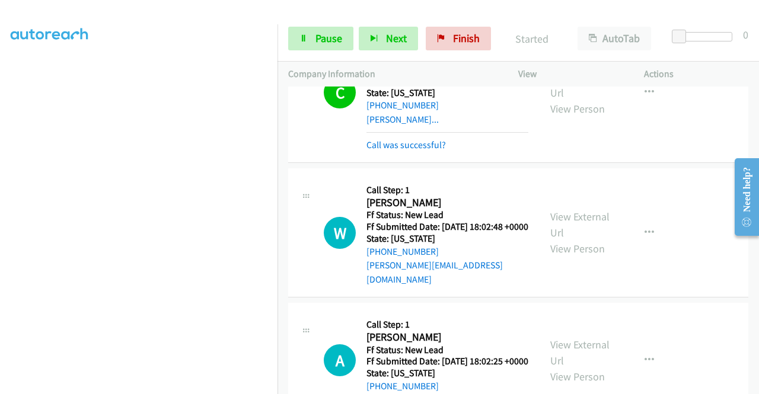
click at [395, 163] on div "C Callback Scheduled Call Step: 1 [PERSON_NAME] America/New_York Ff Status: New…" at bounding box center [518, 93] width 460 height 140
click at [402, 152] on div "Call was successful?" at bounding box center [447, 145] width 162 height 14
click at [423, 151] on link "Call was successful?" at bounding box center [405, 144] width 79 height 11
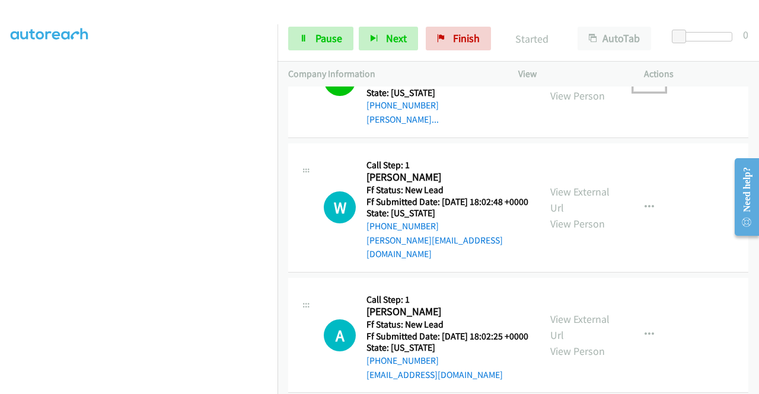
click at [644, 85] on icon "button" at bounding box center [648, 79] width 9 height 9
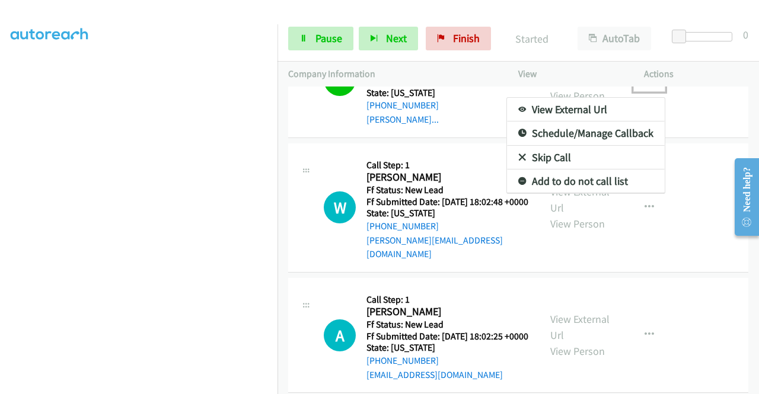
click at [582, 193] on link "Add to do not call list" at bounding box center [586, 182] width 158 height 24
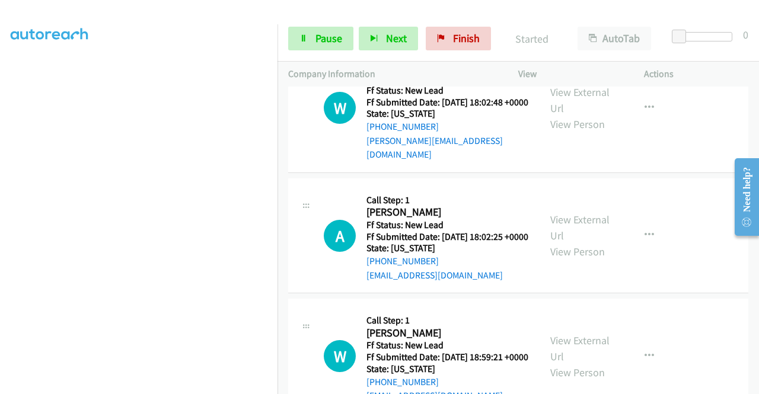
scroll to position [1347, 0]
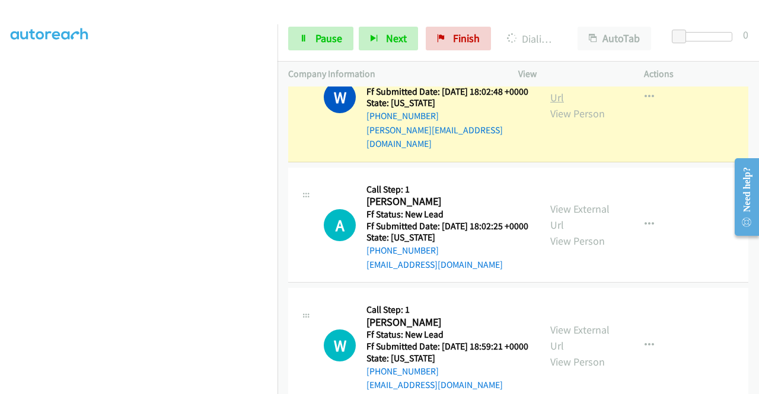
click at [581, 104] on link "View External Url" at bounding box center [579, 90] width 59 height 30
click at [0, 115] on aside "Dialing Mode: Power | Switch to Preview My Lists" at bounding box center [138, 90] width 277 height 656
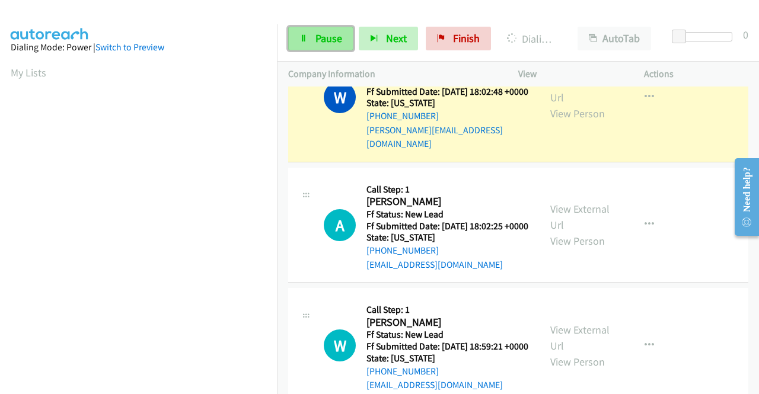
click at [315, 43] on span "Pause" at bounding box center [328, 38] width 27 height 14
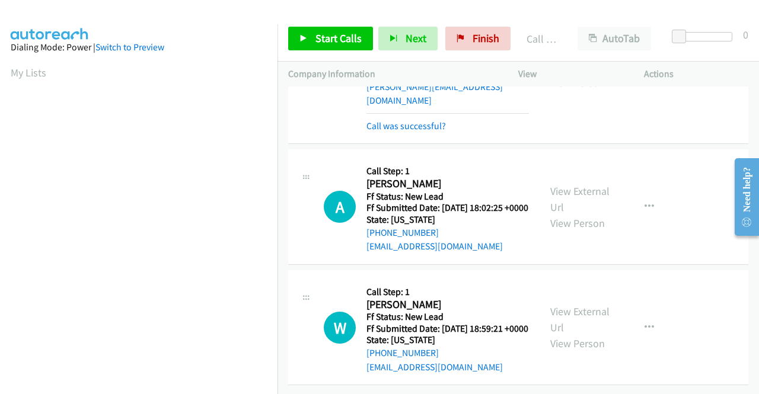
scroll to position [1492, 0]
click at [339, 36] on span "Start Calls" at bounding box center [338, 38] width 46 height 14
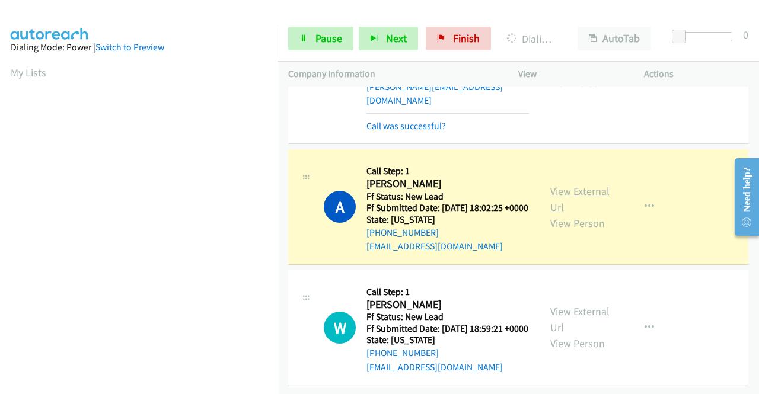
click at [561, 184] on link "View External Url" at bounding box center [579, 199] width 59 height 30
click at [0, 172] on aside "Dialing Mode: Power | Switch to Preview My Lists" at bounding box center [138, 352] width 277 height 656
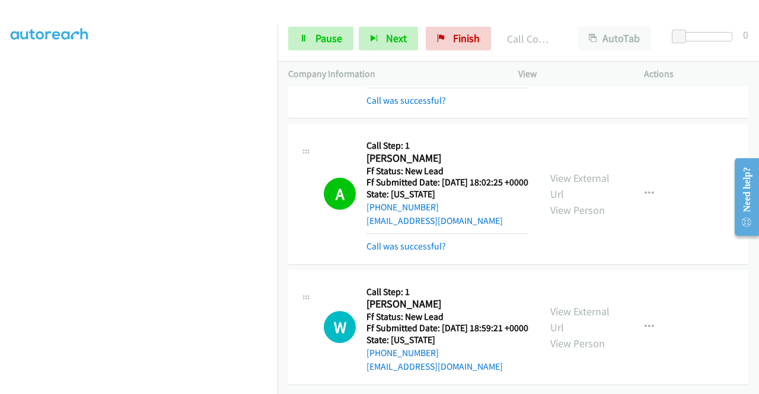
scroll to position [1517, 0]
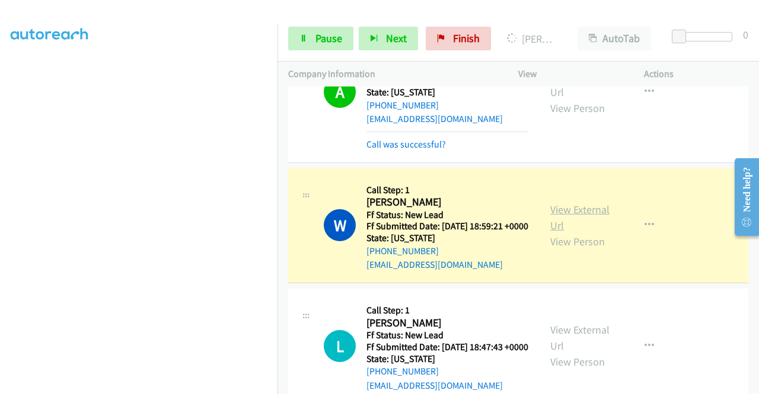
click at [576, 232] on link "View External Url" at bounding box center [579, 218] width 59 height 30
click at [279, 165] on td "A Callback Scheduled Call Step: 1 Arielle Abbott America/New_York Ff Status: Ne…" at bounding box center [517, 93] width 481 height 146
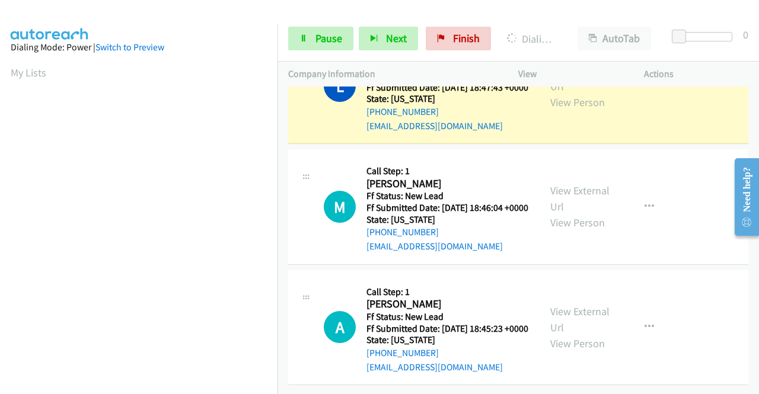
scroll to position [1796, 0]
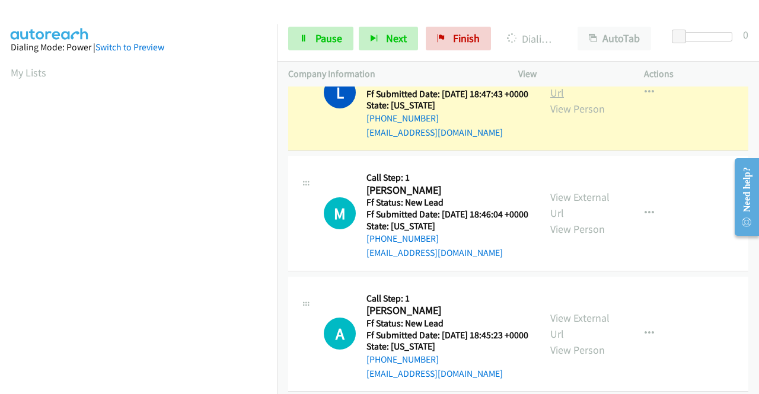
click at [595, 100] on link "View External Url" at bounding box center [579, 85] width 59 height 30
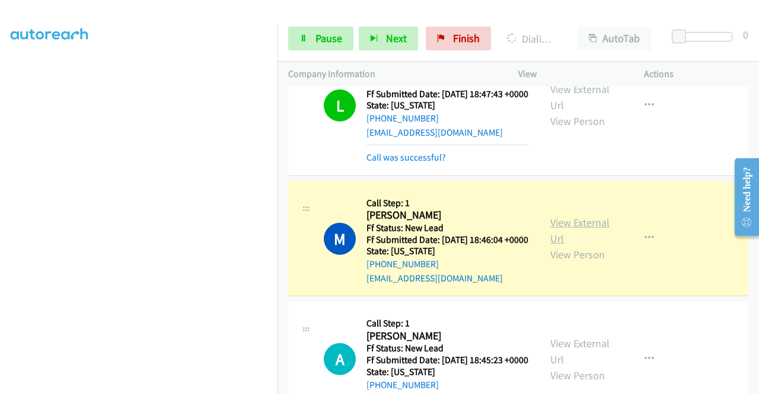
click at [550, 245] on link "View External Url" at bounding box center [579, 231] width 59 height 30
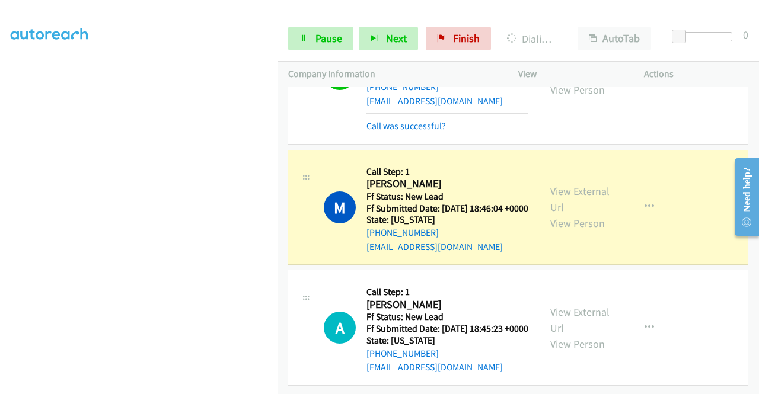
scroll to position [255, 0]
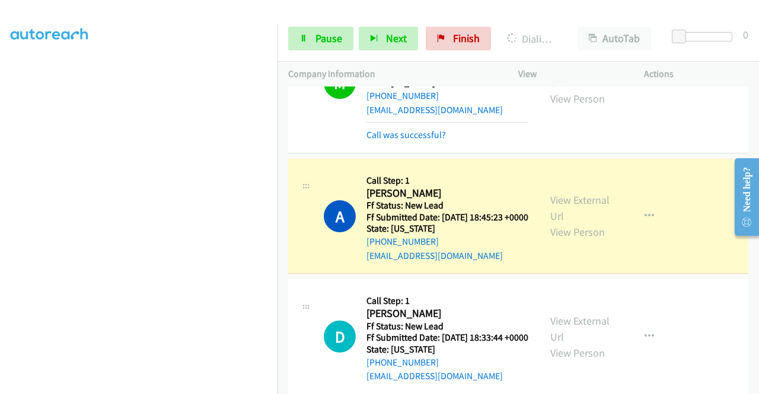
click at [588, 263] on div "View External Url View Person View External Url Email Schedule/Manage Callback …" at bounding box center [607, 217] width 136 height 94
click at [575, 223] on link "View External Url" at bounding box center [579, 208] width 59 height 30
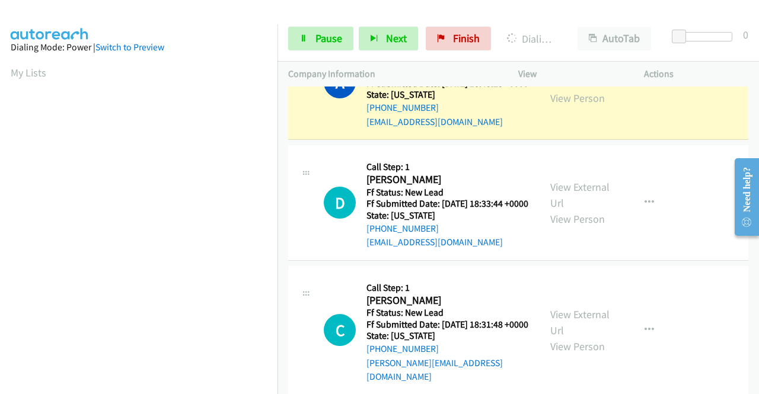
scroll to position [2146, 0]
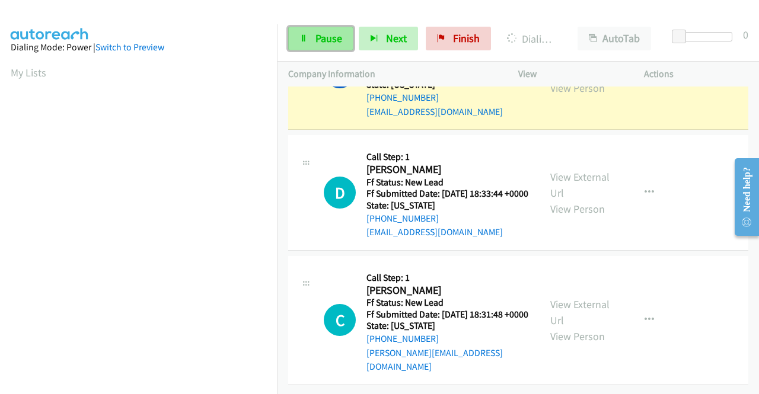
click at [328, 43] on span "Pause" at bounding box center [328, 38] width 27 height 14
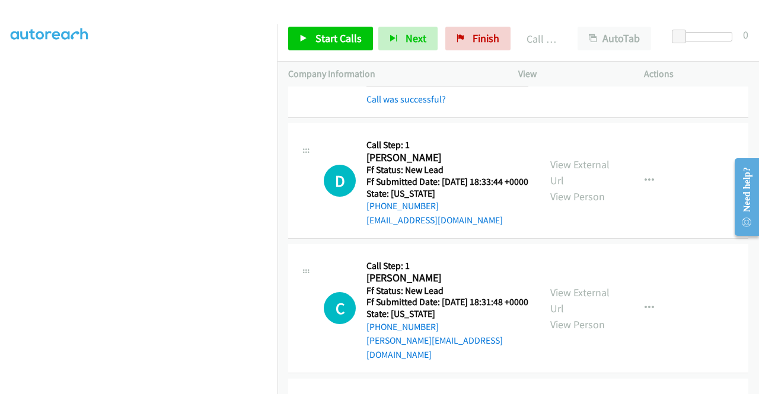
scroll to position [245, 0]
click at [335, 33] on span "Start Calls" at bounding box center [338, 38] width 46 height 14
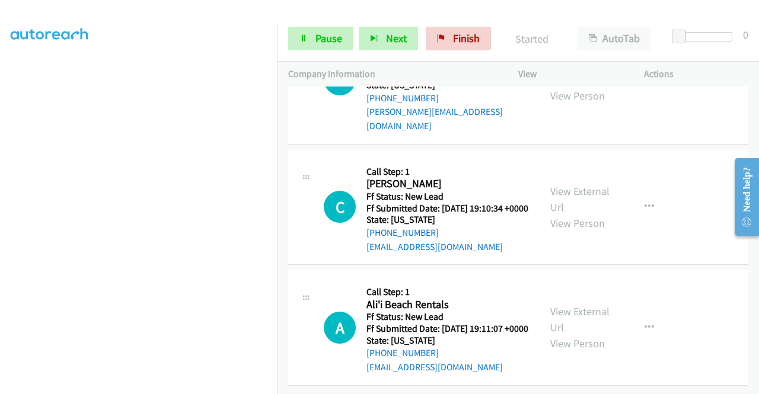
scroll to position [2310, 0]
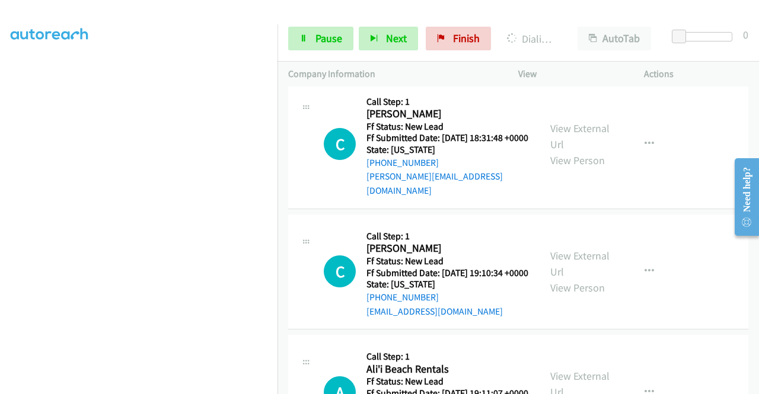
click at [596, 23] on link "View External Url" at bounding box center [579, 8] width 59 height 30
click at [0, 123] on aside "Dialing Mode: Power | Switch to Preview My Lists" at bounding box center [138, 108] width 277 height 656
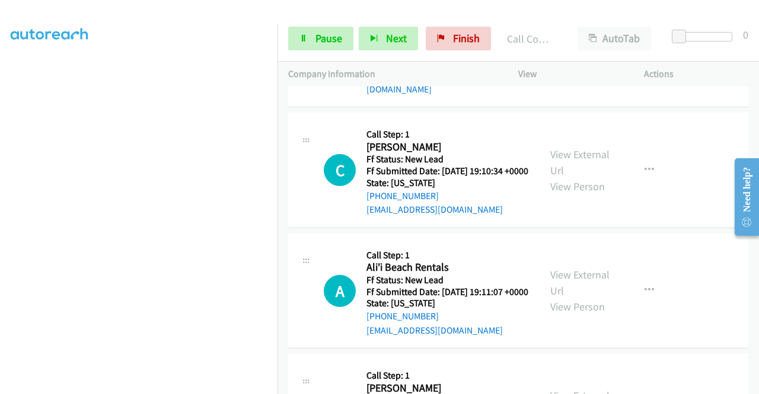
scroll to position [2460, 0]
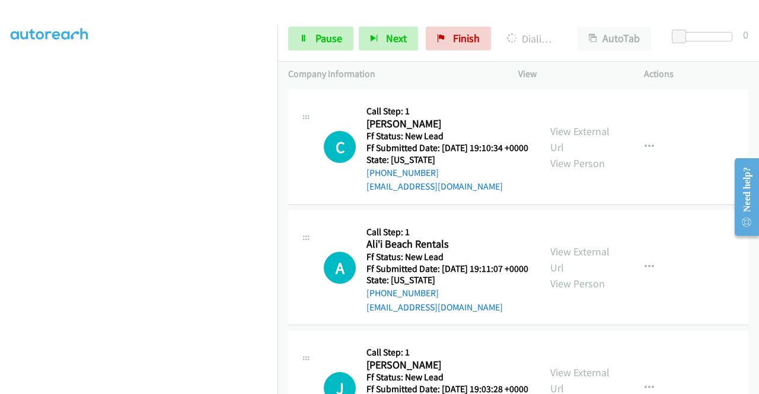
click at [552, 26] on link "View External Url" at bounding box center [579, 11] width 59 height 30
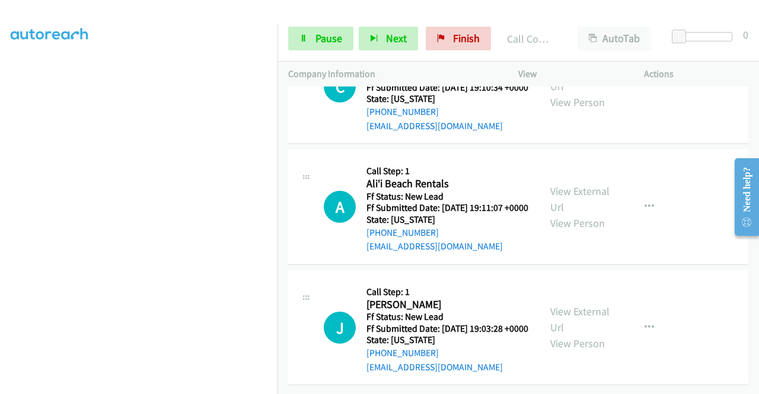
scroll to position [2610, 0]
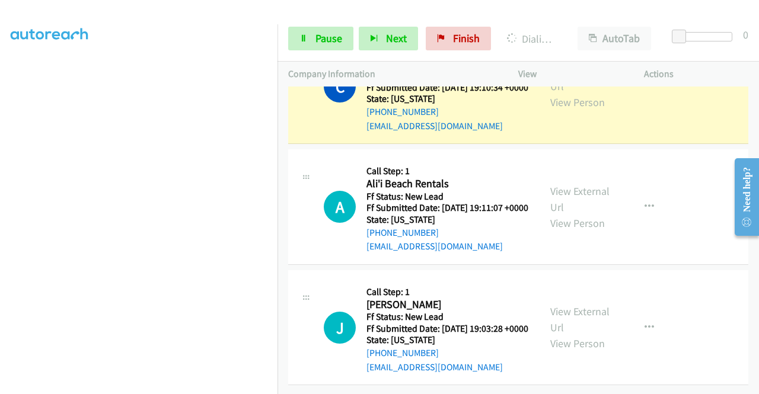
click at [571, 110] on div "View External Url View Person" at bounding box center [581, 86] width 62 height 48
click at [563, 93] on link "View External Url" at bounding box center [579, 78] width 59 height 30
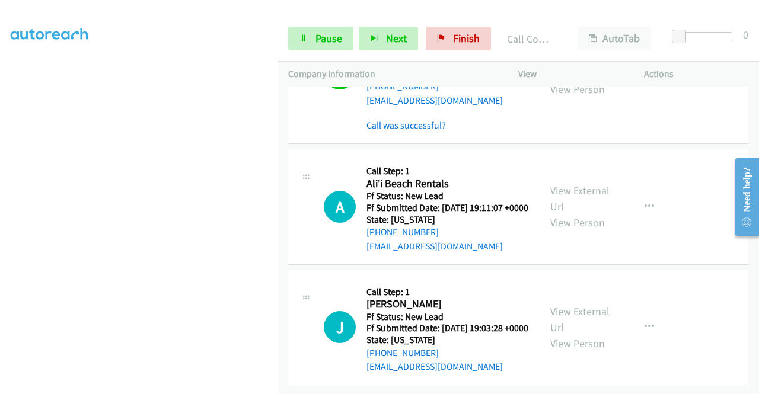
scroll to position [2750, 0]
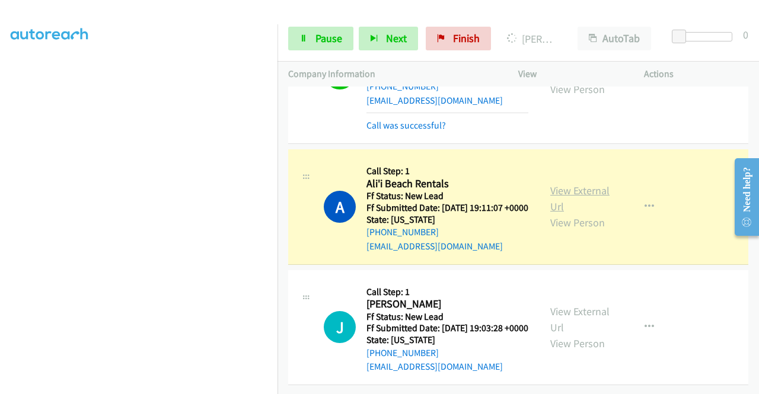
click at [583, 184] on link "View External Url" at bounding box center [579, 199] width 59 height 30
click at [312, 53] on div "Start Calls Pause Next Finish Dialing Ali'i Beach Rentals AutoTab AutoTab 0" at bounding box center [517, 39] width 481 height 46
click at [308, 44] on link "Pause" at bounding box center [320, 39] width 65 height 24
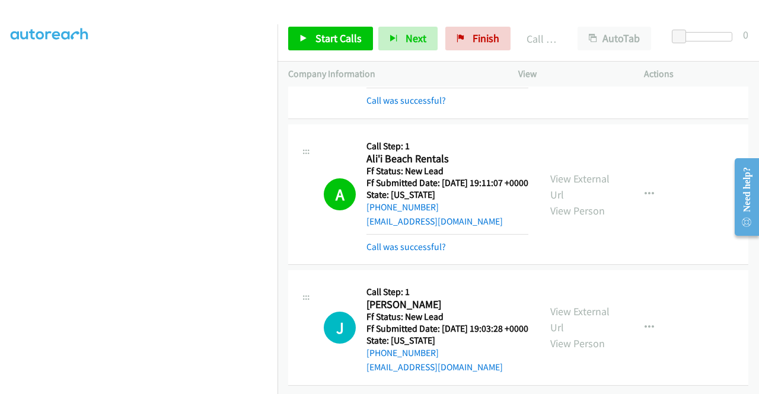
click at [441, 260] on div "A Callback Scheduled Call Step: 1 Ali'i Beach Rentals Pacific/Honolulu Ff Statu…" at bounding box center [518, 194] width 460 height 140
click at [434, 254] on div "Call was successful?" at bounding box center [447, 247] width 162 height 14
click at [434, 252] on link "Call was successful?" at bounding box center [405, 246] width 79 height 11
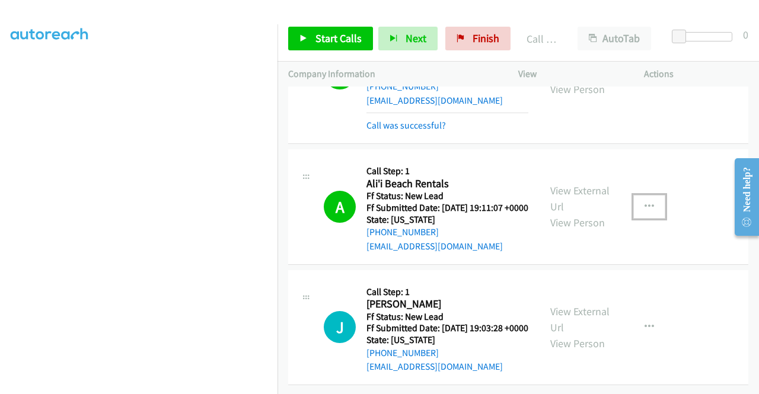
click at [645, 195] on button "button" at bounding box center [649, 207] width 32 height 24
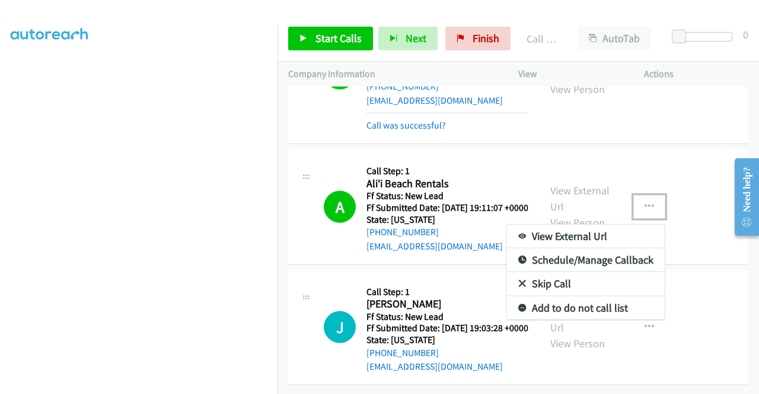
click at [575, 296] on link "Add to do not call list" at bounding box center [586, 308] width 158 height 24
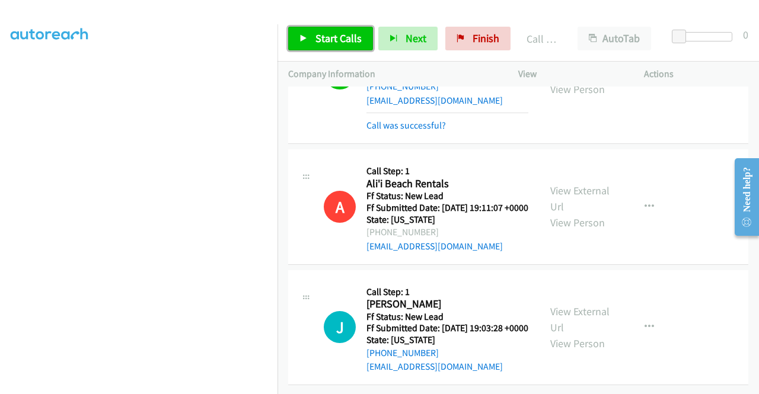
click at [337, 47] on link "Start Calls" at bounding box center [330, 39] width 85 height 24
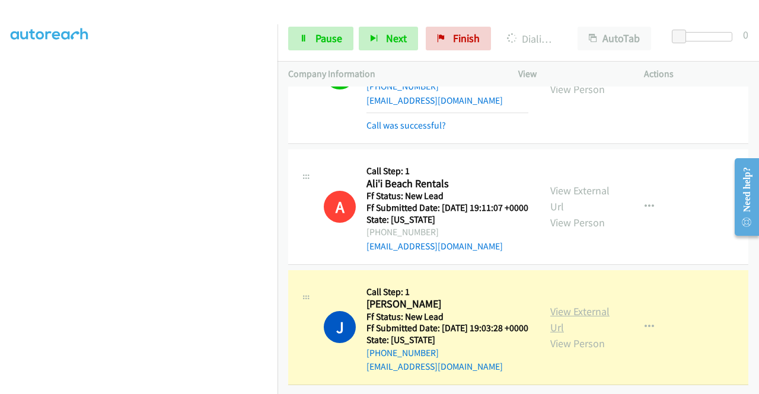
click at [573, 305] on link "View External Url" at bounding box center [579, 320] width 59 height 30
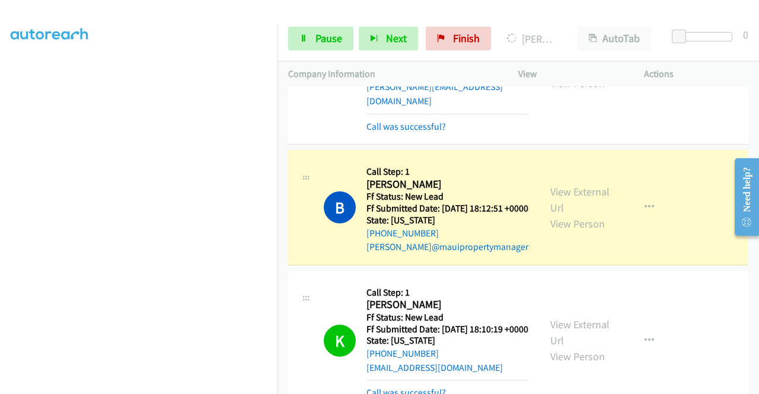
scroll to position [555, 0]
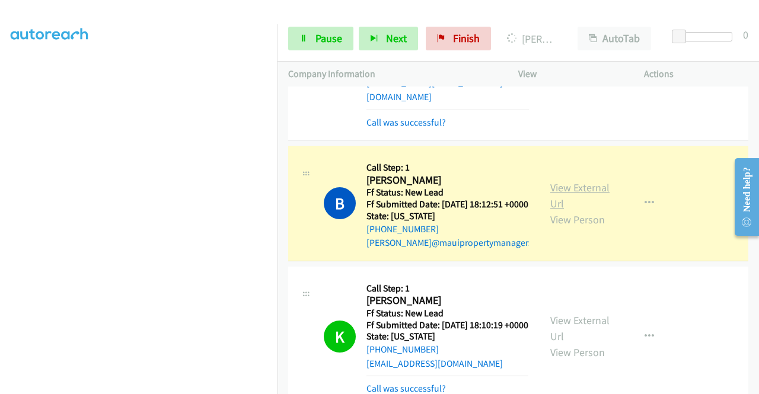
click at [576, 209] on link "View External Url" at bounding box center [579, 196] width 59 height 30
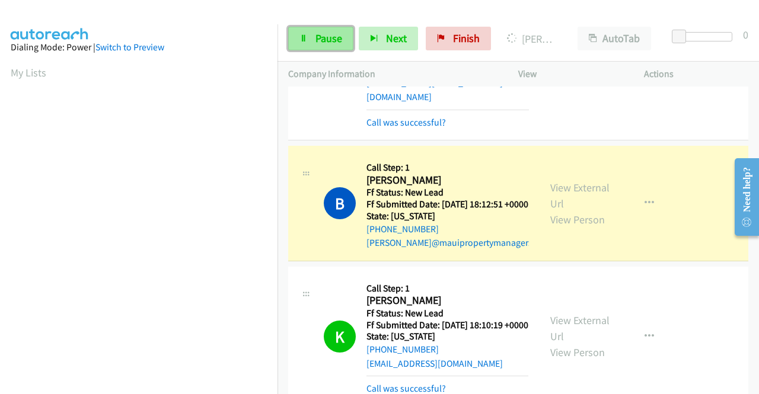
click at [324, 50] on link "Pause" at bounding box center [320, 39] width 65 height 24
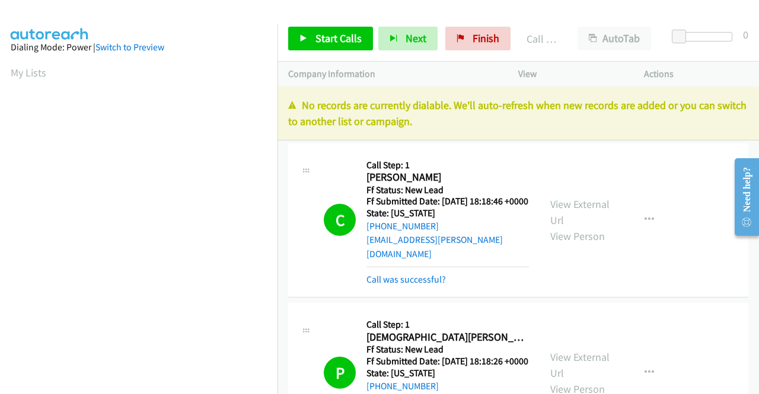
click at [474, 53] on div "Start Calls Pause Next Finish Call Completed AutoTab AutoTab 0" at bounding box center [517, 39] width 481 height 46
click at [474, 50] on div "Start Calls Pause Next Finish Call Completed AutoTab AutoTab 0" at bounding box center [517, 39] width 481 height 46
click at [472, 48] on link "Finish" at bounding box center [477, 39] width 65 height 24
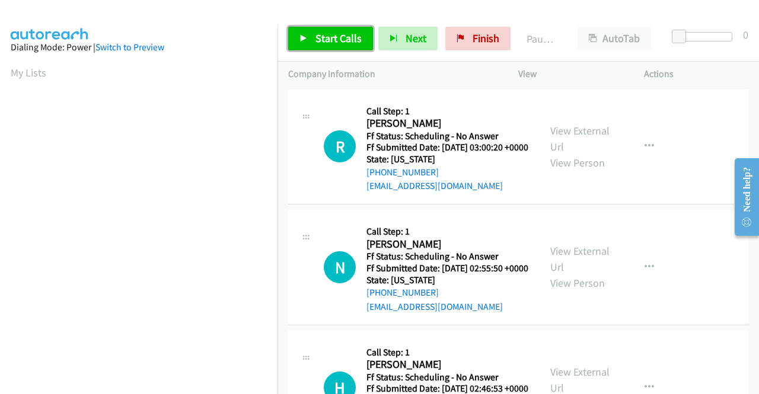
click at [344, 36] on span "Start Calls" at bounding box center [338, 38] width 46 height 14
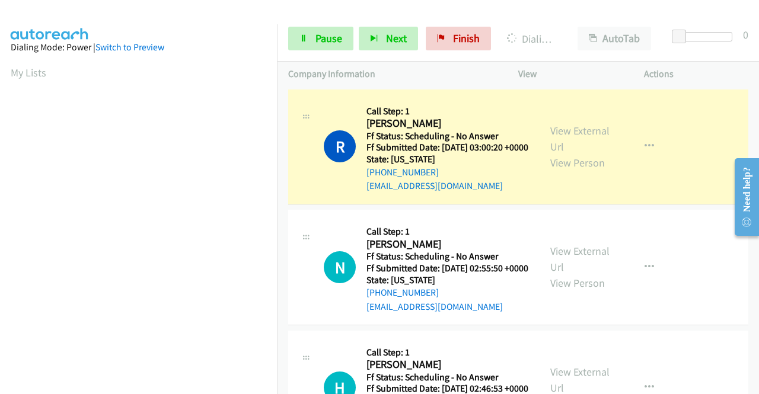
click at [560, 126] on div "View External Url View Person View External Url Email Schedule/Manage Callback …" at bounding box center [607, 147] width 136 height 94
click at [560, 127] on div "View External Url View Person View External Url Email Schedule/Manage Callback …" at bounding box center [607, 147] width 136 height 94
click at [556, 134] on link "View External Url" at bounding box center [579, 139] width 59 height 30
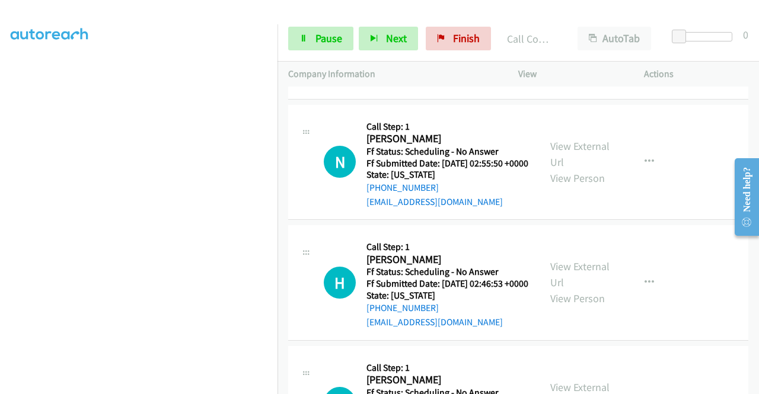
scroll to position [142, 0]
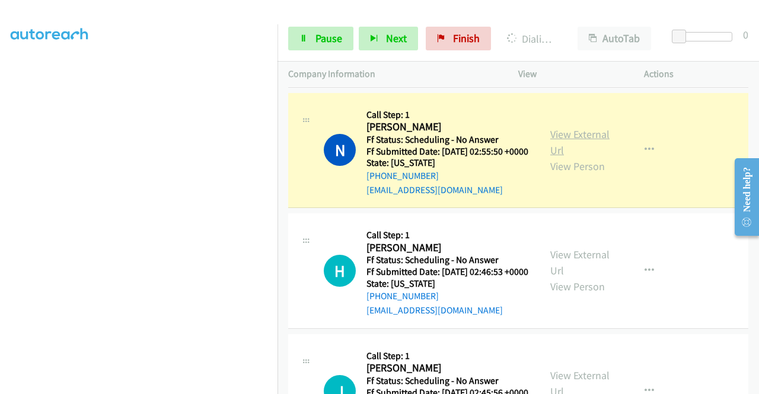
click at [550, 149] on link "View External Url" at bounding box center [579, 142] width 59 height 30
click at [308, 28] on link "Pause" at bounding box center [320, 39] width 65 height 24
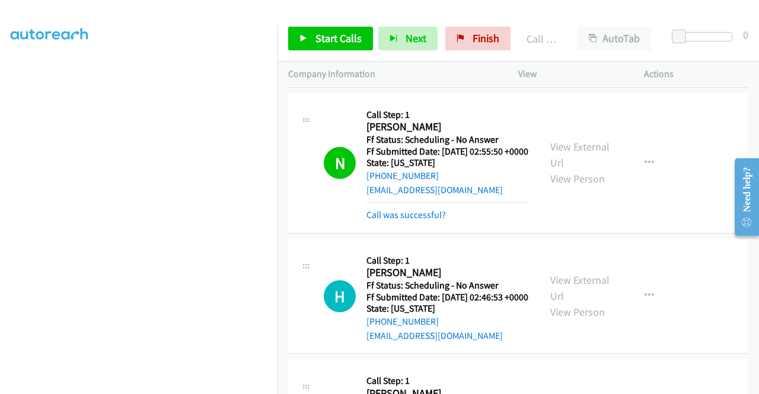
click at [338, 24] on div "Start Calls Pause Next Finish Call Completed AutoTab AutoTab 0" at bounding box center [517, 39] width 481 height 46
click at [331, 35] on span "Start Calls" at bounding box center [338, 38] width 46 height 14
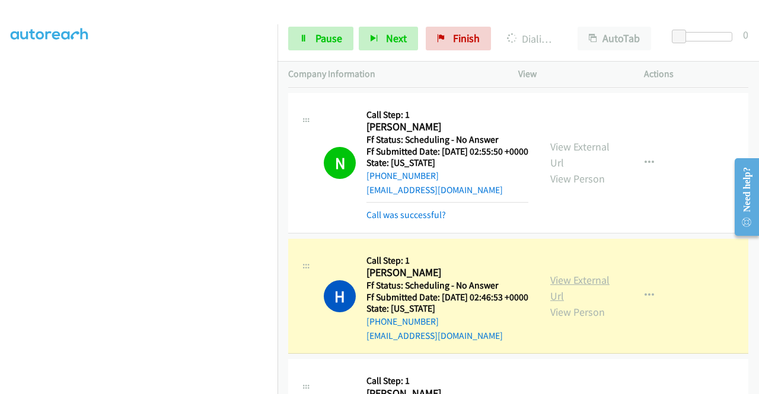
click at [573, 303] on link "View External Url" at bounding box center [579, 288] width 59 height 30
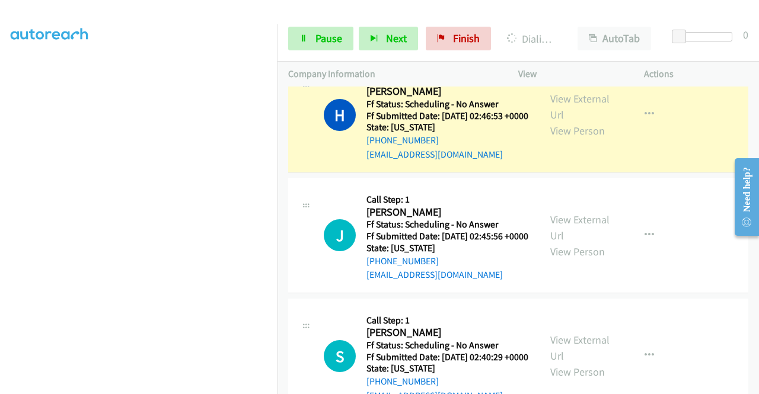
scroll to position [340, 0]
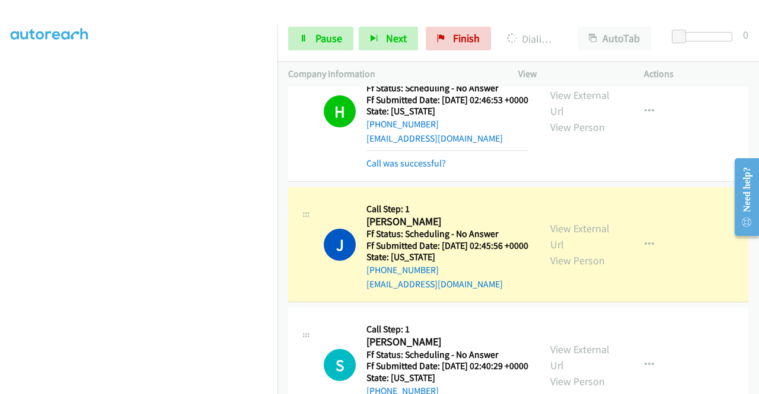
click at [564, 268] on div "View External Url View Person" at bounding box center [581, 244] width 62 height 48
click at [561, 251] on link "View External Url" at bounding box center [579, 237] width 59 height 30
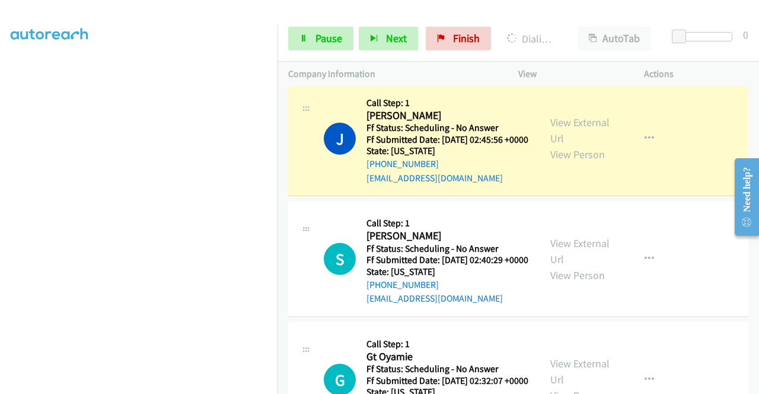
scroll to position [458, 0]
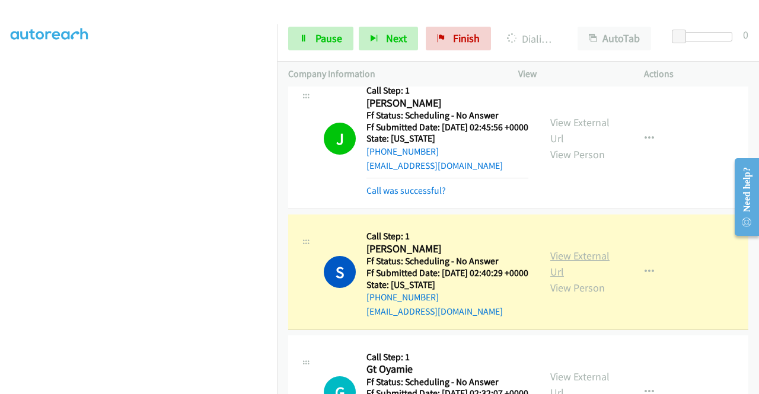
click at [578, 279] on link "View External Url" at bounding box center [579, 264] width 59 height 30
click at [325, 44] on span "Pause" at bounding box center [328, 38] width 27 height 14
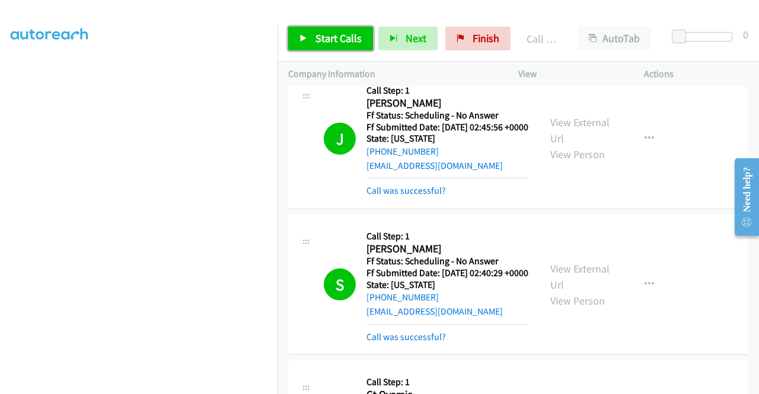
click at [331, 39] on span "Start Calls" at bounding box center [338, 38] width 46 height 14
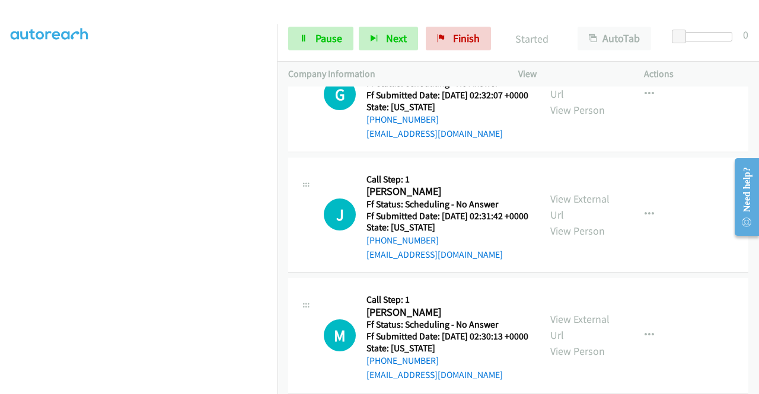
scroll to position [789, 0]
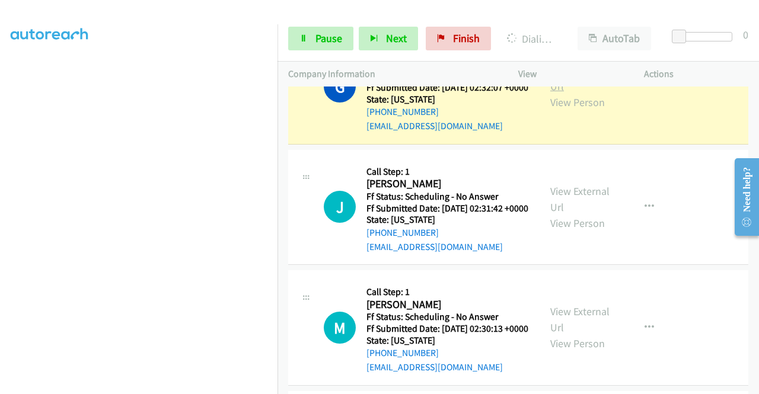
click at [560, 93] on link "View External Url" at bounding box center [579, 78] width 59 height 30
click at [464, 82] on h5 "Ff Status: Scheduling - No Answer" at bounding box center [447, 76] width 162 height 12
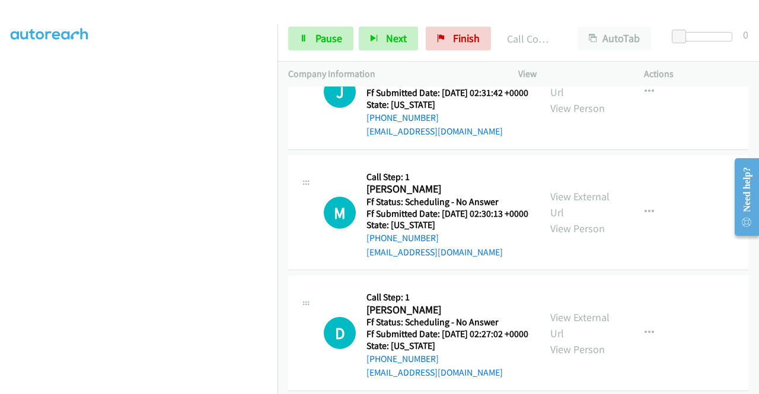
scroll to position [940, 0]
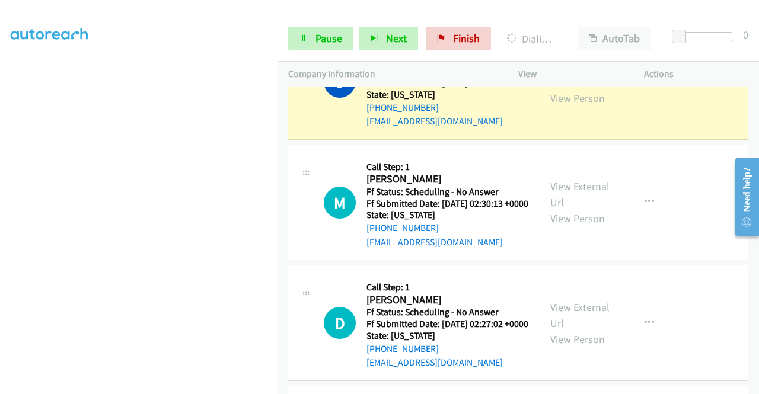
click at [565, 89] on link "View External Url" at bounding box center [579, 74] width 59 height 30
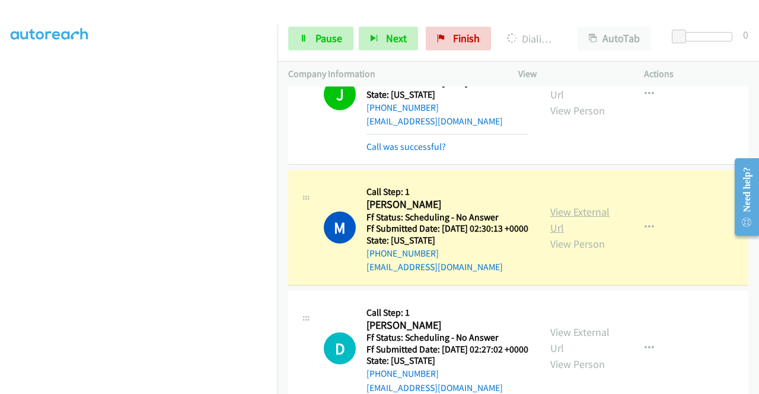
click at [581, 235] on link "View External Url" at bounding box center [579, 220] width 59 height 30
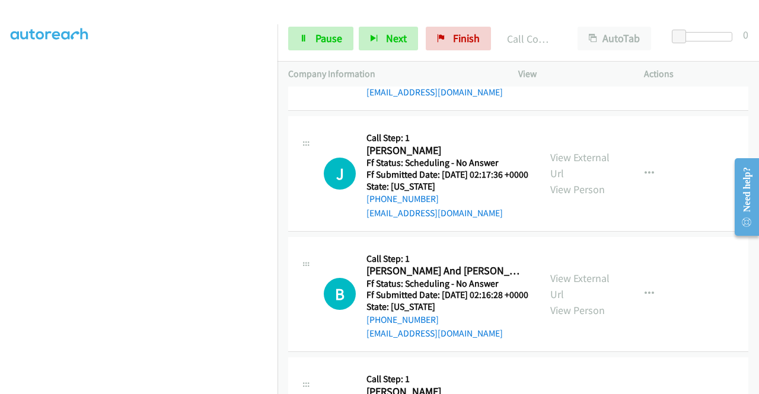
scroll to position [1272, 0]
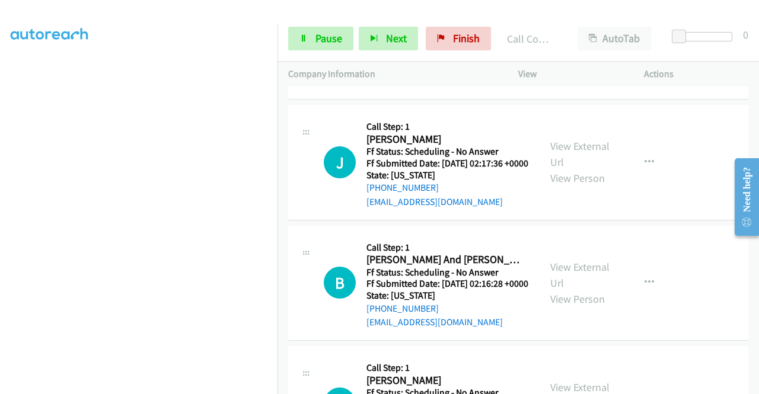
click at [562, 49] on link "View External Url" at bounding box center [579, 34] width 59 height 30
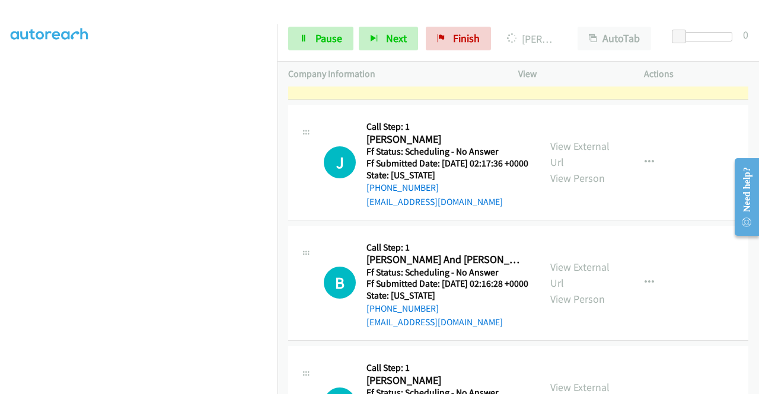
click at [0, 168] on aside "Dialing Mode: Power | Switch to Preview My Lists" at bounding box center [138, 90] width 277 height 656
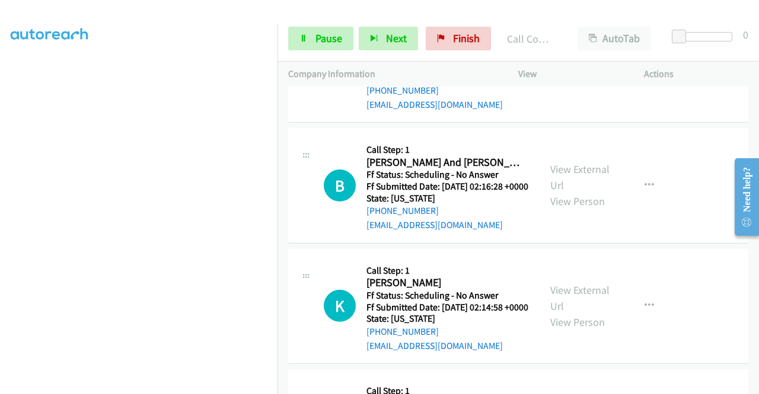
scroll to position [1399, 0]
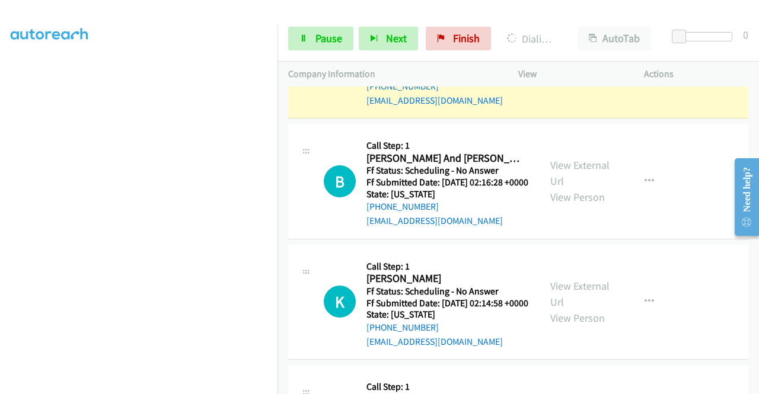
click at [576, 68] on link "View External Url" at bounding box center [579, 53] width 59 height 30
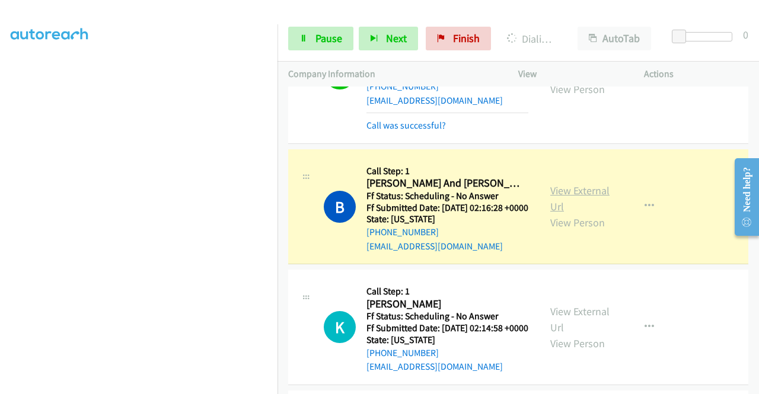
click at [561, 213] on link "View External Url" at bounding box center [579, 199] width 59 height 30
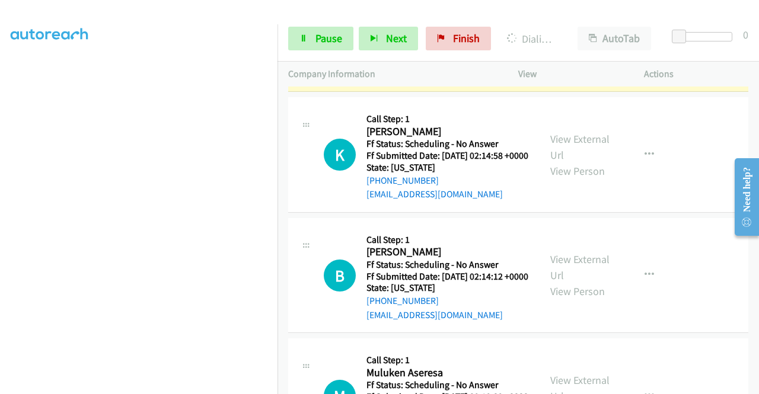
scroll to position [1565, 0]
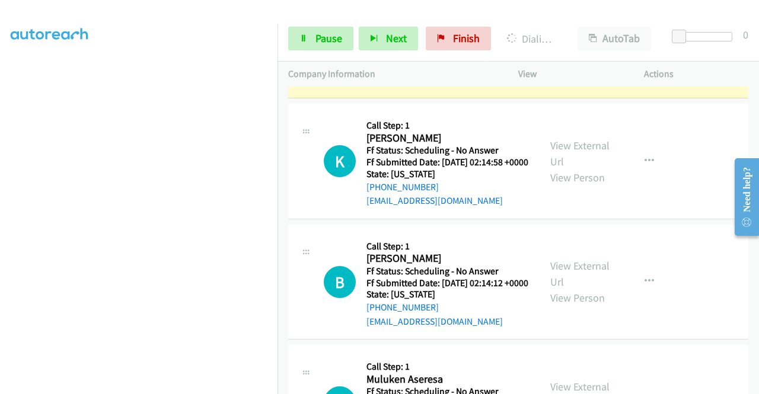
click at [282, 101] on td "B Callback Scheduled Call Step: 1 [PERSON_NAME] And [PERSON_NAME] America/Phoen…" at bounding box center [517, 40] width 481 height 121
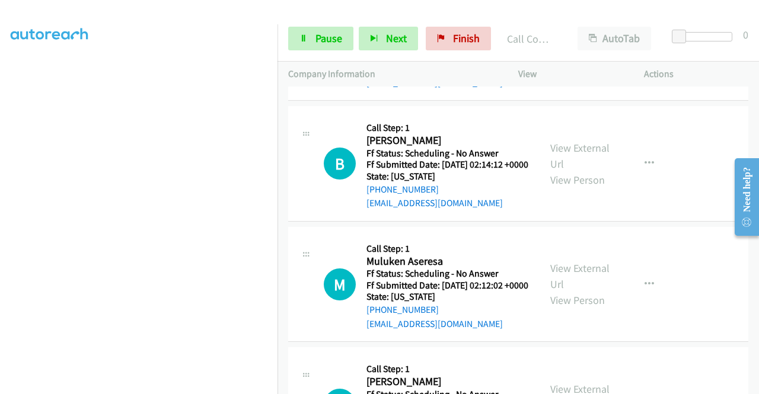
scroll to position [1723, 0]
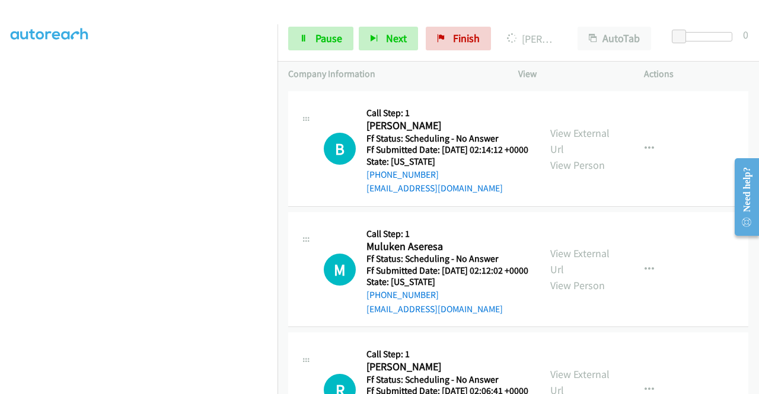
click at [583, 35] on link "View External Url" at bounding box center [579, 20] width 59 height 30
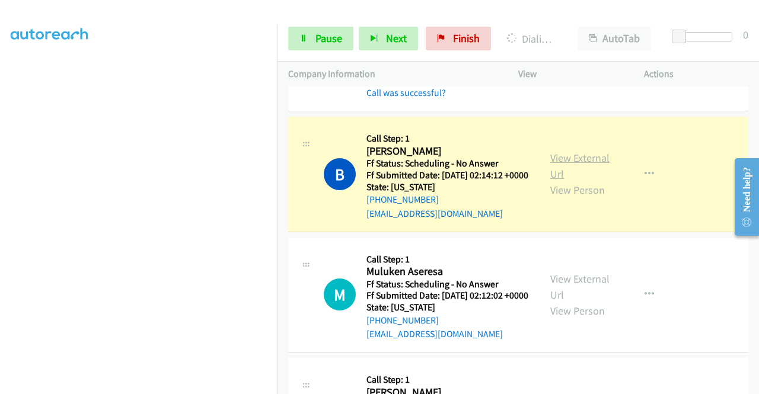
click at [571, 181] on link "View External Url" at bounding box center [579, 166] width 59 height 30
click at [302, 43] on link "Pause" at bounding box center [320, 39] width 65 height 24
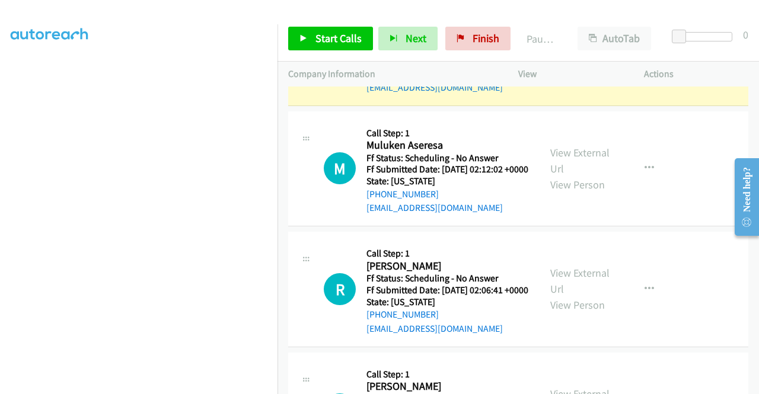
scroll to position [1865, 0]
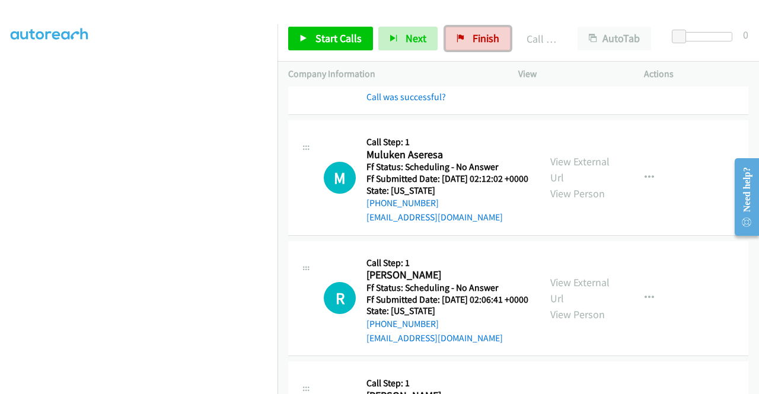
drag, startPoint x: 473, startPoint y: 43, endPoint x: 441, endPoint y: 62, distance: 37.2
click at [473, 43] on span "Finish" at bounding box center [485, 38] width 27 height 14
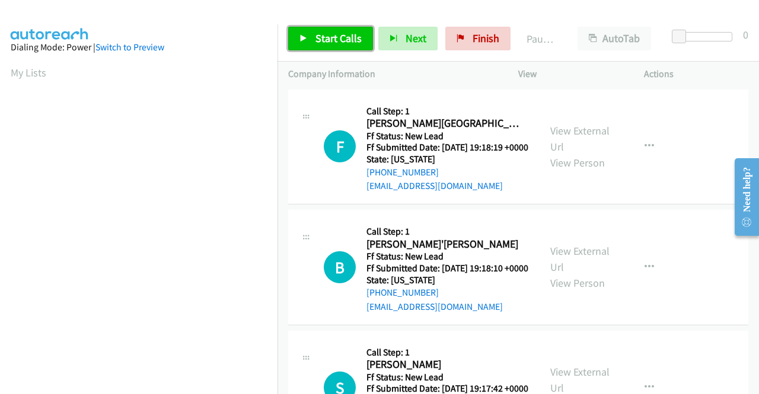
click at [369, 40] on link "Start Calls" at bounding box center [330, 39] width 85 height 24
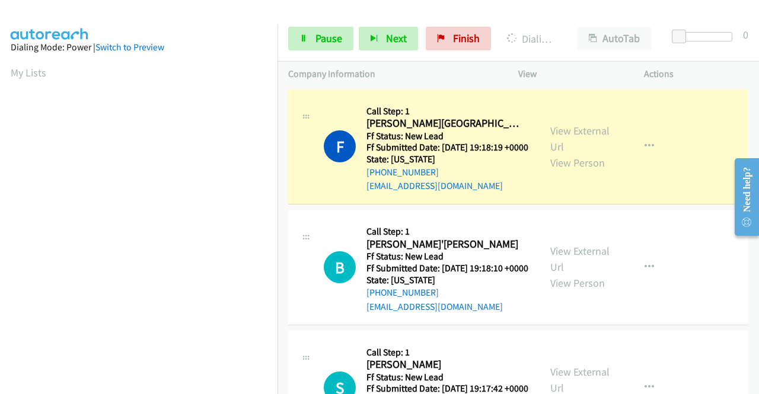
scroll to position [270, 0]
click at [220, 385] on section at bounding box center [139, 112] width 256 height 567
click at [315, 38] on span "Pause" at bounding box center [328, 38] width 27 height 14
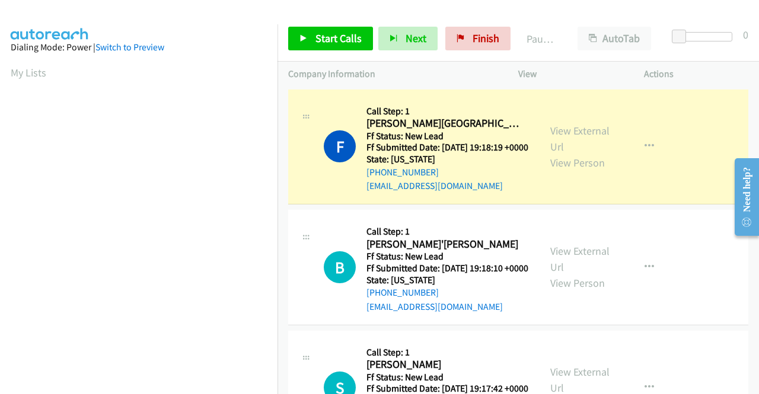
click at [532, 139] on div "F Callback Scheduled Call Step: 1 [PERSON_NAME] America/New_York Ff Status: New…" at bounding box center [413, 147] width 251 height 94
click at [555, 139] on link "View External Url" at bounding box center [579, 139] width 59 height 30
click at [757, 385] on div "[PHONE_NUMBER] Call failed - Please reload the list and try again The Callbar F…" at bounding box center [517, 241] width 481 height 308
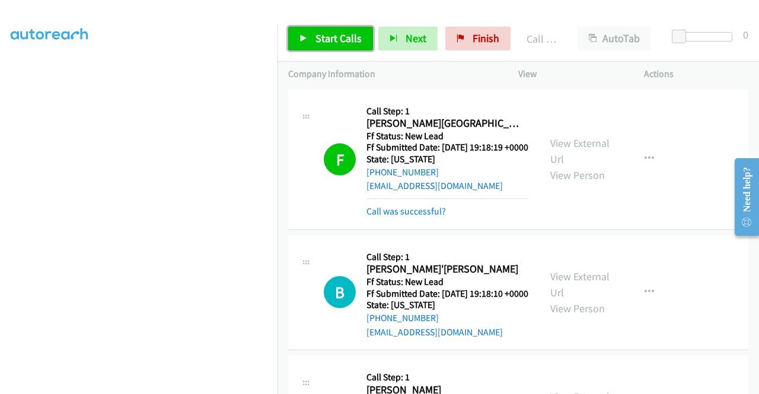
click at [315, 38] on span "Start Calls" at bounding box center [338, 38] width 46 height 14
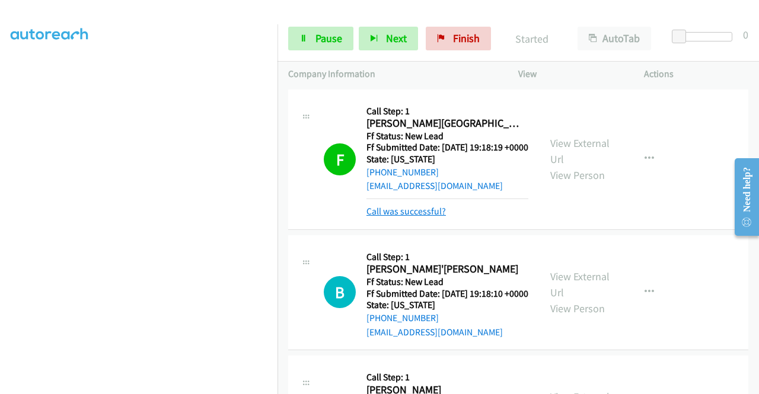
click at [426, 217] on link "Call was successful?" at bounding box center [405, 211] width 79 height 11
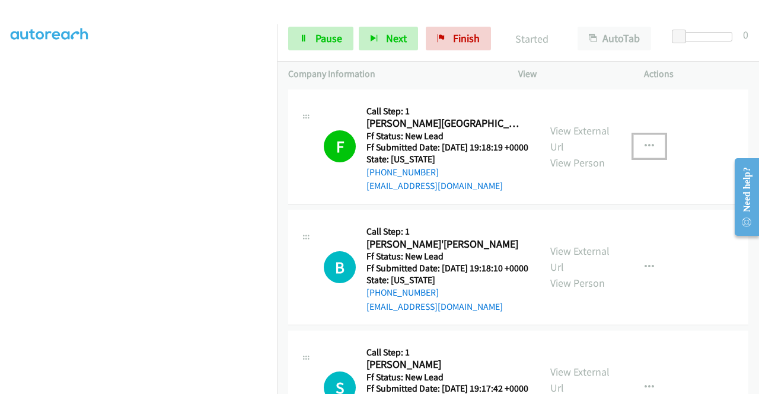
click at [646, 151] on icon "button" at bounding box center [648, 146] width 9 height 9
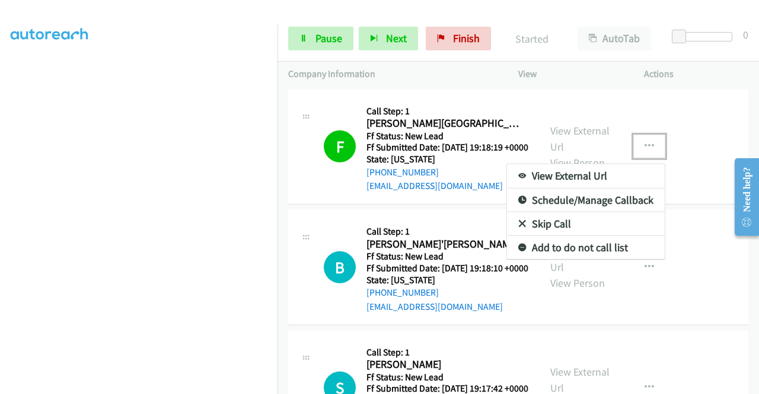
click at [564, 248] on link "Add to do not call list" at bounding box center [586, 248] width 158 height 24
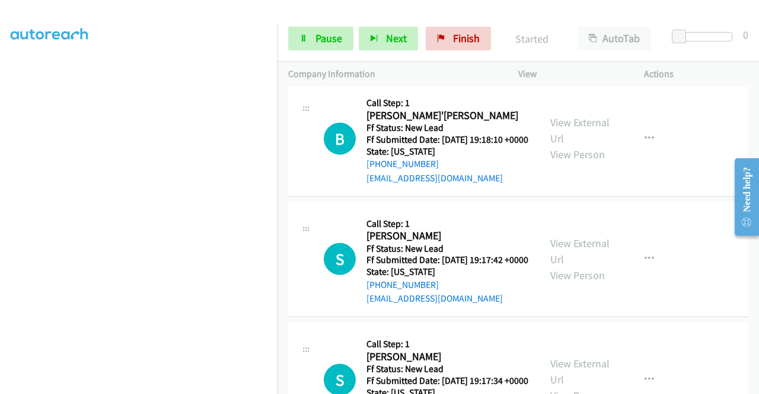
scroll to position [142, 0]
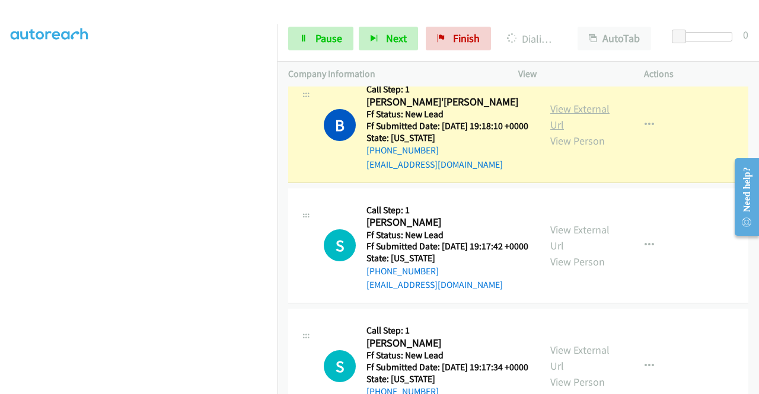
click at [558, 129] on link "View External Url" at bounding box center [579, 117] width 59 height 30
click at [0, 220] on aside "Dialing Mode: Power | Switch to Preview My Lists" at bounding box center [138, 90] width 277 height 656
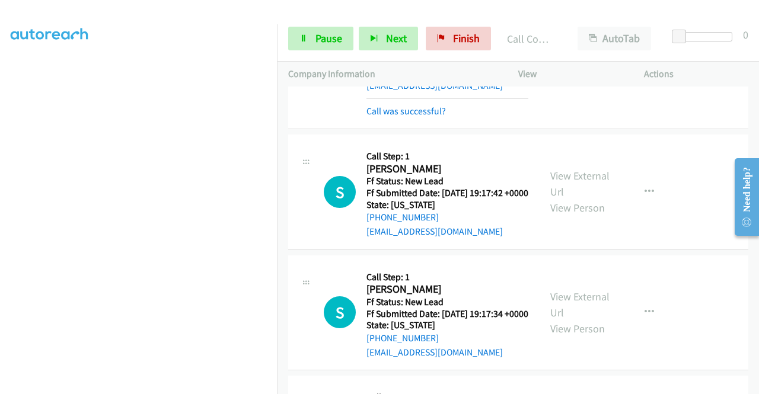
scroll to position [316, 0]
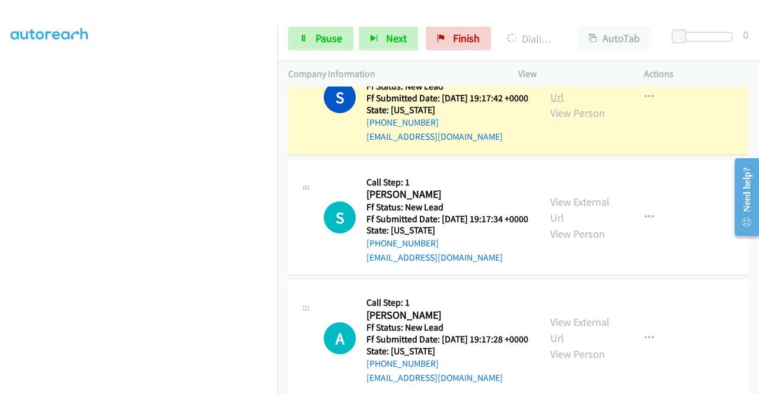
click at [561, 104] on link "View External Url" at bounding box center [579, 89] width 59 height 30
click at [319, 37] on span "Pause" at bounding box center [328, 38] width 27 height 14
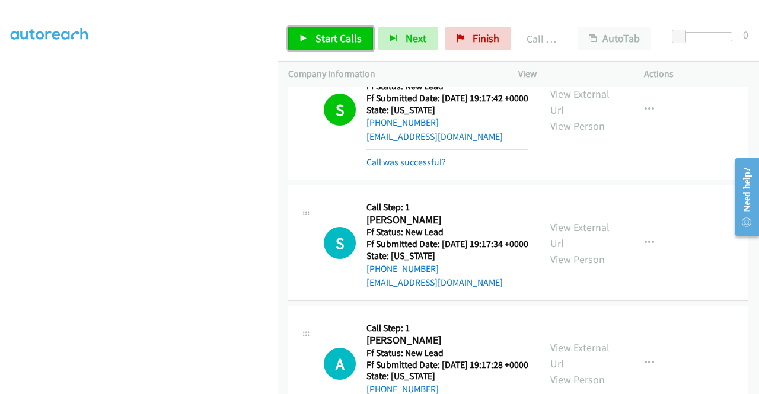
click at [331, 39] on span "Start Calls" at bounding box center [338, 38] width 46 height 14
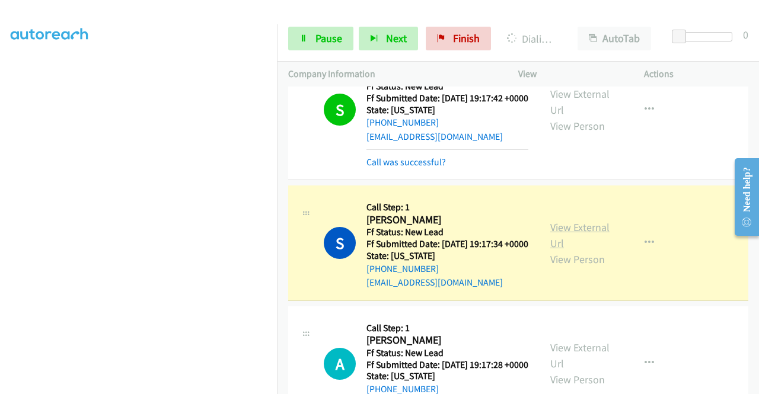
click at [557, 250] on link "View External Url" at bounding box center [579, 235] width 59 height 30
click at [0, 187] on aside "Dialing Mode: Power | Switch to Preview My Lists" at bounding box center [138, 90] width 277 height 656
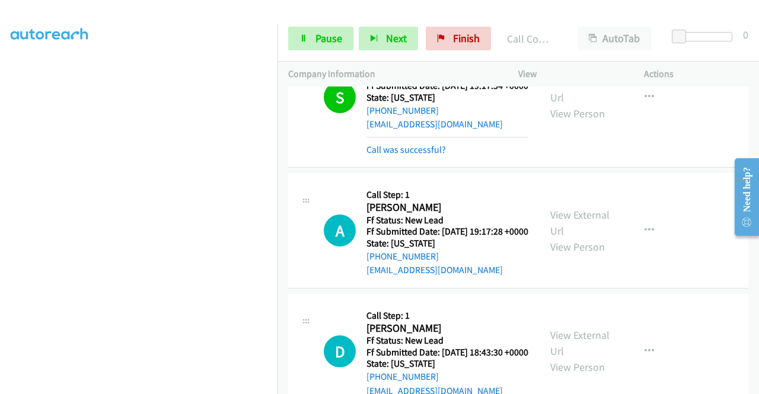
scroll to position [498, 0]
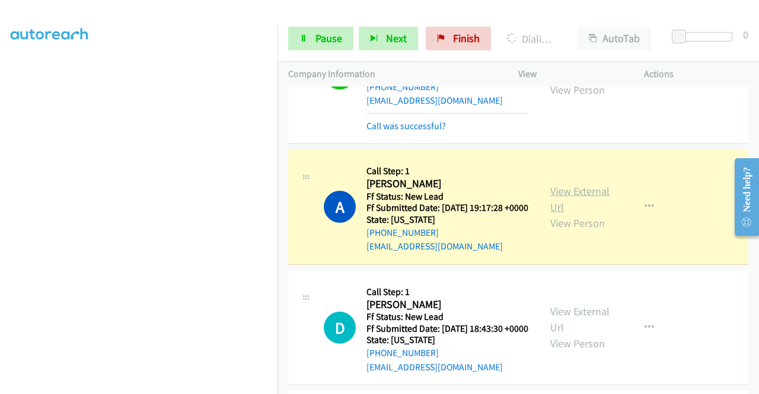
click at [558, 214] on link "View External Url" at bounding box center [579, 199] width 59 height 30
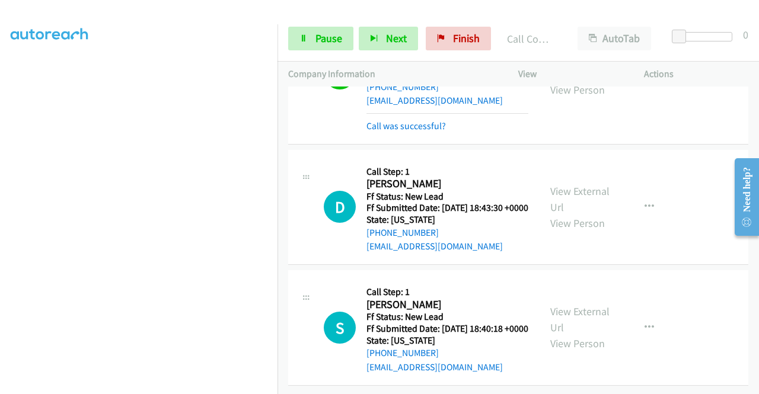
scroll to position [695, 0]
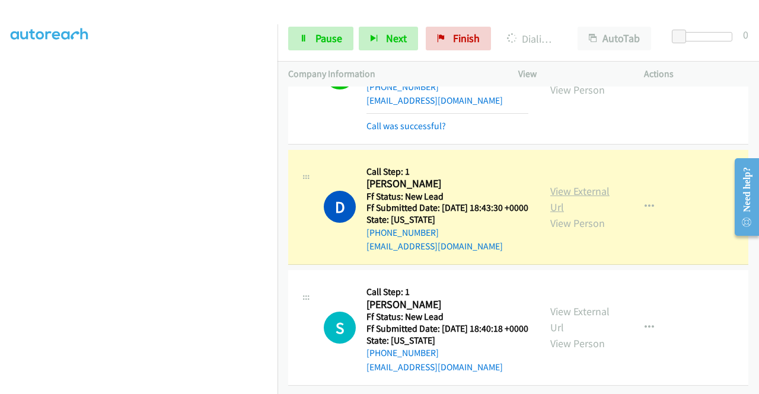
click at [563, 203] on link "View External Url" at bounding box center [579, 199] width 59 height 30
click at [312, 33] on link "Pause" at bounding box center [320, 39] width 65 height 24
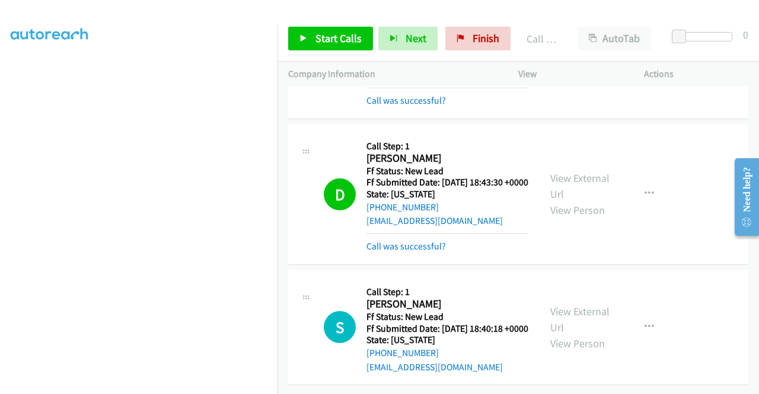
scroll to position [757, 0]
click at [307, 49] on link "Start Calls" at bounding box center [330, 39] width 85 height 24
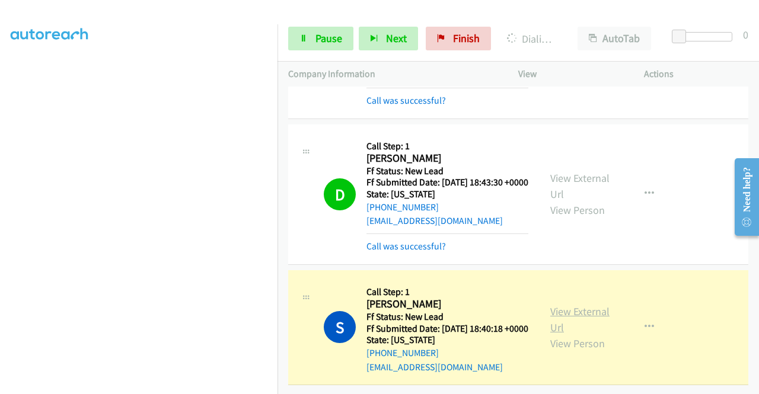
click at [564, 305] on link "View External Url" at bounding box center [579, 320] width 59 height 30
click at [0, 150] on aside "Dialing Mode: Power | Switch to Preview My Lists" at bounding box center [138, 90] width 277 height 656
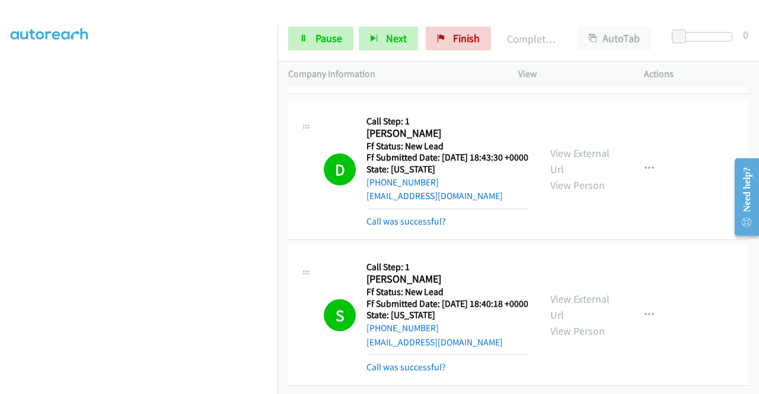
scroll to position [0, 0]
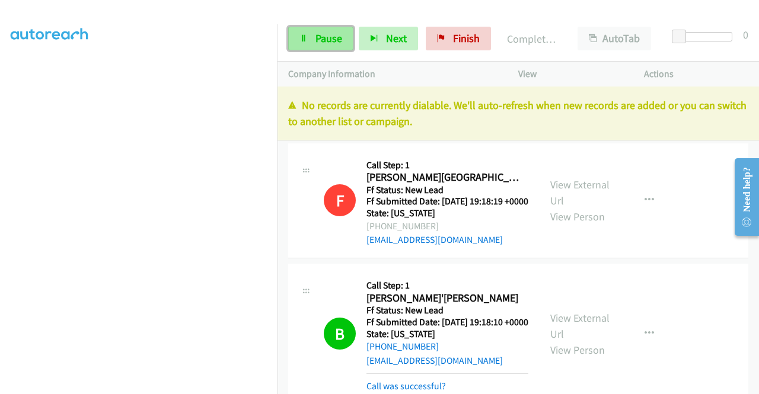
click at [301, 50] on link "Pause" at bounding box center [320, 39] width 65 height 24
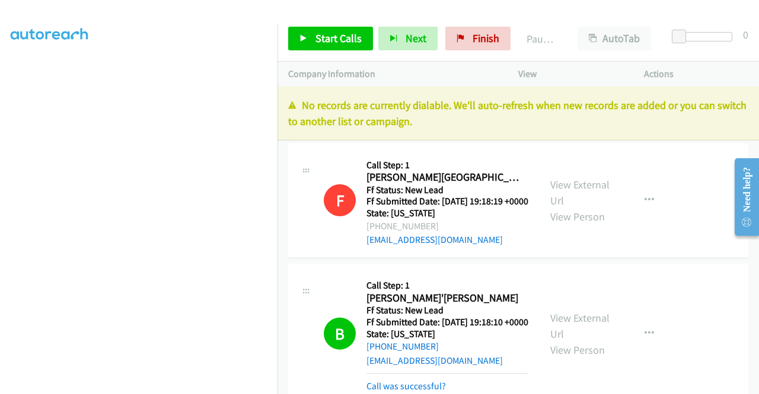
drag, startPoint x: 673, startPoint y: 92, endPoint x: 663, endPoint y: 86, distance: 11.7
click at [673, 92] on div "No records are currently dialable. We'll auto-refresh when new records are adde…" at bounding box center [517, 114] width 481 height 54
click at [480, 38] on span "Finish" at bounding box center [485, 38] width 27 height 14
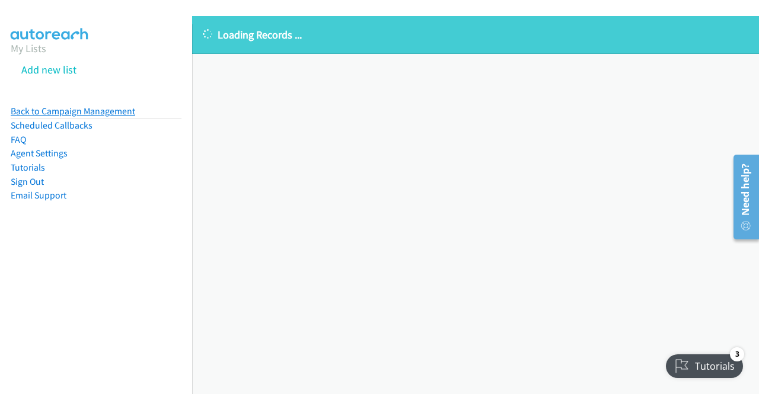
click at [97, 111] on link "Back to Campaign Management" at bounding box center [73, 111] width 124 height 11
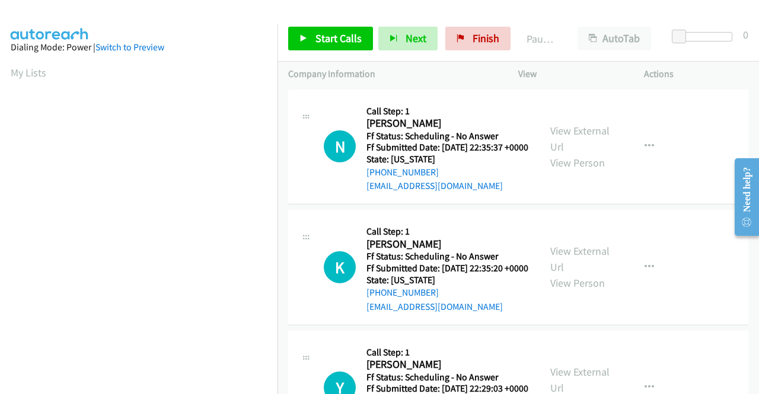
click at [335, 53] on div "Start Calls Pause Next Finish Paused AutoTab AutoTab 0" at bounding box center [517, 39] width 481 height 46
click at [328, 24] on div "Start Calls Pause Next Finish Paused AutoTab AutoTab 0" at bounding box center [517, 39] width 481 height 46
click at [324, 36] on span "Start Calls" at bounding box center [338, 38] width 46 height 14
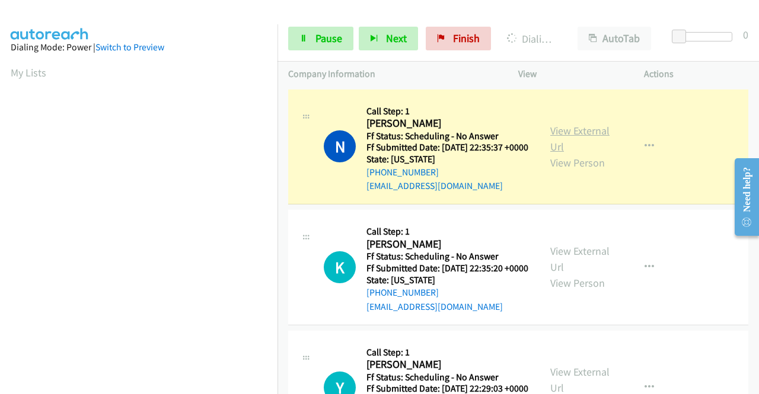
click at [574, 137] on link "View External Url" at bounding box center [579, 139] width 59 height 30
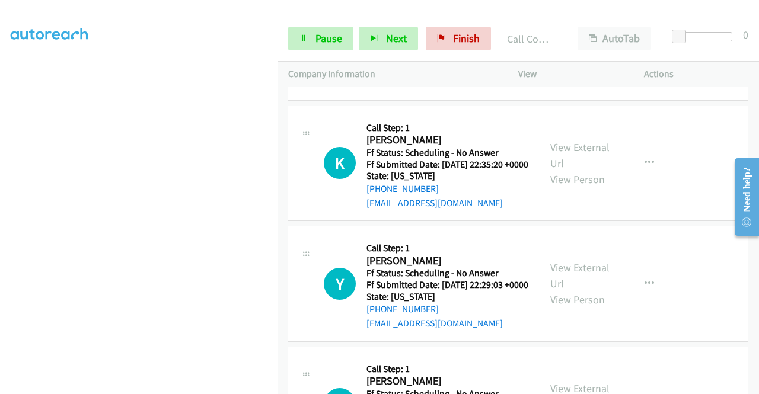
scroll to position [142, 0]
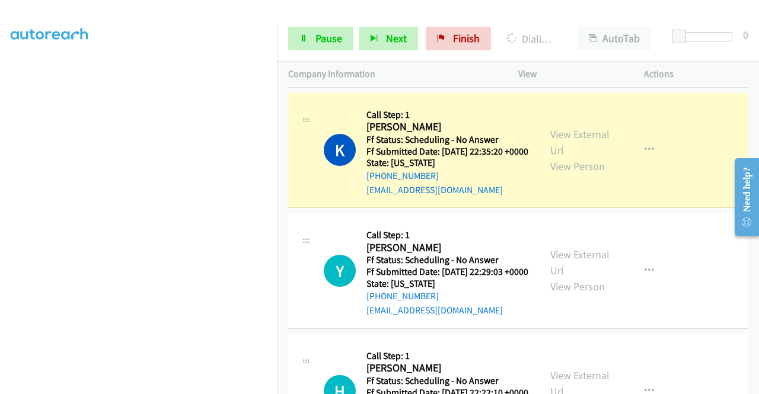
click at [605, 149] on div "View External Url View Person" at bounding box center [581, 150] width 62 height 48
click at [583, 146] on link "View External Url" at bounding box center [579, 142] width 59 height 30
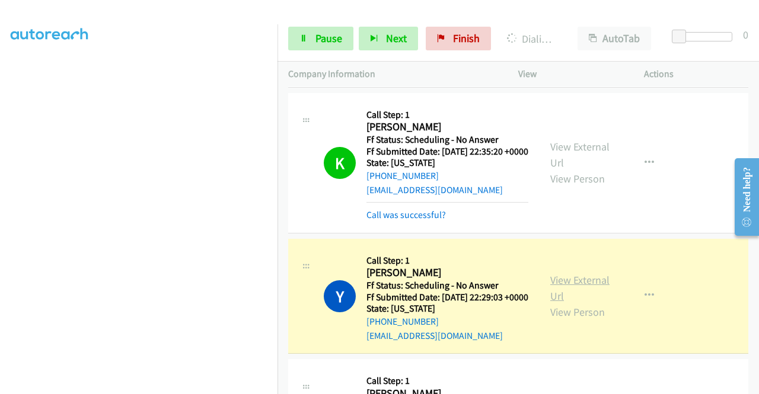
click at [595, 303] on link "View External Url" at bounding box center [579, 288] width 59 height 30
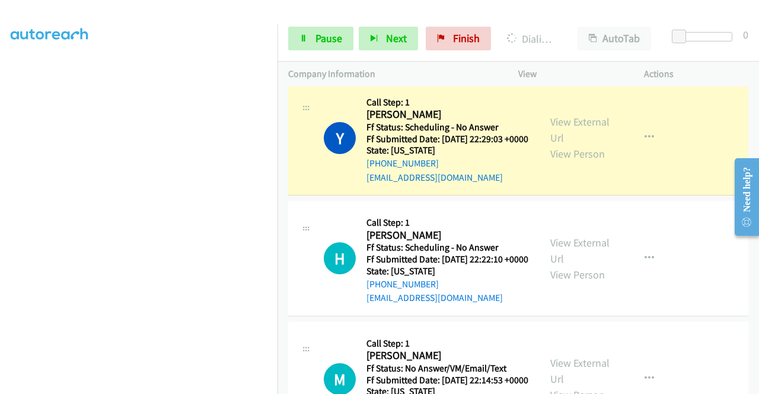
scroll to position [308, 0]
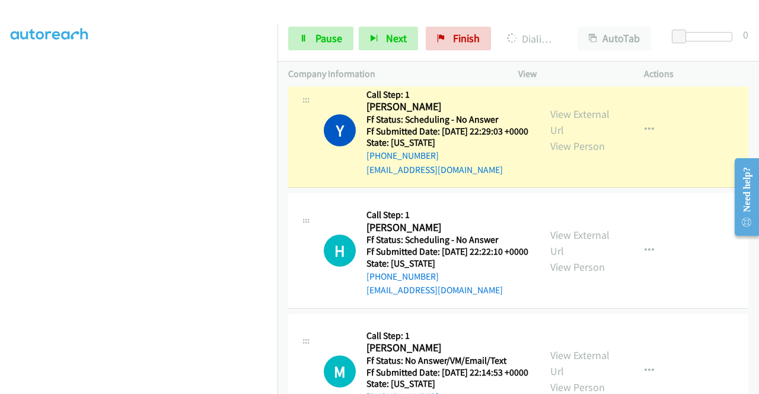
click at [587, 177] on div "View External Url View Person View External Url Email Schedule/Manage Callback …" at bounding box center [607, 131] width 136 height 94
click at [313, 49] on link "Pause" at bounding box center [320, 39] width 65 height 24
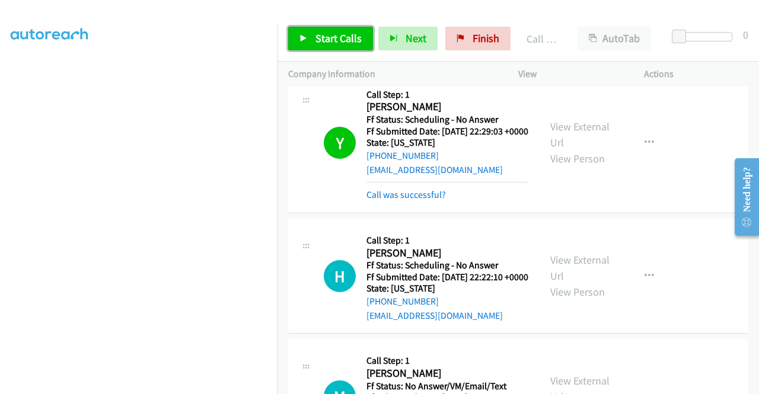
click at [349, 39] on span "Start Calls" at bounding box center [338, 38] width 46 height 14
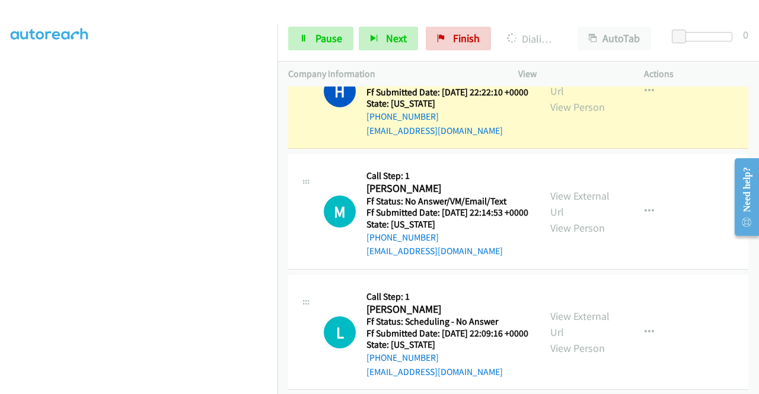
scroll to position [482, 0]
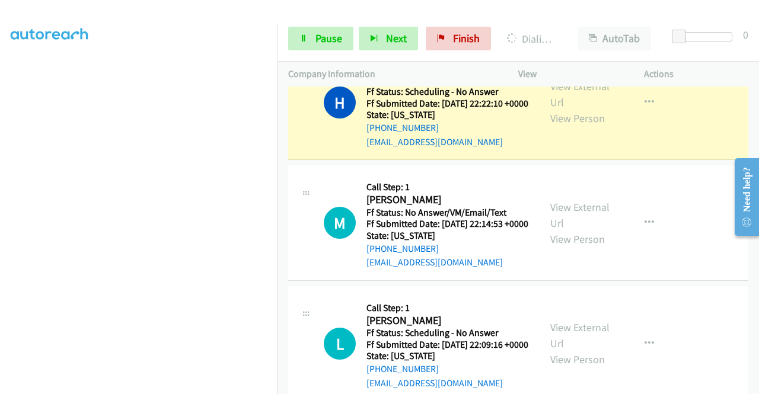
click at [608, 122] on div "View External Url View Person View External Url Email Schedule/Manage Callback …" at bounding box center [607, 103] width 136 height 94
click at [600, 109] on link "View External Url" at bounding box center [579, 94] width 59 height 30
click at [305, 48] on link "Pause" at bounding box center [320, 39] width 65 height 24
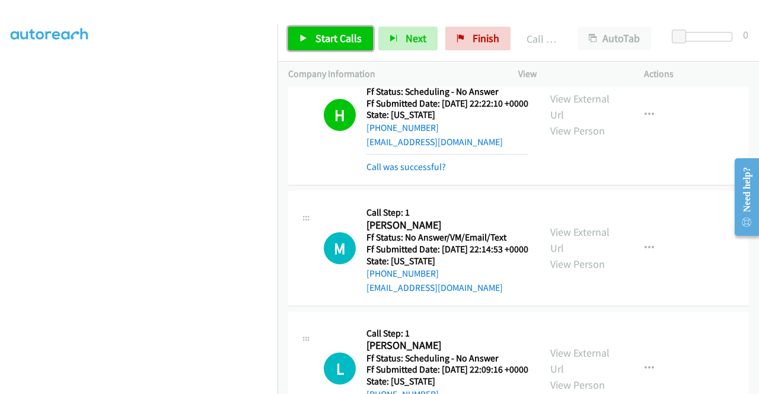
click at [325, 41] on span "Start Calls" at bounding box center [338, 38] width 46 height 14
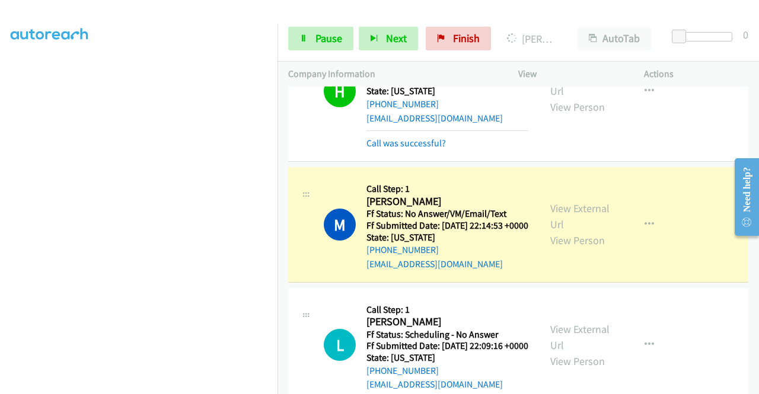
scroll to position [608, 0]
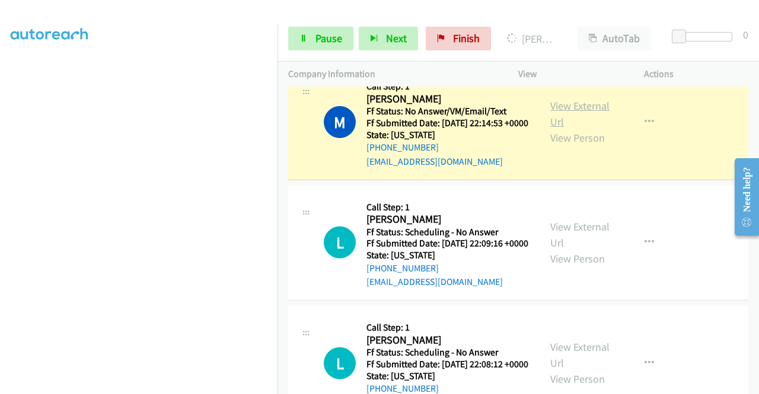
click at [575, 129] on link "View External Url" at bounding box center [579, 114] width 59 height 30
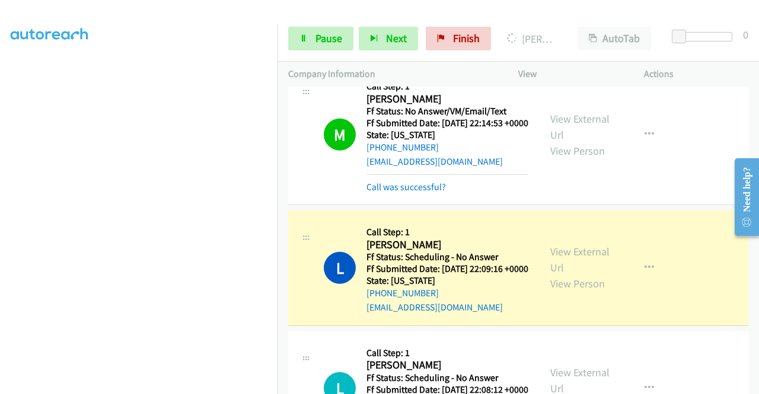
click at [583, 304] on div "View External Url View Person View External Url Email Schedule/Manage Callback …" at bounding box center [607, 268] width 136 height 94
click at [577, 274] on link "View External Url" at bounding box center [579, 260] width 59 height 30
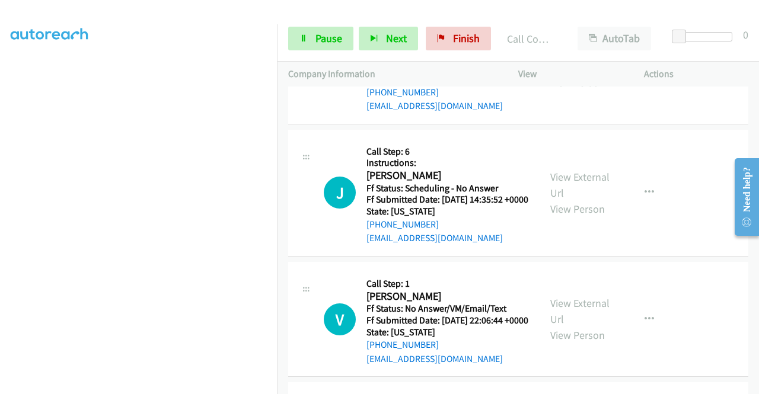
scroll to position [956, 0]
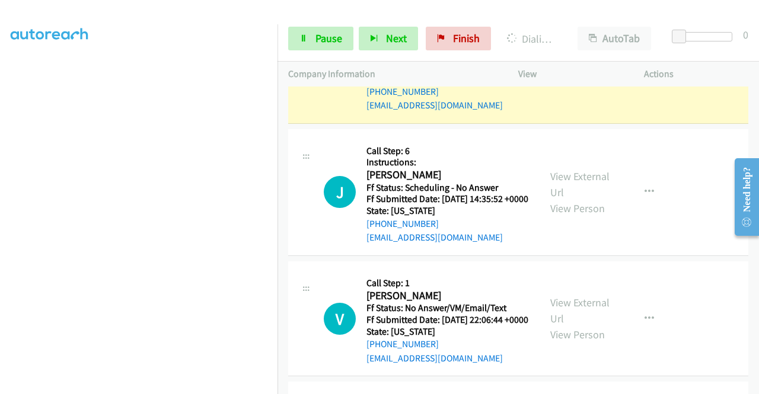
click at [586, 73] on link "View External Url" at bounding box center [579, 58] width 59 height 30
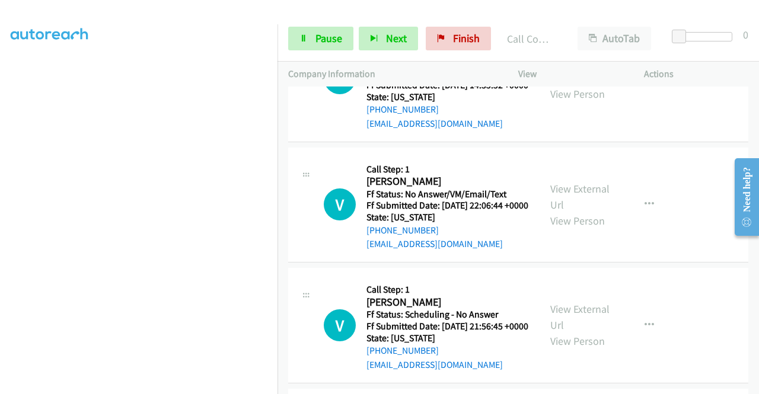
scroll to position [1106, 0]
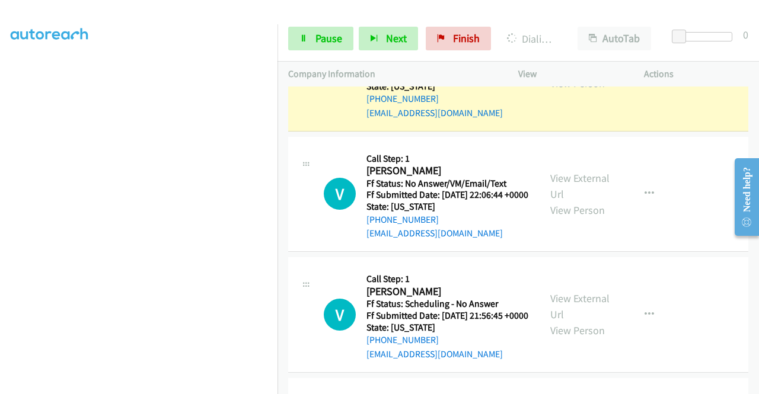
click at [567, 74] on link "View External Url" at bounding box center [579, 59] width 59 height 30
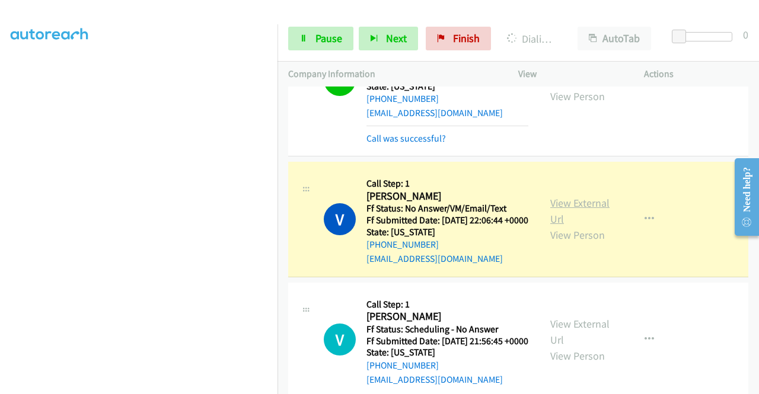
click at [588, 226] on link "View External Url" at bounding box center [579, 211] width 59 height 30
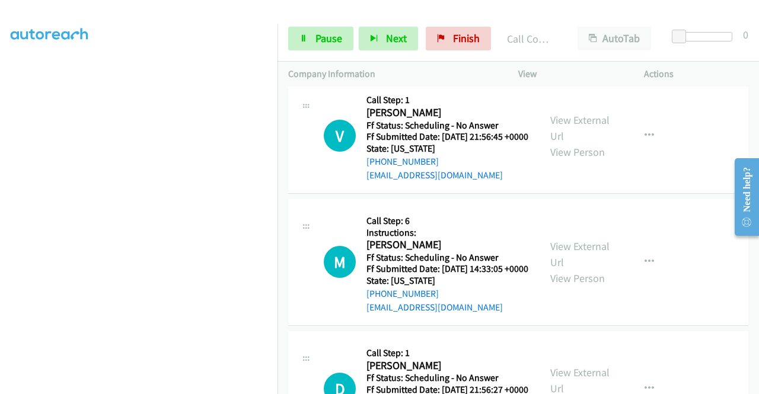
scroll to position [1391, 0]
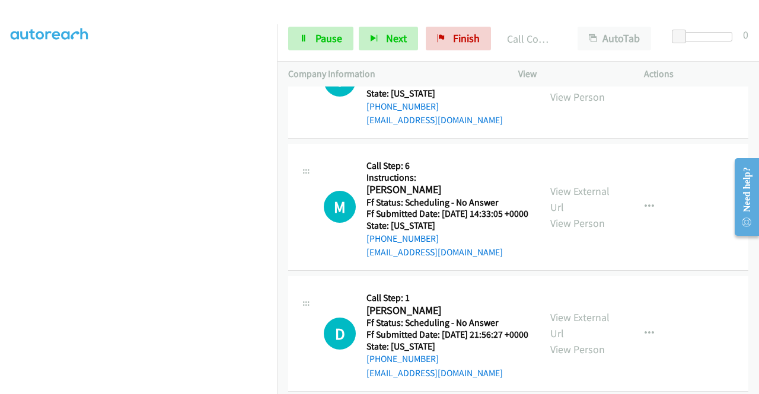
click at [572, 88] on link "View External Url" at bounding box center [579, 73] width 59 height 30
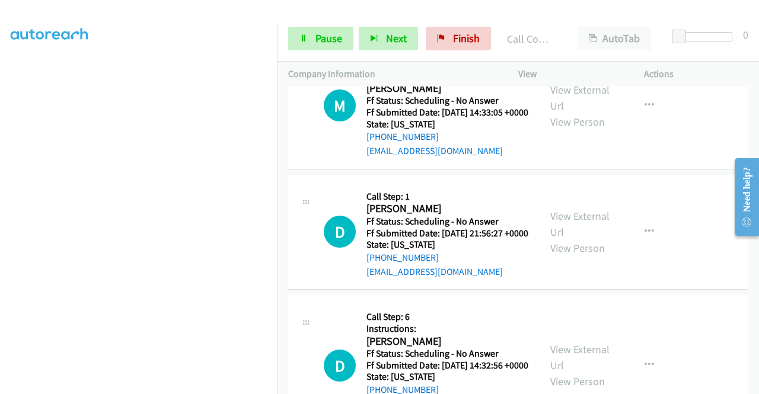
scroll to position [1556, 0]
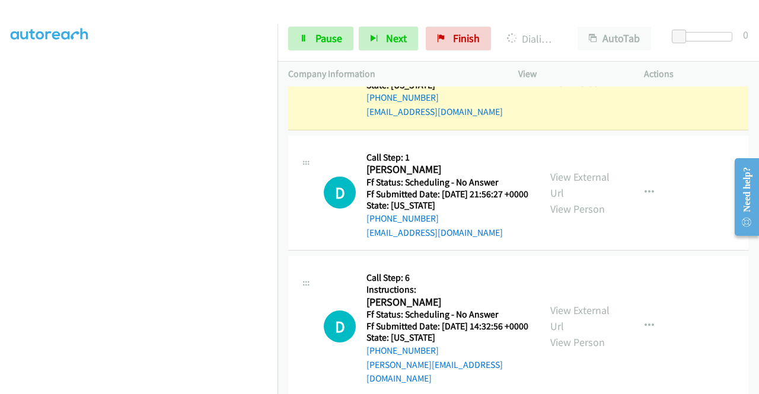
click at [561, 73] on link "View External Url" at bounding box center [579, 59] width 59 height 30
click at [311, 43] on link "Pause" at bounding box center [320, 39] width 65 height 24
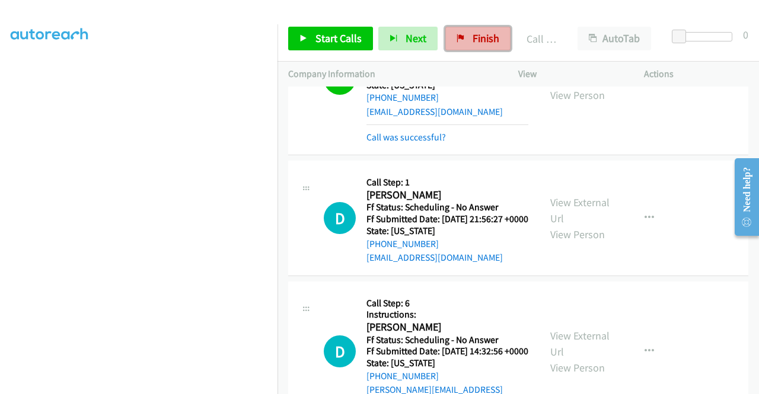
click at [471, 30] on link "Finish" at bounding box center [477, 39] width 65 height 24
